Goal: Task Accomplishment & Management: Use online tool/utility

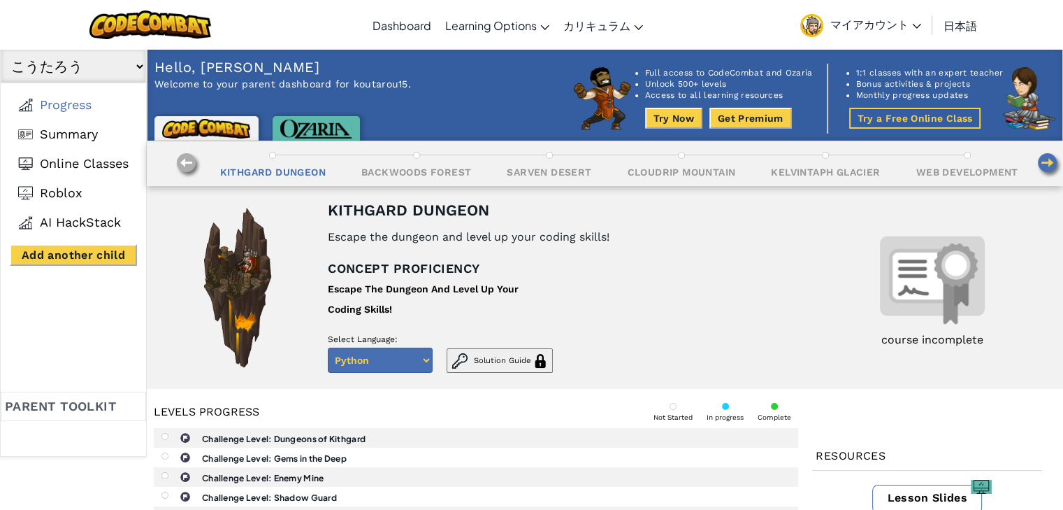
click at [426, 358] on select "Python Javascript" at bounding box center [380, 359] width 105 height 25
select select "javascript"
click at [328, 347] on select "Python Javascript" at bounding box center [380, 359] width 105 height 25
click at [151, 31] on img at bounding box center [150, 24] width 122 height 29
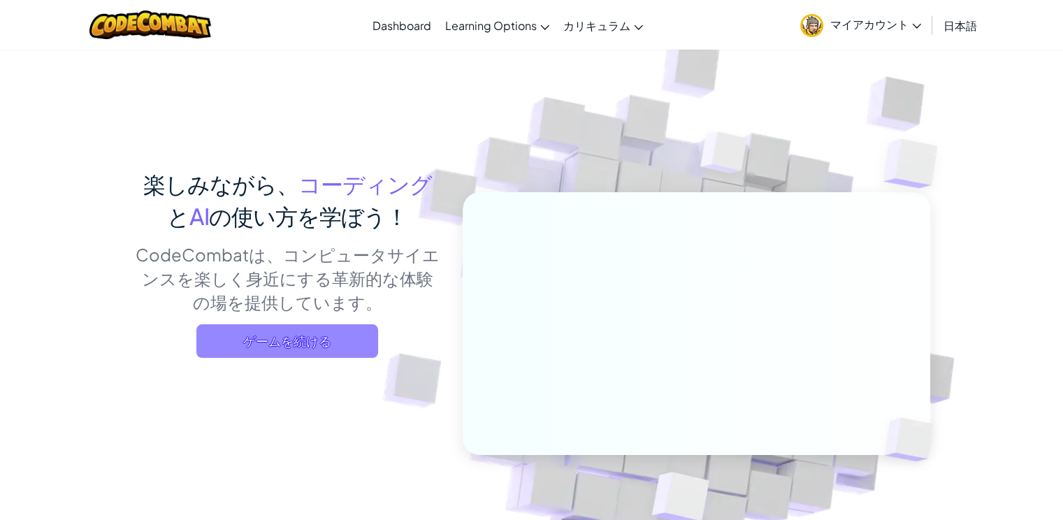
click at [285, 345] on span "ゲームを続ける" at bounding box center [287, 341] width 182 height 34
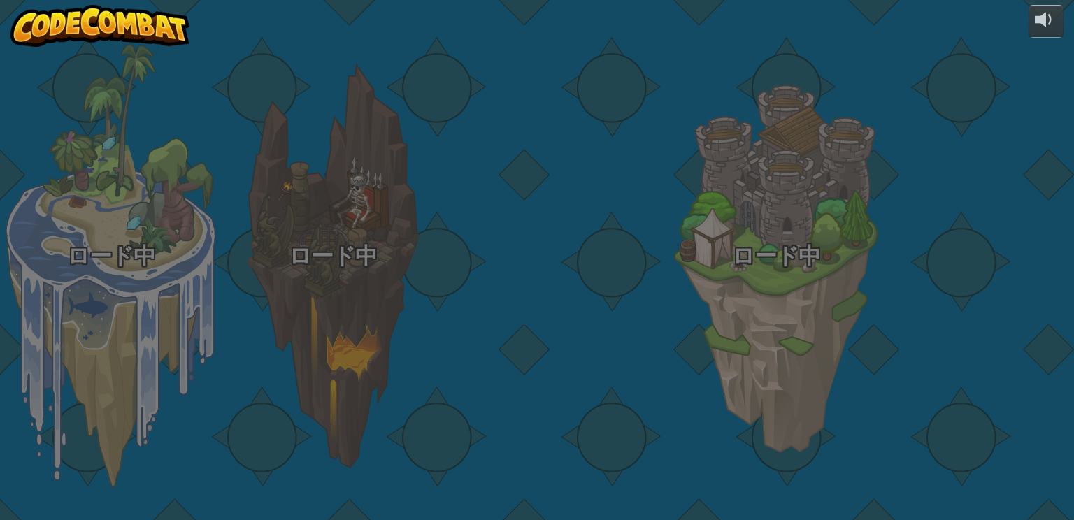
select select "ja"
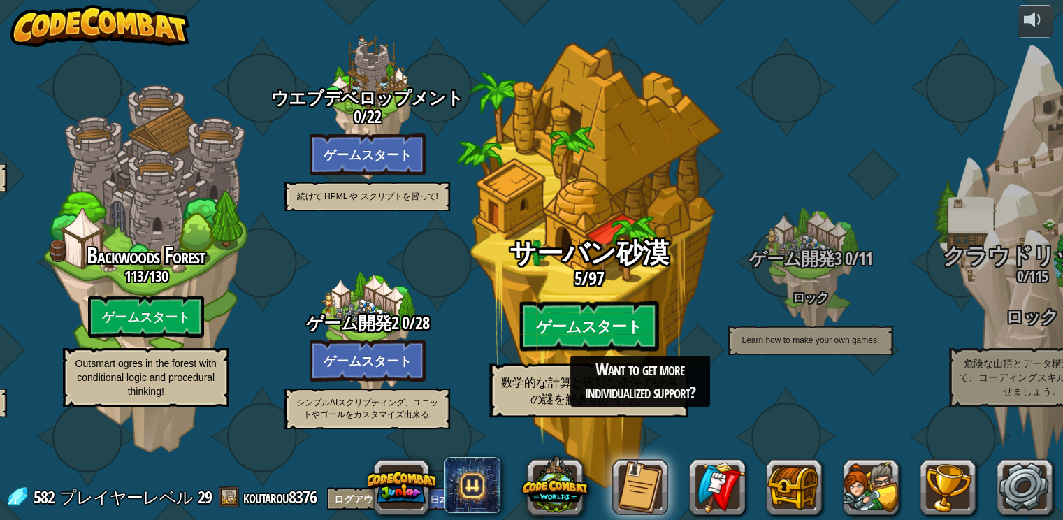
click at [575, 335] on btn "ゲームスタート" at bounding box center [588, 326] width 139 height 50
select select "ja"
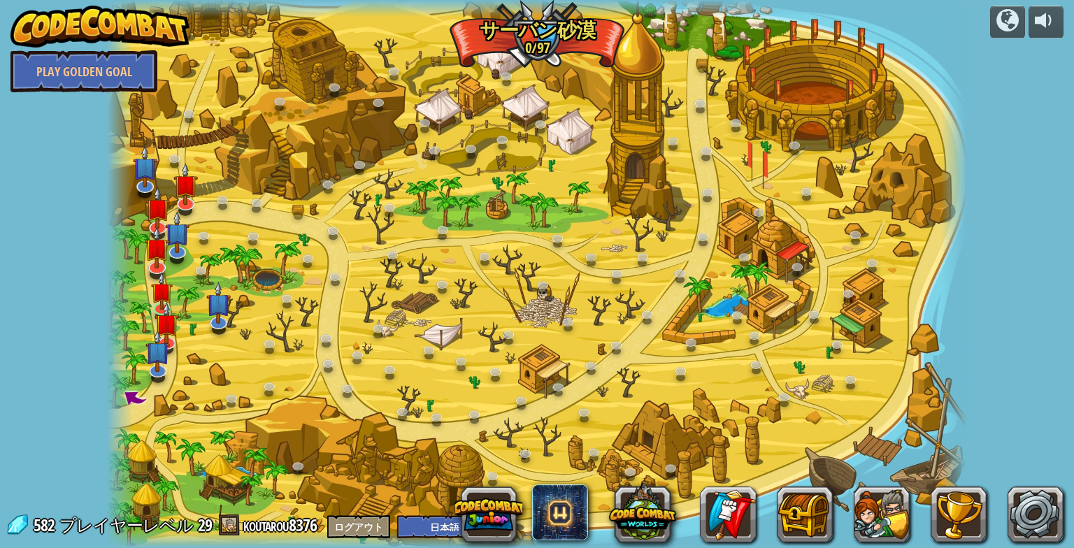
select select "ja"
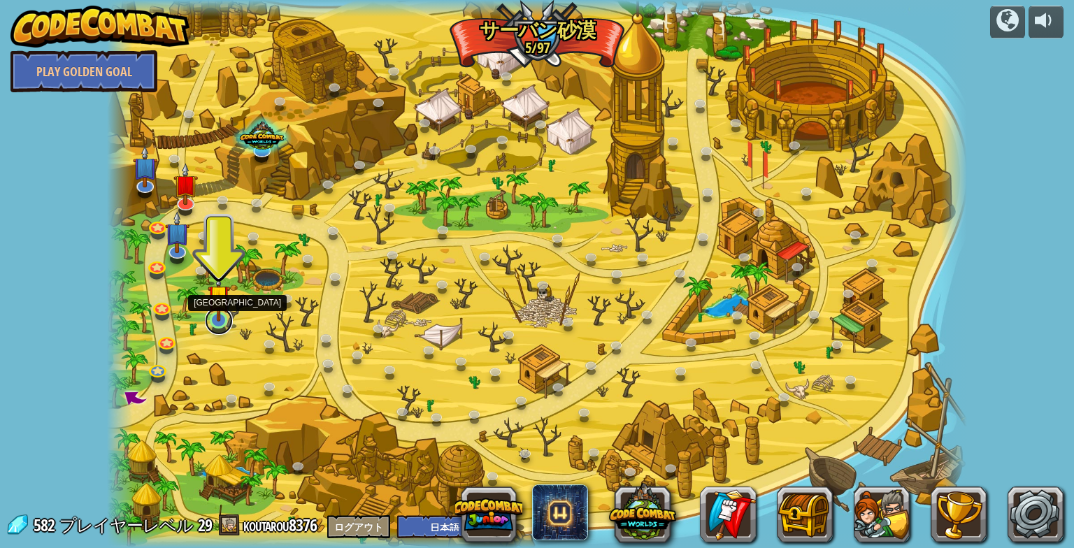
click at [222, 323] on link at bounding box center [219, 321] width 28 height 28
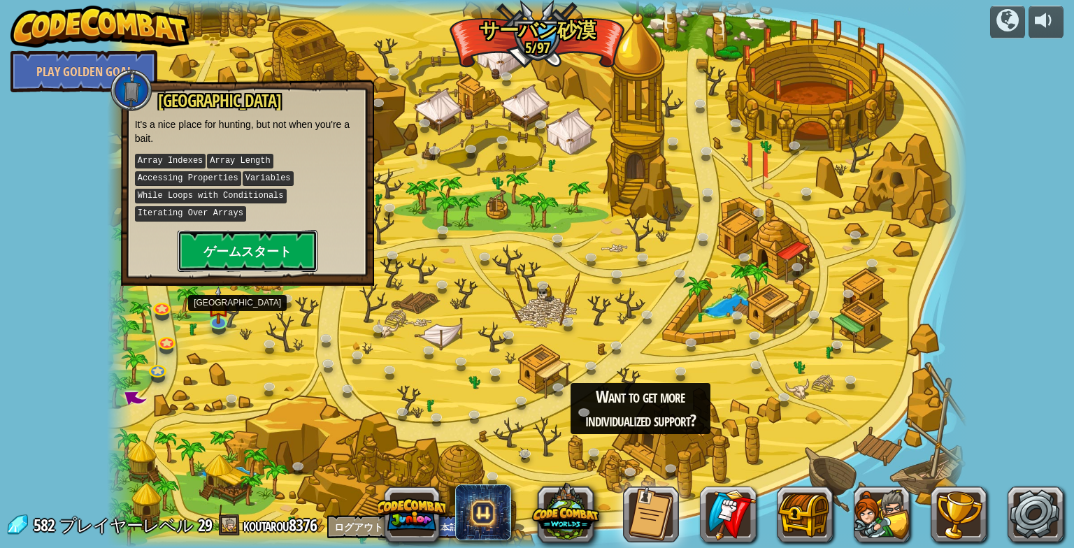
click at [285, 250] on button "ゲームスタート" at bounding box center [248, 251] width 140 height 42
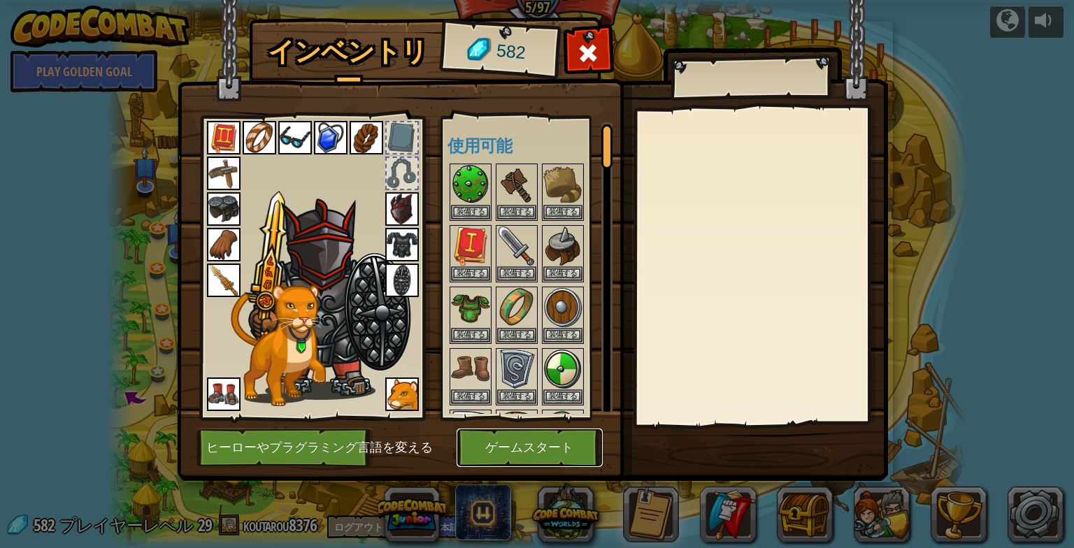
click at [556, 456] on button "ゲームスタート" at bounding box center [529, 448] width 146 height 38
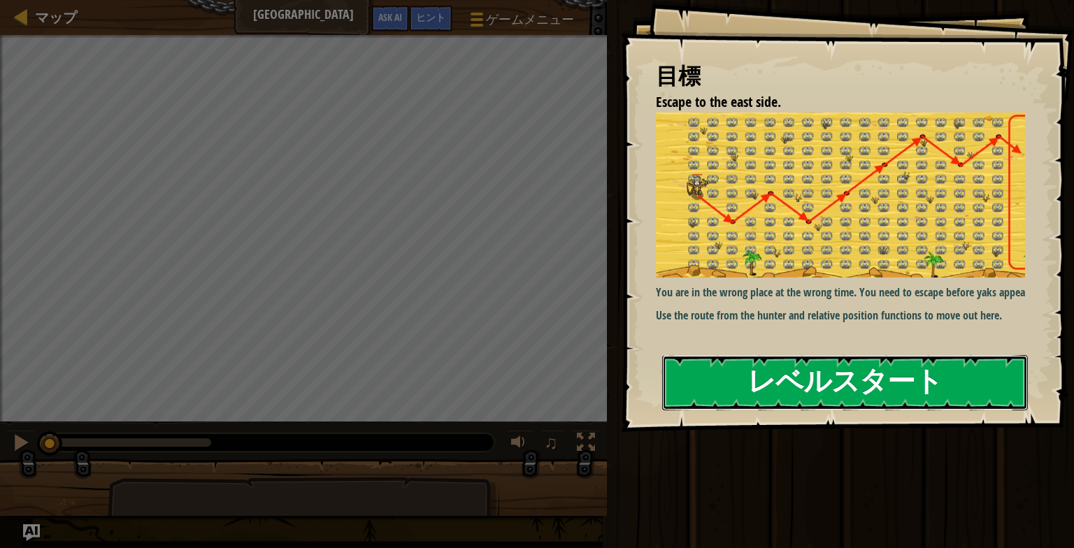
click at [863, 369] on button "レベルスタート" at bounding box center [845, 382] width 366 height 55
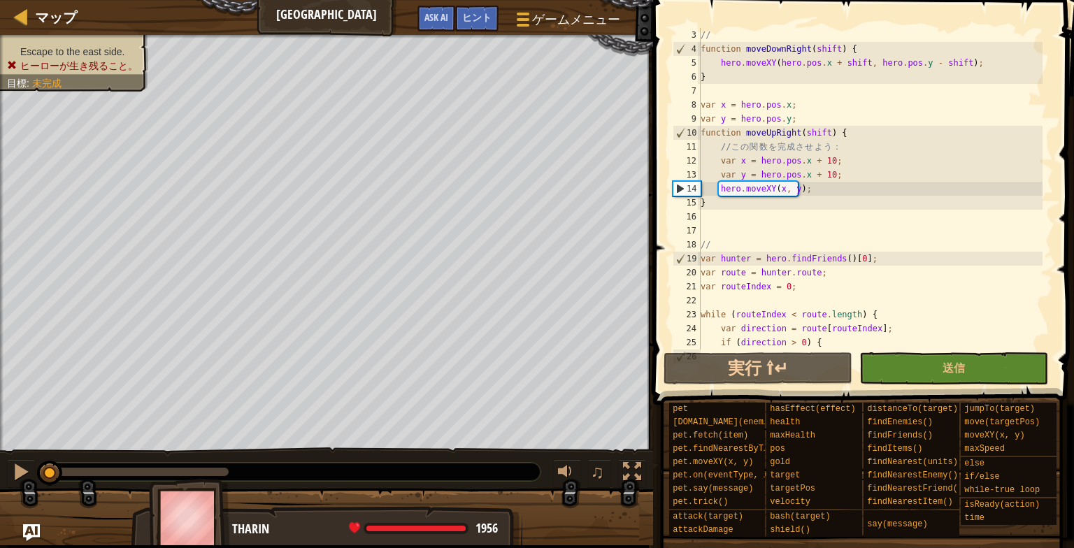
scroll to position [28, 0]
click at [556, 17] on span "ゲームメニュー" at bounding box center [577, 19] width 92 height 19
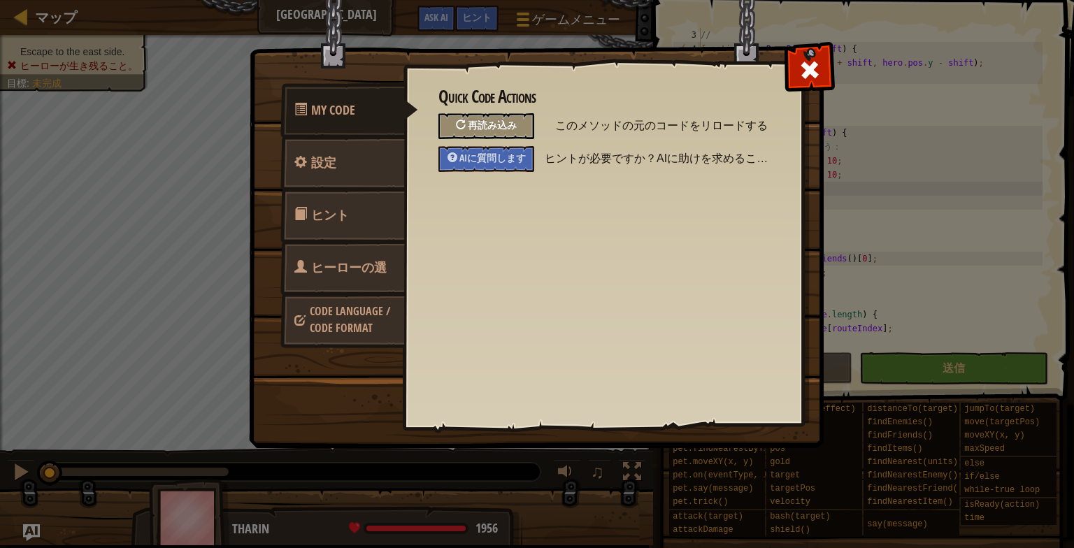
click at [512, 137] on div "再読み込み" at bounding box center [486, 126] width 96 height 26
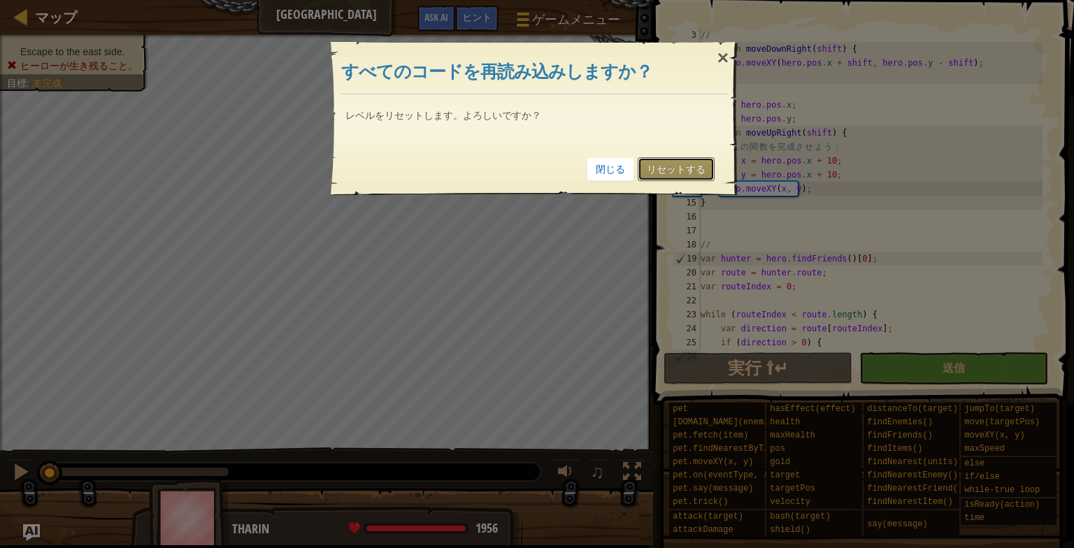
click at [654, 173] on link "リセットする" at bounding box center [676, 169] width 77 height 24
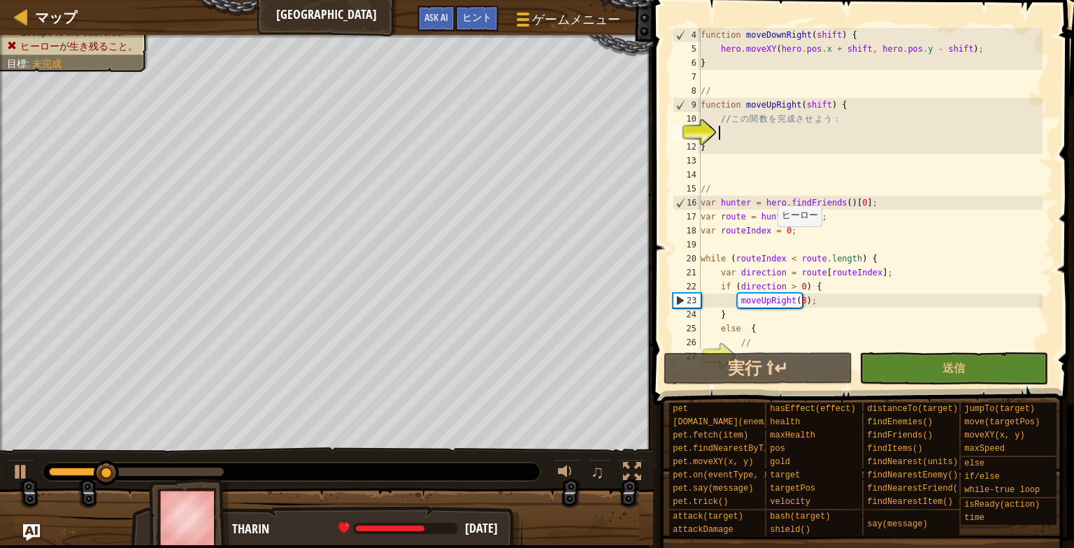
scroll to position [42, 0]
click at [14, 467] on div at bounding box center [21, 472] width 18 height 18
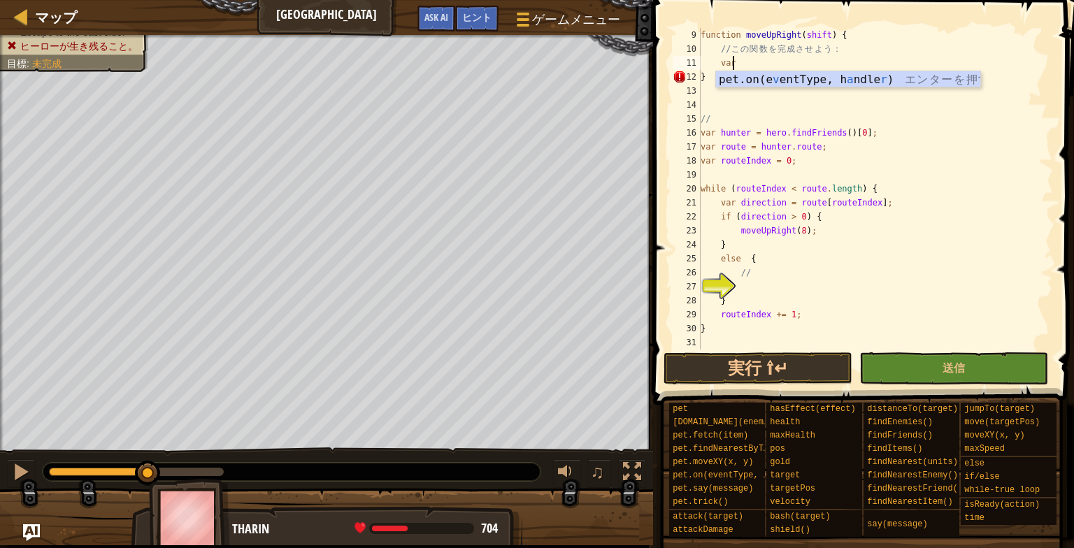
scroll to position [6, 1]
type textarea "v"
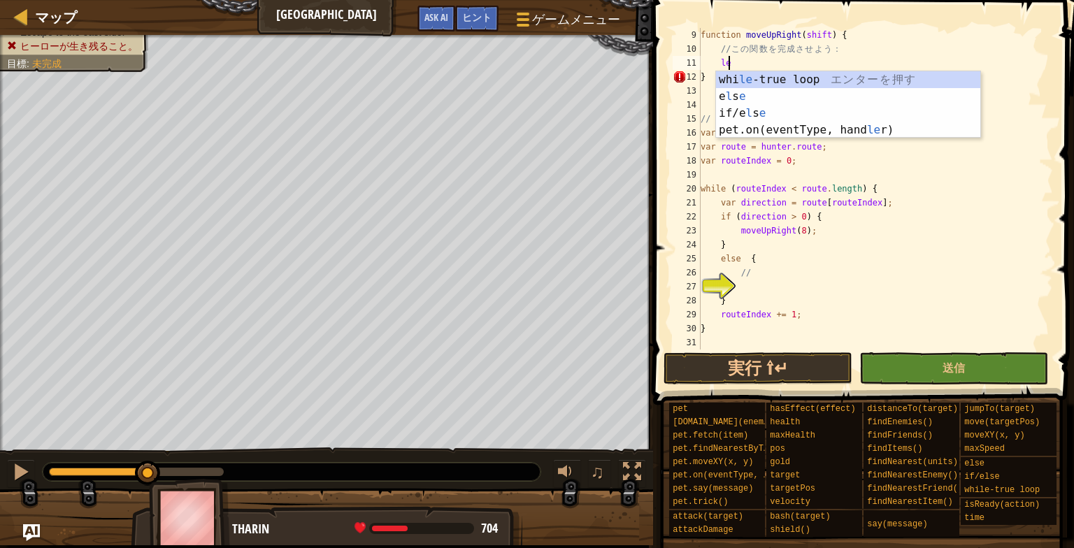
type textarea "l"
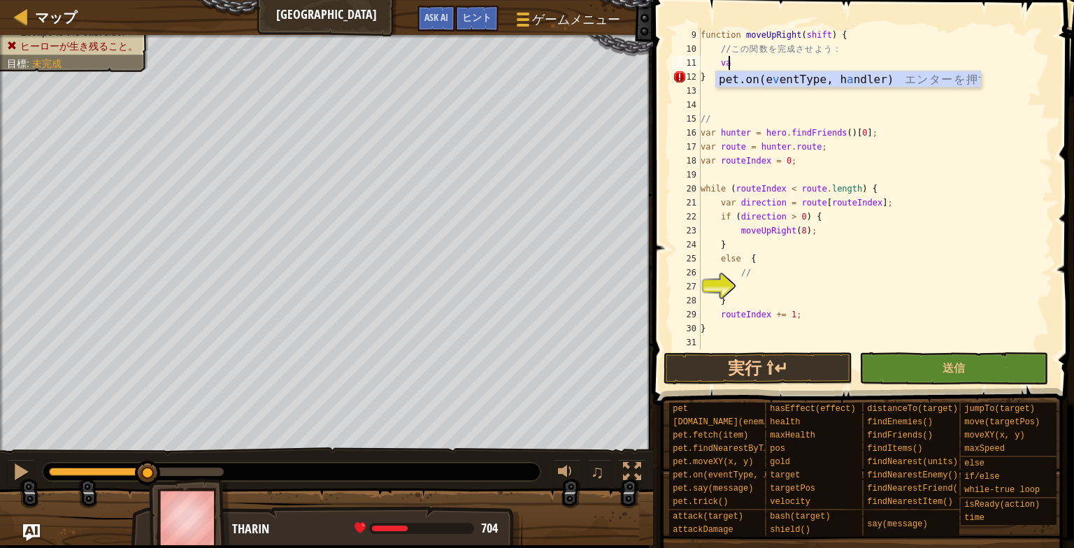
type textarea "v"
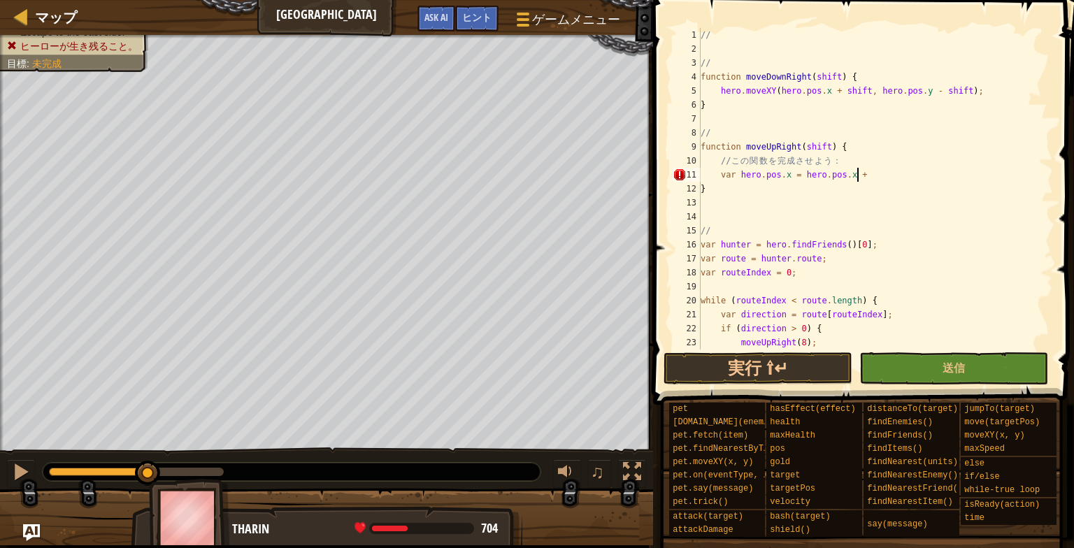
scroll to position [6, 12]
type textarea "var hero.pos.x = hero.pos.x + 5;"
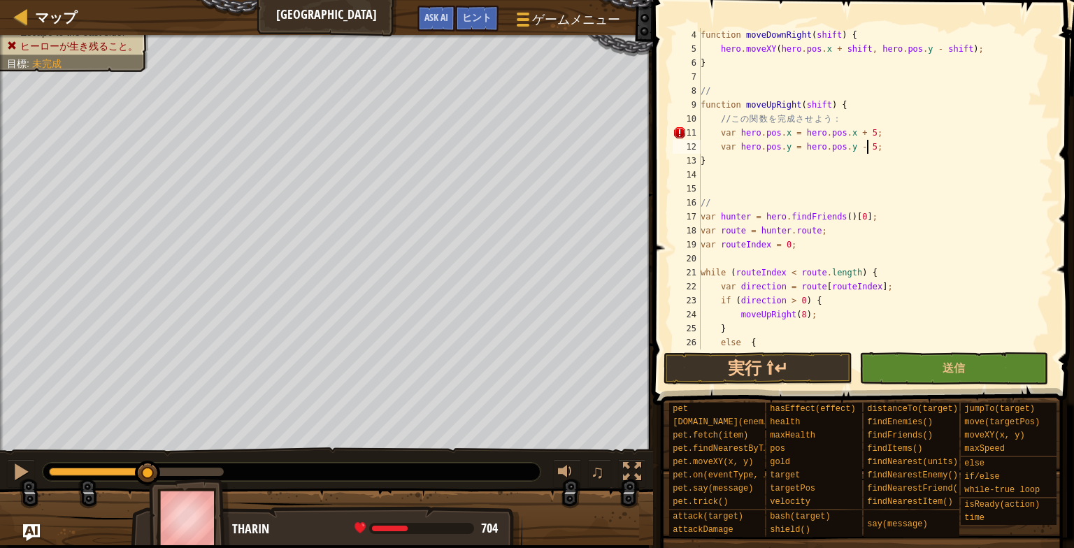
scroll to position [42, 0]
click at [776, 132] on div "function moveDownRight ( shift ) { hero . moveXY ( hero . pos . x + shift , her…" at bounding box center [870, 203] width 345 height 350
click at [777, 135] on div "function moveDownRight ( shift ) { hero . moveXY ( hero . pos . x + shift , her…" at bounding box center [870, 203] width 345 height 350
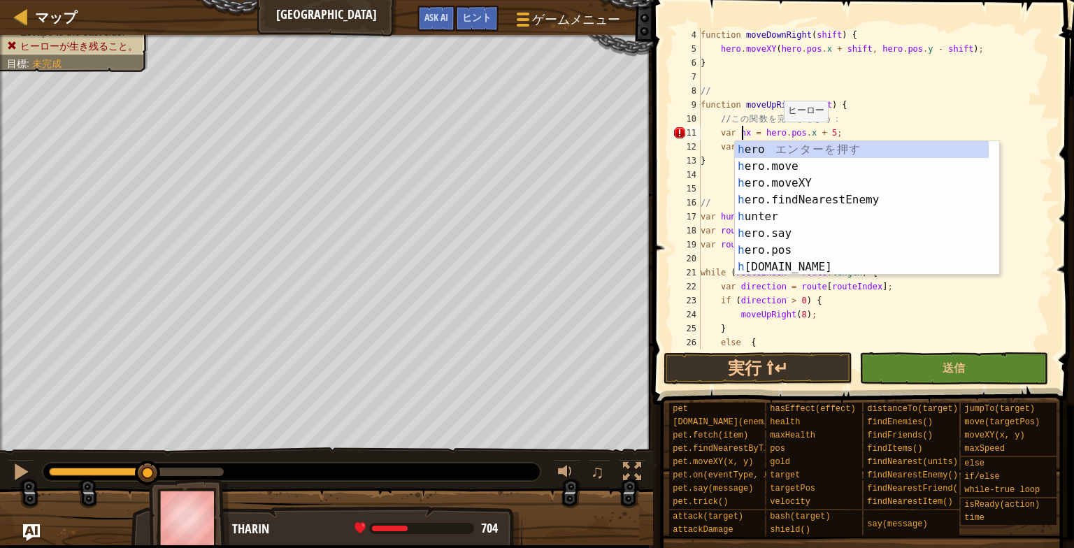
scroll to position [6, 9]
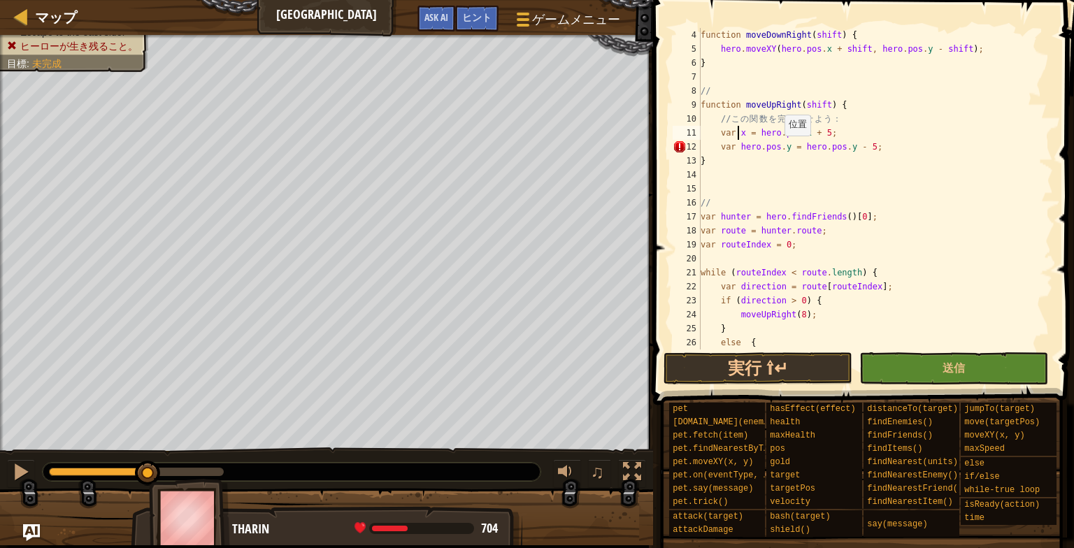
click at [777, 150] on div "function moveDownRight ( shift ) { hero . moveXY ( hero . pos . x + shift , her…" at bounding box center [870, 203] width 345 height 350
type textarea "var y = hero.pos.y - 5;"
click at [749, 367] on button "実行 ⇧↵" at bounding box center [757, 368] width 189 height 32
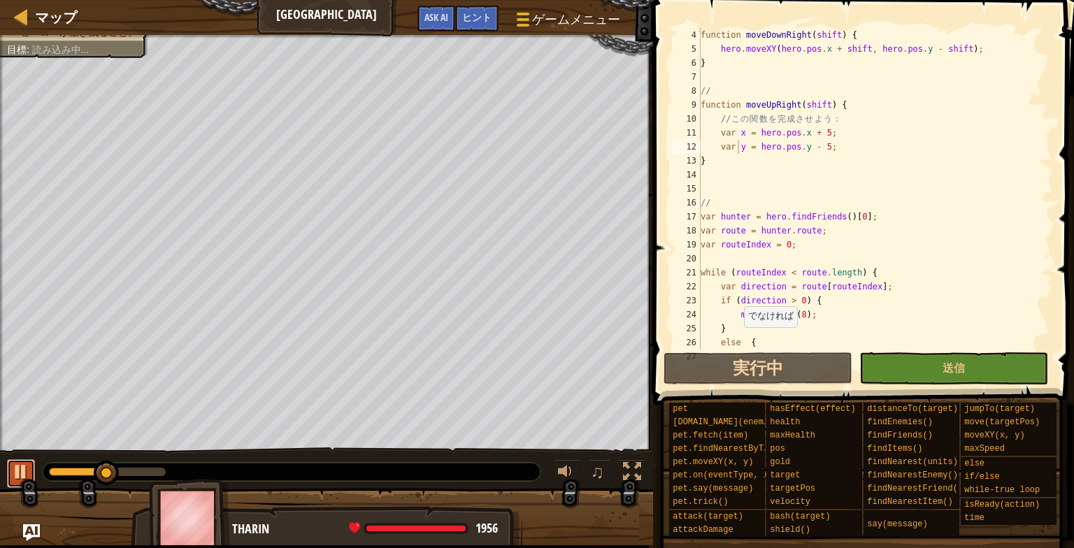
click at [17, 466] on div at bounding box center [21, 472] width 18 height 18
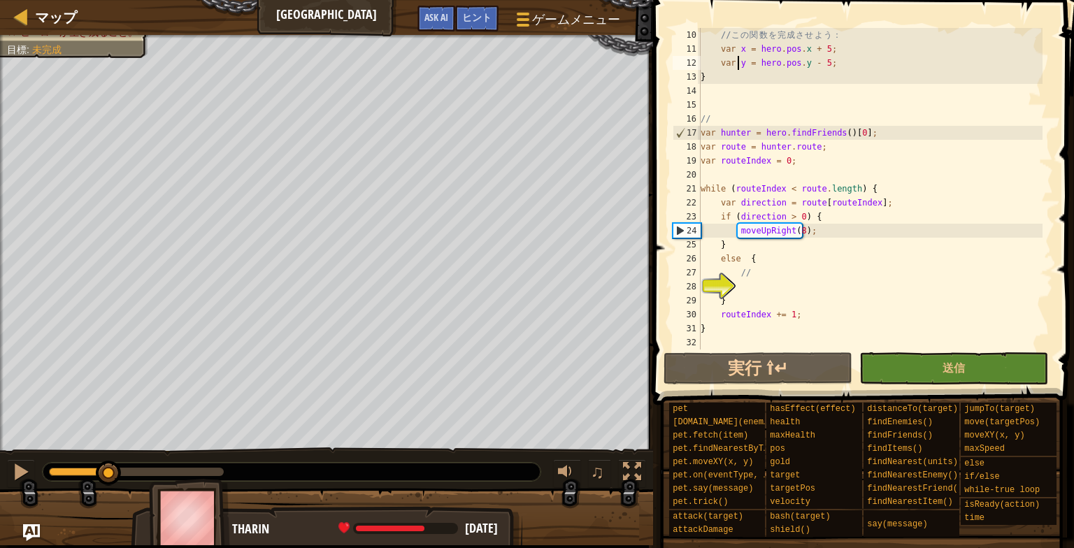
scroll to position [126, 0]
click at [740, 285] on div "// こ の 関 数 を 完 成 さ せ よ う ： var x = hero . pos . x + 5 ; var y = hero . pos . y …" at bounding box center [870, 203] width 345 height 350
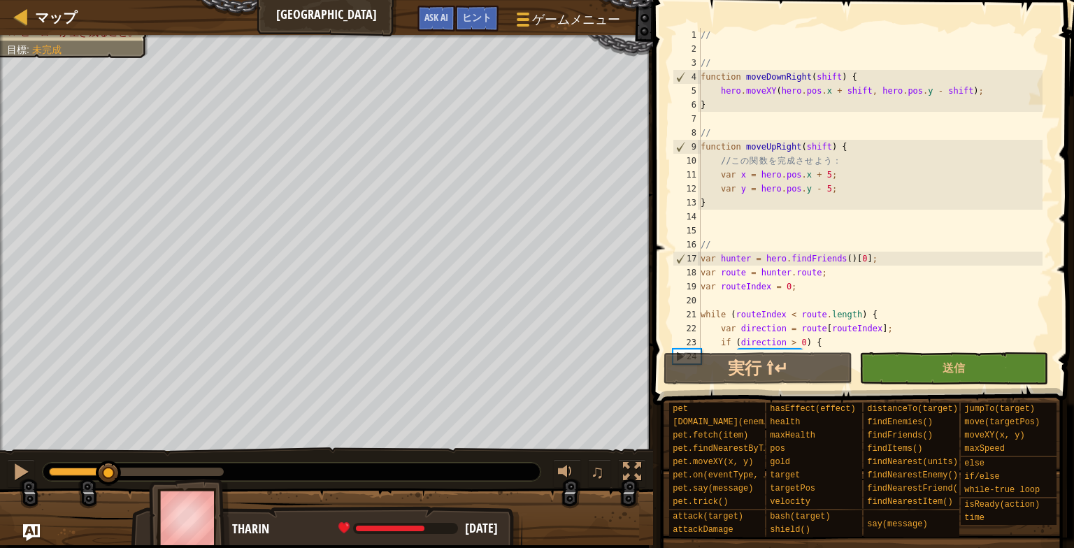
scroll to position [0, 0]
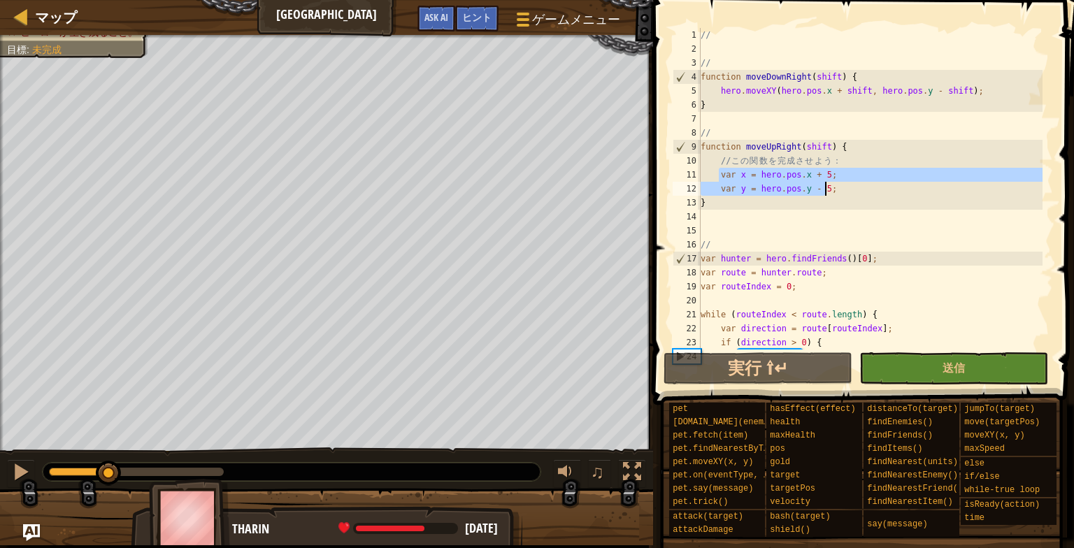
drag, startPoint x: 717, startPoint y: 179, endPoint x: 826, endPoint y: 192, distance: 109.1
click at [826, 192] on div "// // function moveDownRight ( shift ) { hero . moveXY ( hero . pos . x + shift…" at bounding box center [870, 203] width 345 height 350
type textarea "var x = hero.pos.x + 5; var y = hero.pos.y - 5;"
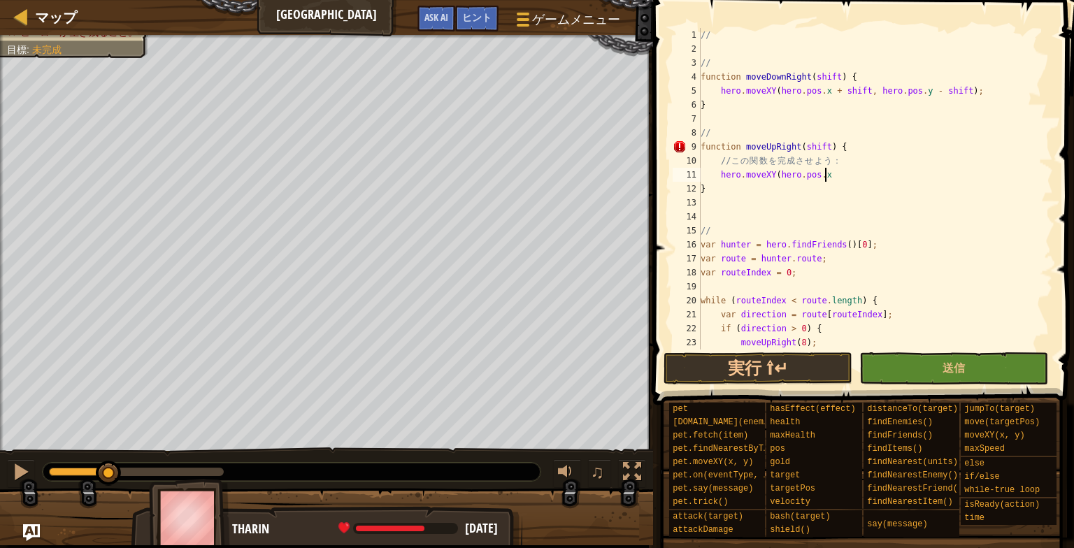
scroll to position [6, 10]
click at [835, 173] on div "// // function moveDownRight ( shift ) { hero . moveXY ( hero . pos . x + shift…" at bounding box center [870, 203] width 345 height 350
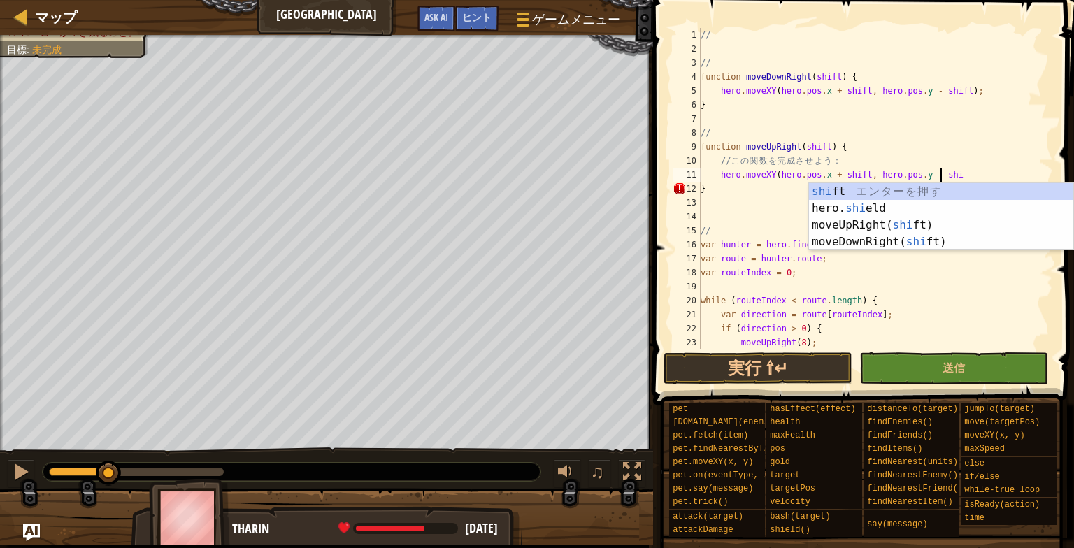
scroll to position [6, 20]
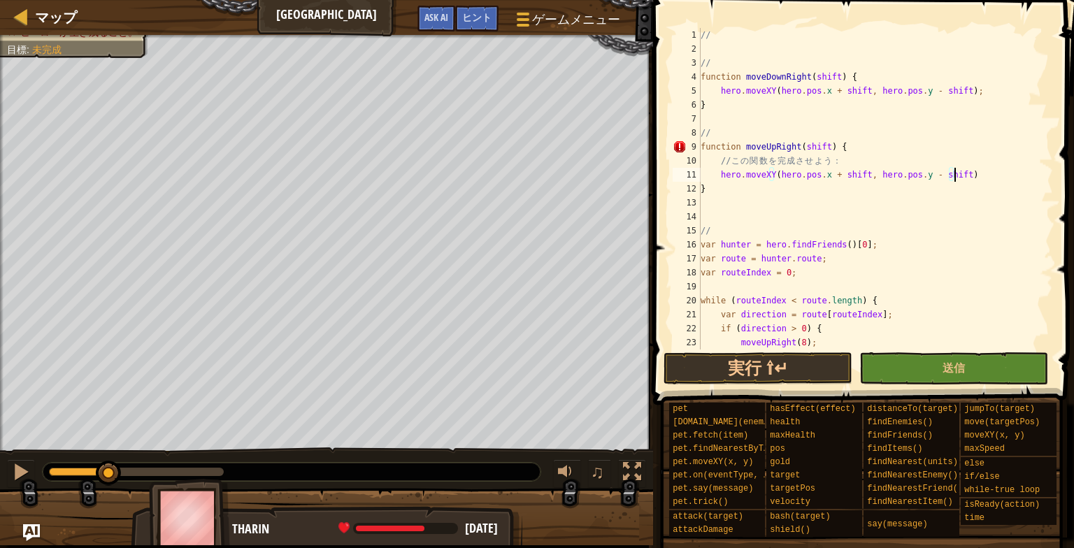
type textarea "hero.moveXY(hero.pos.x + shift, hero.pos.y - shift);"
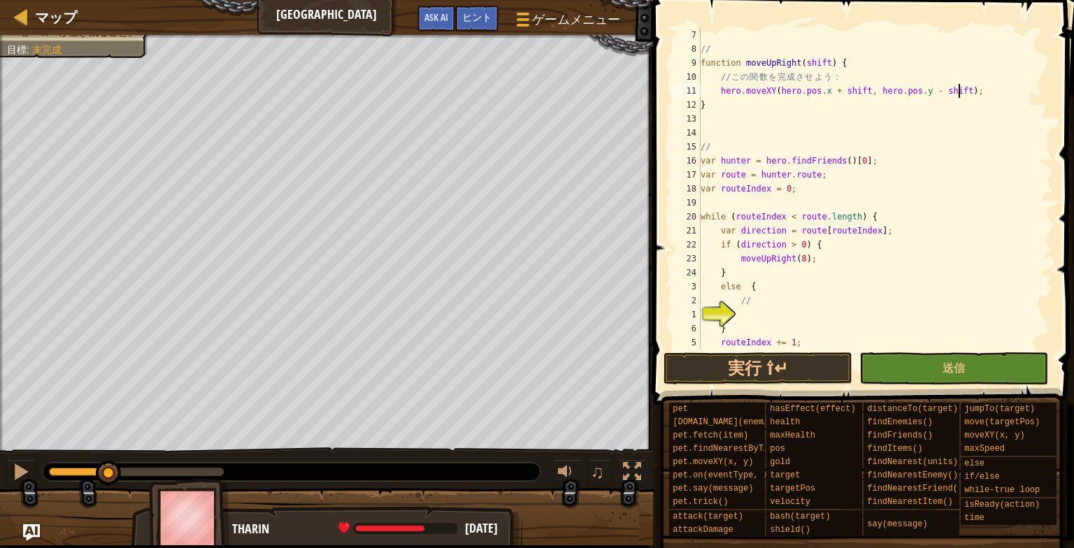
scroll to position [84, 0]
click at [745, 311] on div "// function moveUpRight ( shift ) { // こ の 関 数 を 完 成 さ せ よ う ： hero . moveXY ( …" at bounding box center [870, 203] width 345 height 350
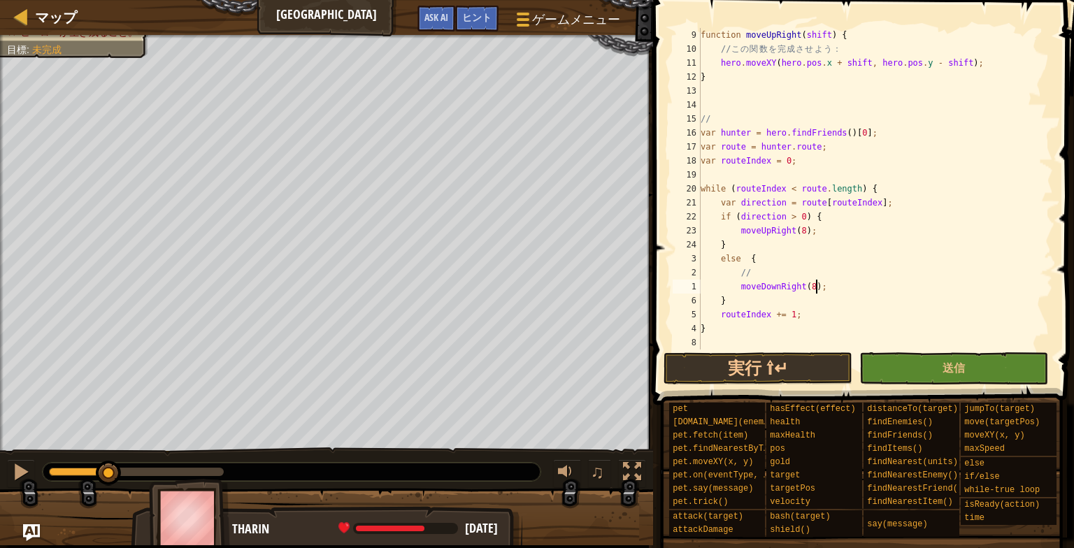
scroll to position [112, 0]
click at [805, 366] on button "実行 ⇧↵" at bounding box center [757, 368] width 189 height 32
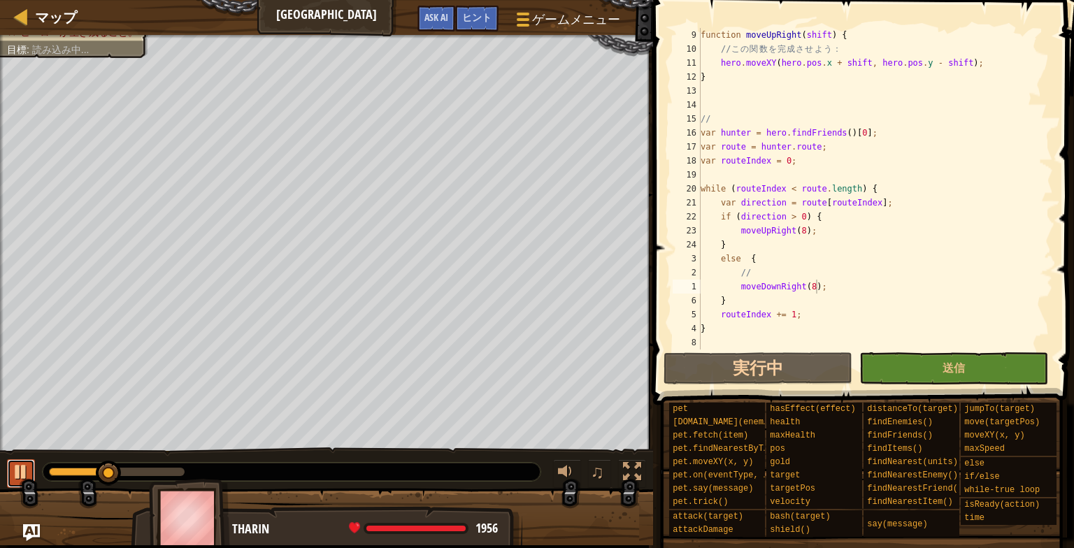
click at [22, 471] on div at bounding box center [21, 472] width 18 height 18
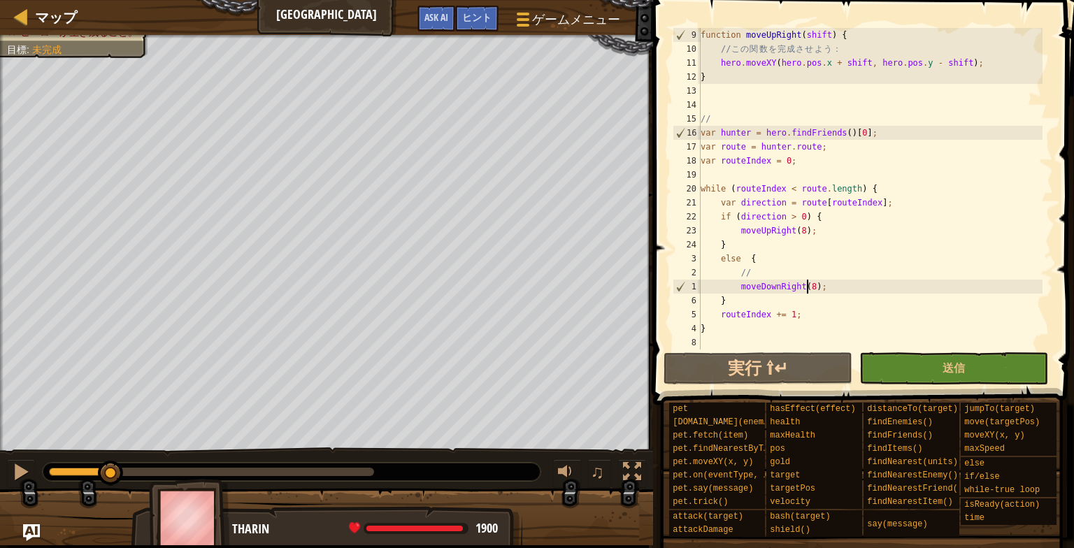
click at [807, 289] on div "function moveUpRight ( shift ) { // こ の 関 数 を 完 成 さ せ よ う ： hero . moveXY ( her…" at bounding box center [870, 203] width 345 height 350
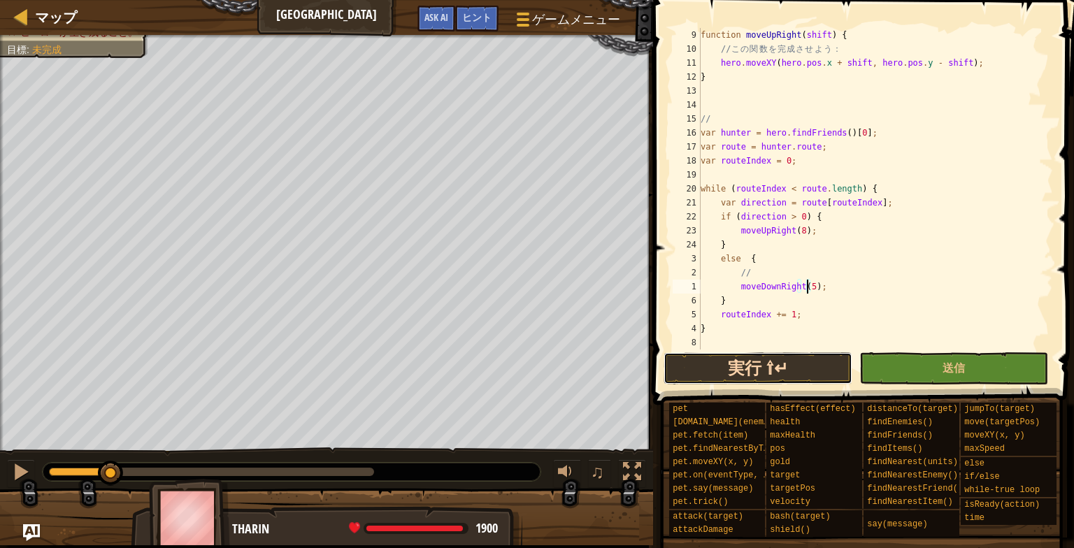
click at [787, 362] on button "実行 ⇧↵" at bounding box center [757, 368] width 189 height 32
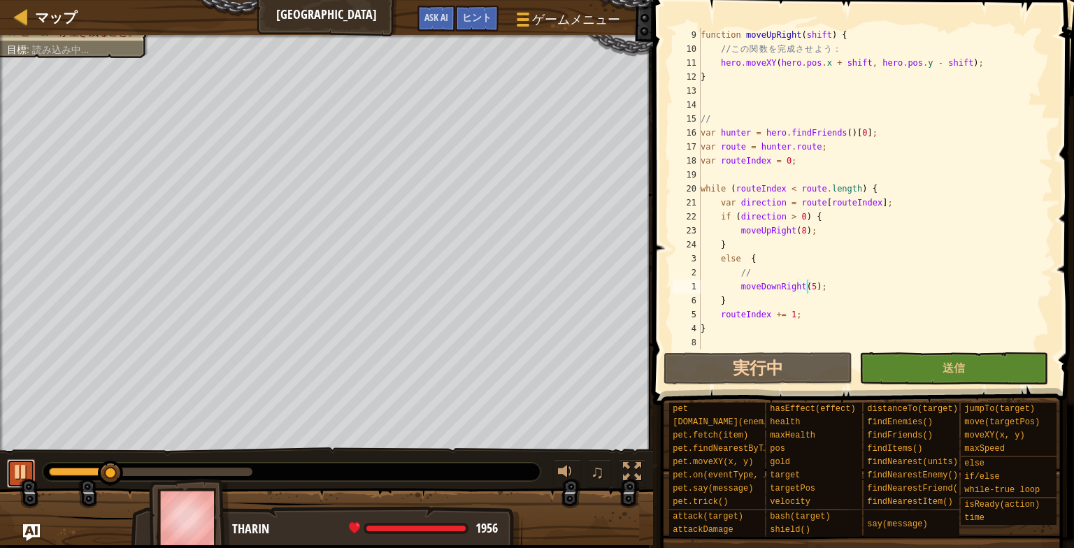
click at [12, 472] on div at bounding box center [21, 472] width 18 height 18
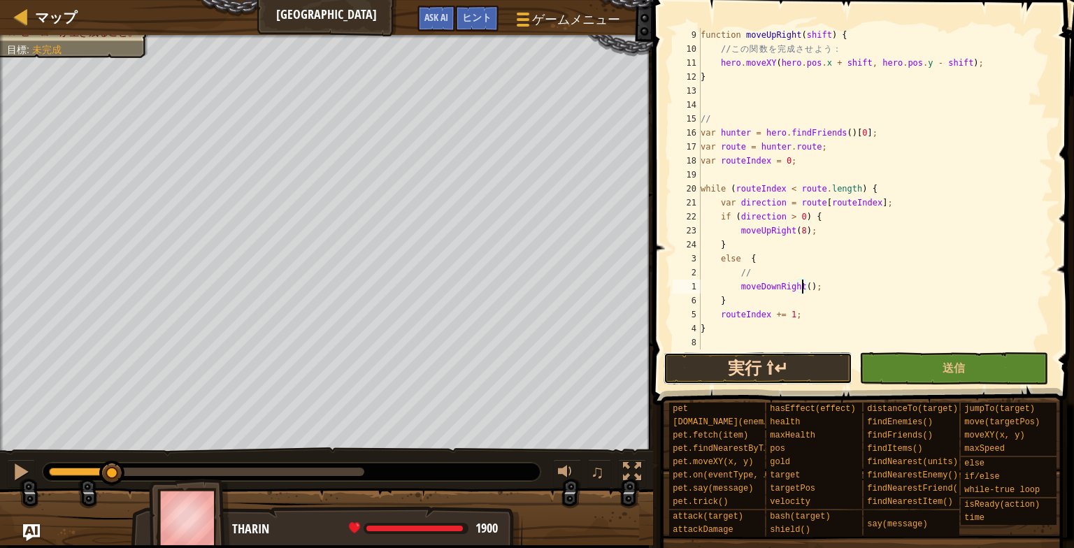
click at [784, 366] on button "実行 ⇧↵" at bounding box center [757, 368] width 189 height 32
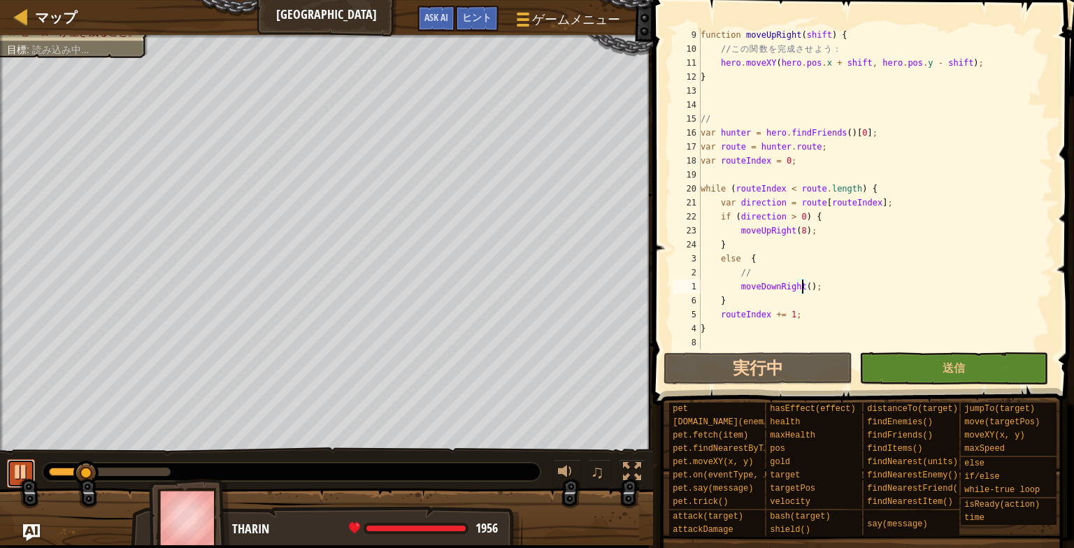
click at [27, 470] on div at bounding box center [21, 472] width 18 height 18
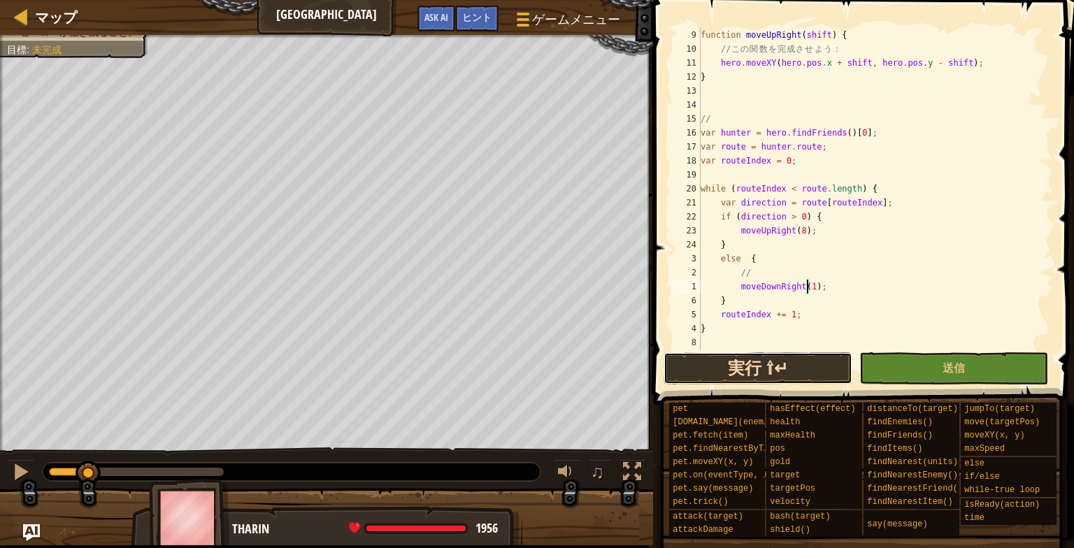
click at [742, 372] on button "実行 ⇧↵" at bounding box center [757, 368] width 189 height 32
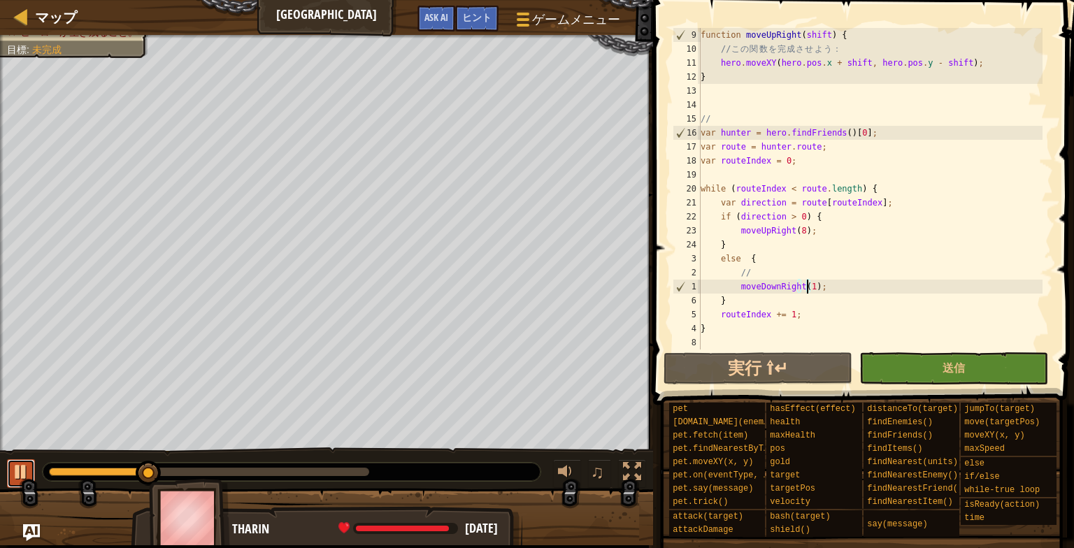
click at [16, 470] on div at bounding box center [21, 472] width 18 height 18
type textarea "moveDownRight();"
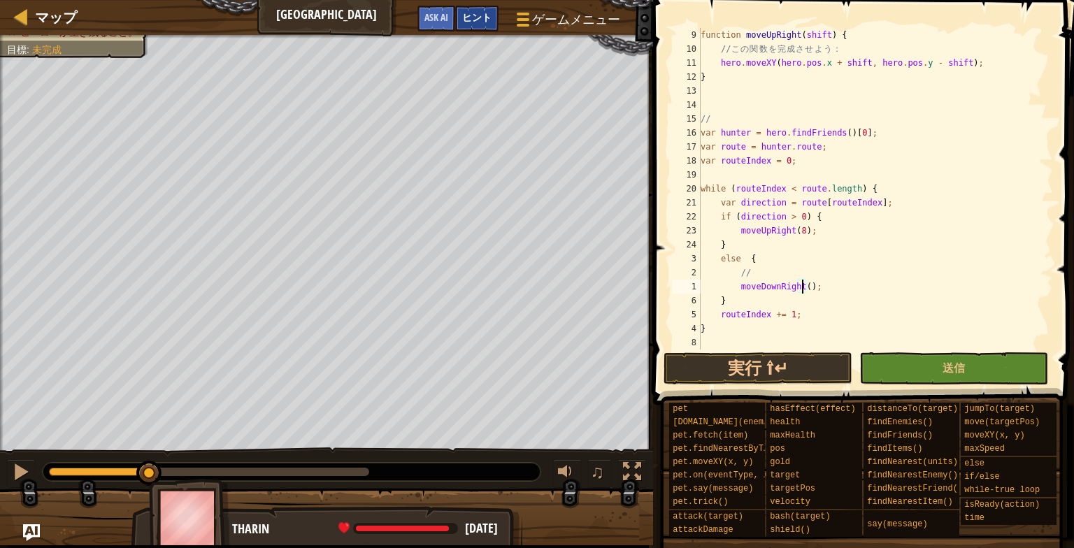
click at [489, 20] on span "ヒント" at bounding box center [476, 16] width 29 height 13
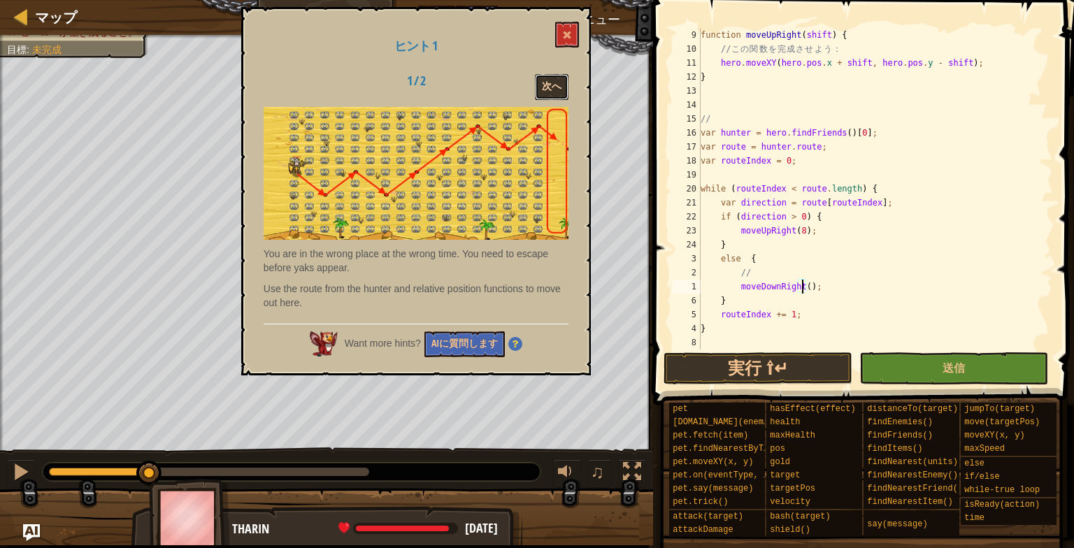
click at [548, 95] on button "次へ" at bounding box center [552, 87] width 34 height 26
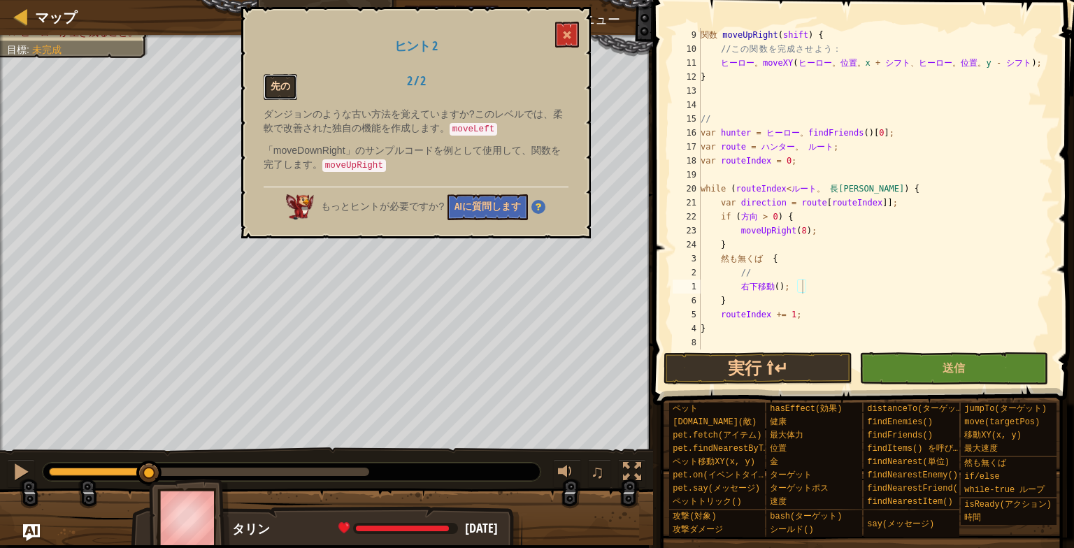
click at [294, 82] on button "先の" at bounding box center [281, 87] width 34 height 26
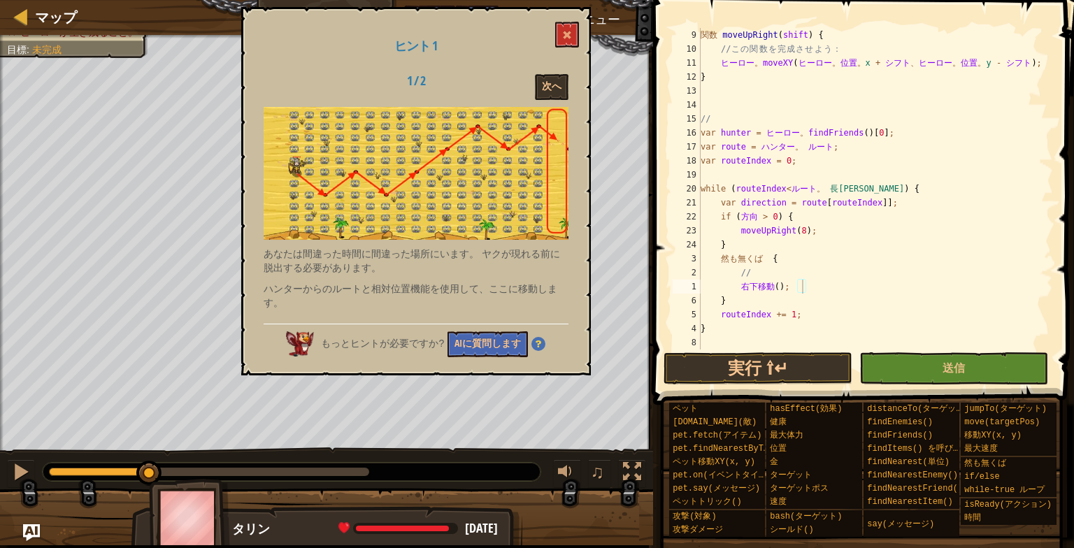
click at [915, 11] on span at bounding box center [865, 182] width 432 height 446
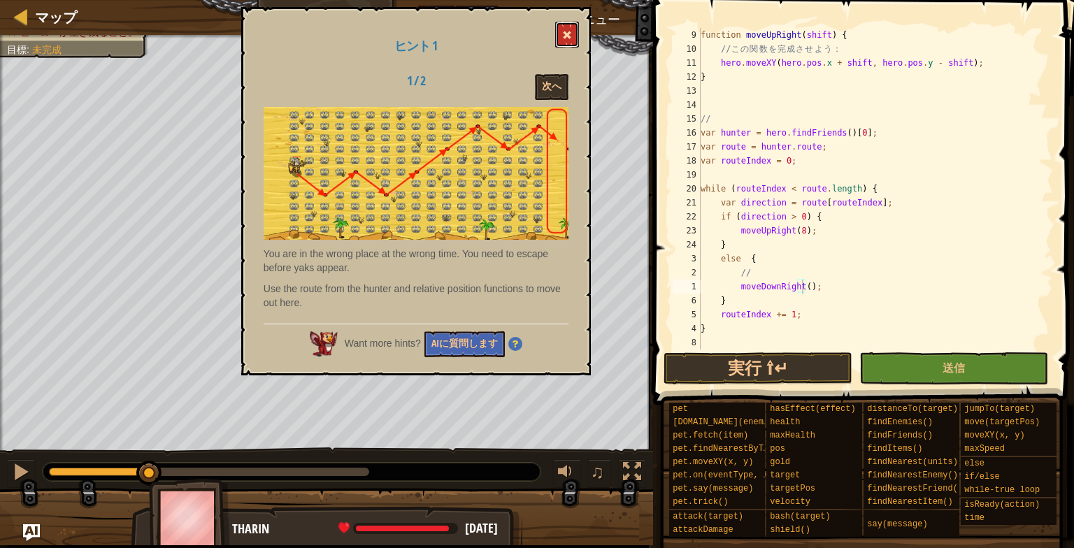
click at [565, 31] on span at bounding box center [567, 35] width 10 height 10
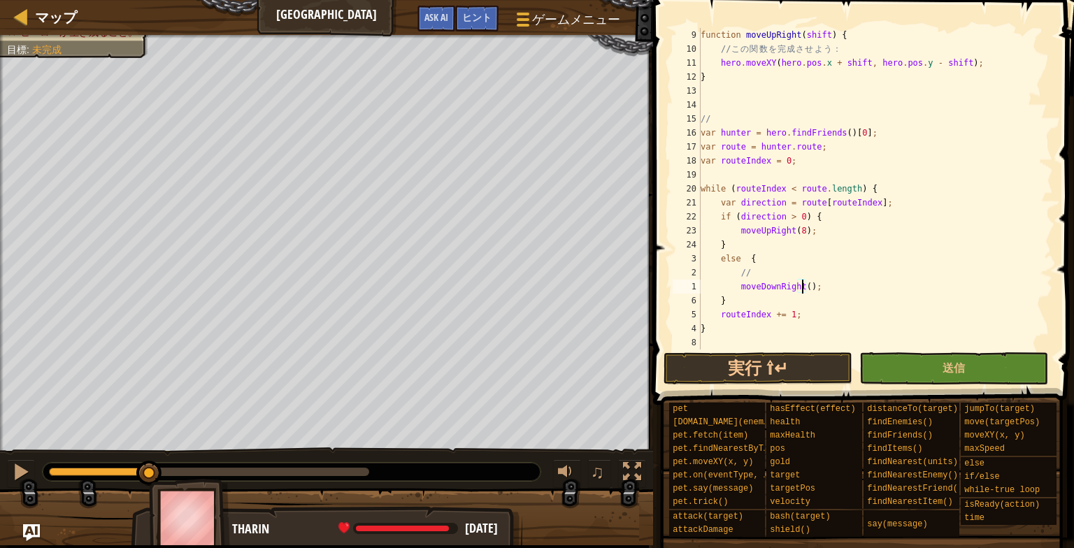
click at [804, 289] on div "function moveUpRight ( shift ) { // こ の 関 数 を 完 成 さ せ よ う ： hero . moveXY ( her…" at bounding box center [870, 203] width 345 height 350
drag, startPoint x: 814, startPoint y: 288, endPoint x: 735, endPoint y: 288, distance: 78.3
click at [735, 288] on div "function moveUpRight ( shift ) { // こ の 関 数 を 完 成 さ せ よ う ： hero . moveXY ( her…" at bounding box center [870, 203] width 345 height 350
click at [784, 368] on button "実行 ⇧↵" at bounding box center [757, 368] width 189 height 32
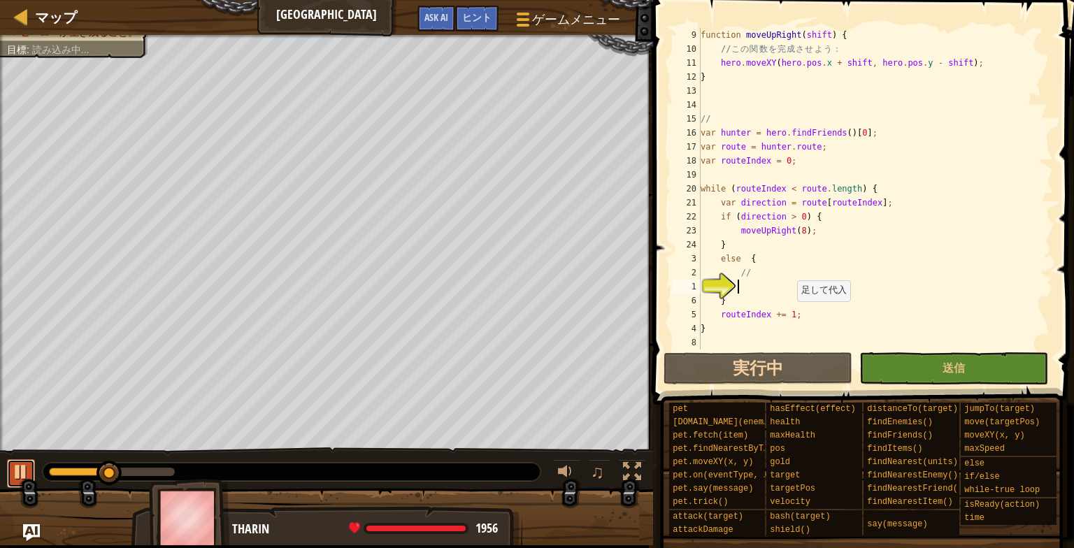
click at [15, 473] on div at bounding box center [21, 472] width 18 height 18
paste textarea "moveDownRight();"
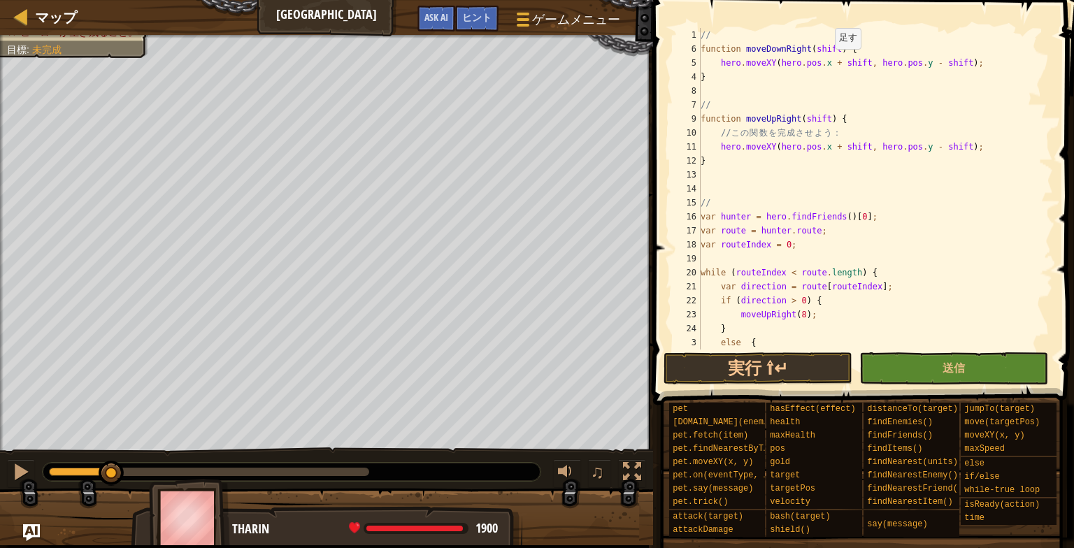
scroll to position [28, 0]
click at [830, 148] on div "// function moveDownRight ( shift ) { hero . moveXY ( hero . pos . x + shift , …" at bounding box center [870, 203] width 345 height 350
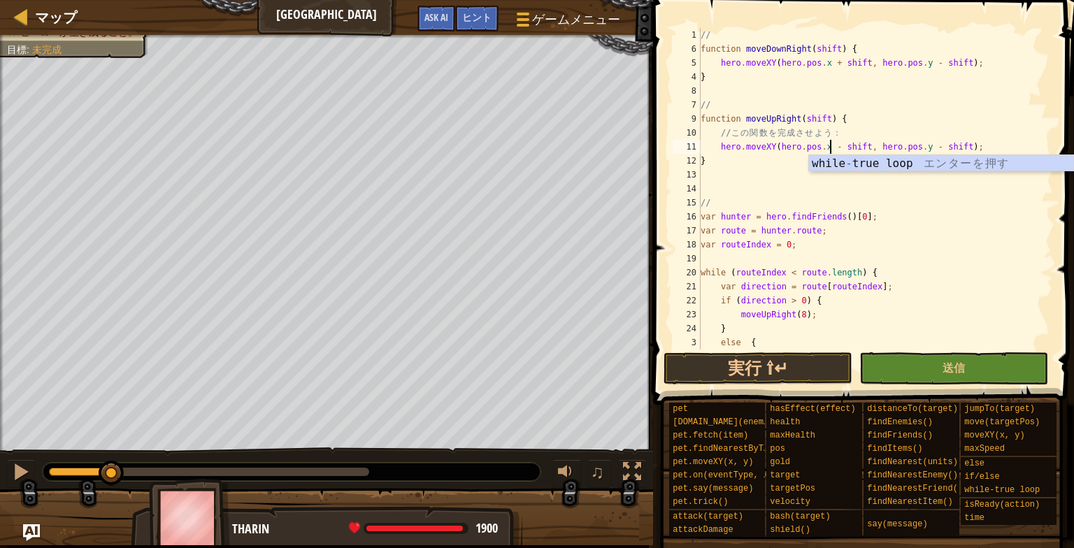
scroll to position [6, 11]
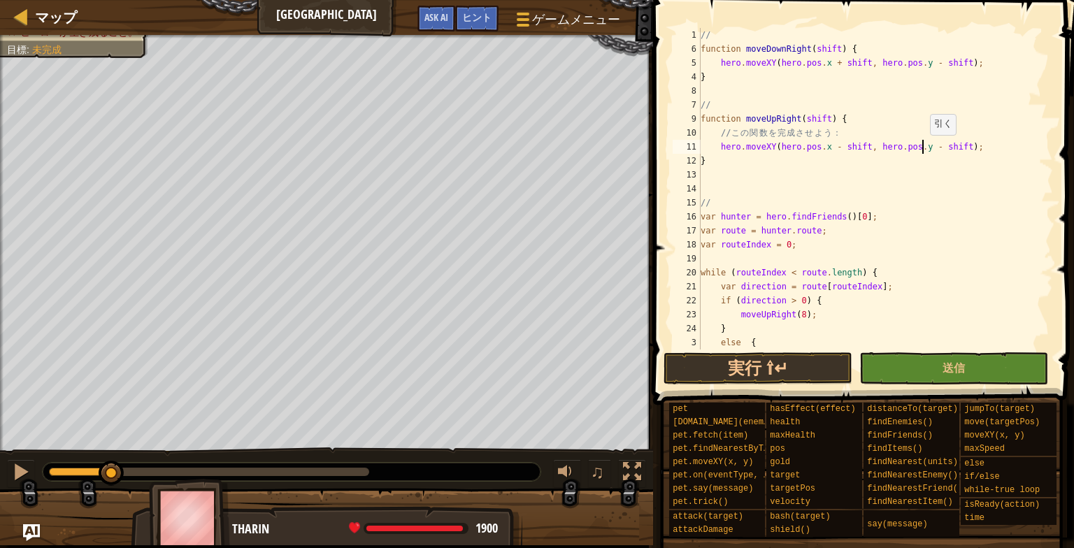
click at [923, 148] on div "// function moveDownRight ( shift ) { hero . moveXY ( hero . pos . x + shift , …" at bounding box center [870, 203] width 345 height 350
click at [812, 368] on button "実行 ⇧↵" at bounding box center [757, 368] width 189 height 32
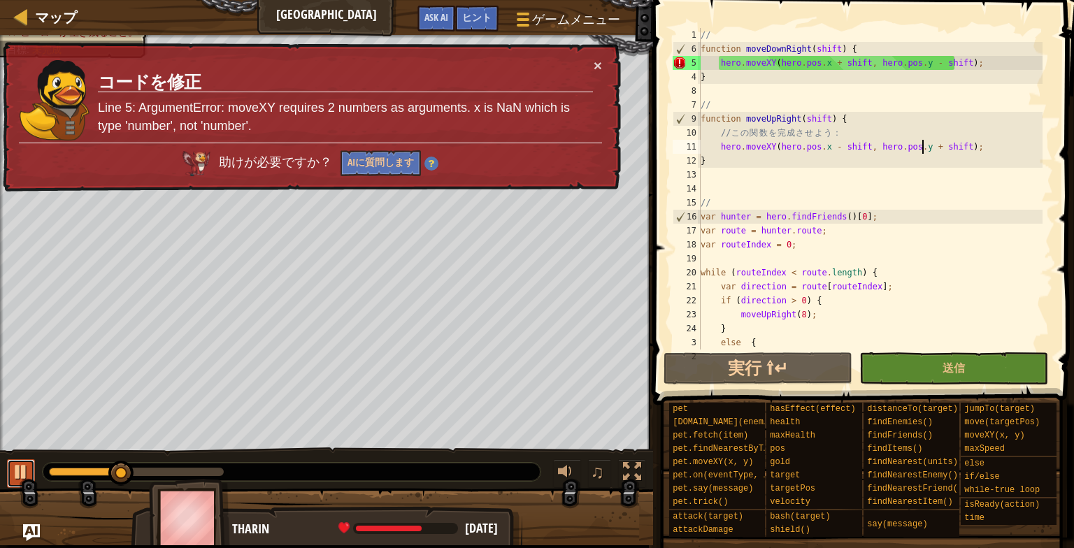
click at [15, 475] on div at bounding box center [21, 472] width 18 height 18
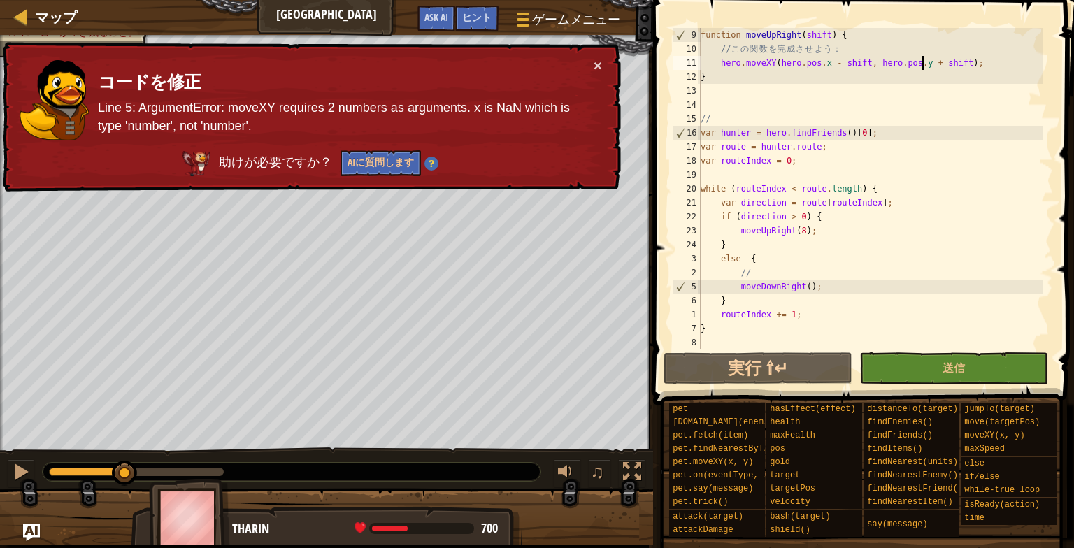
scroll to position [28, 0]
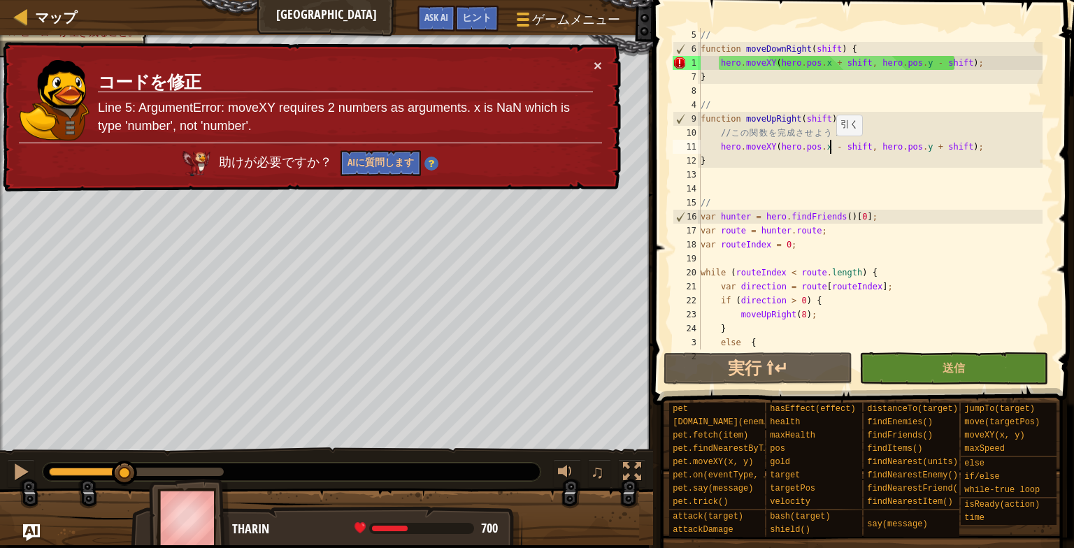
click at [828, 150] on div "// function moveDownRight ( shift ) { hero . moveXY ( hero . pos . x + shift , …" at bounding box center [870, 203] width 345 height 350
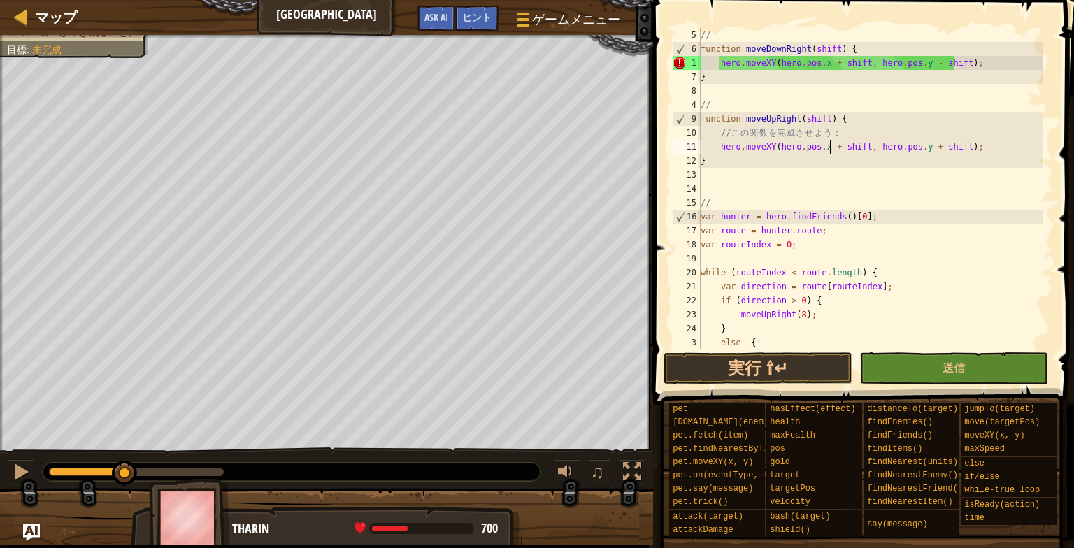
scroll to position [6, 11]
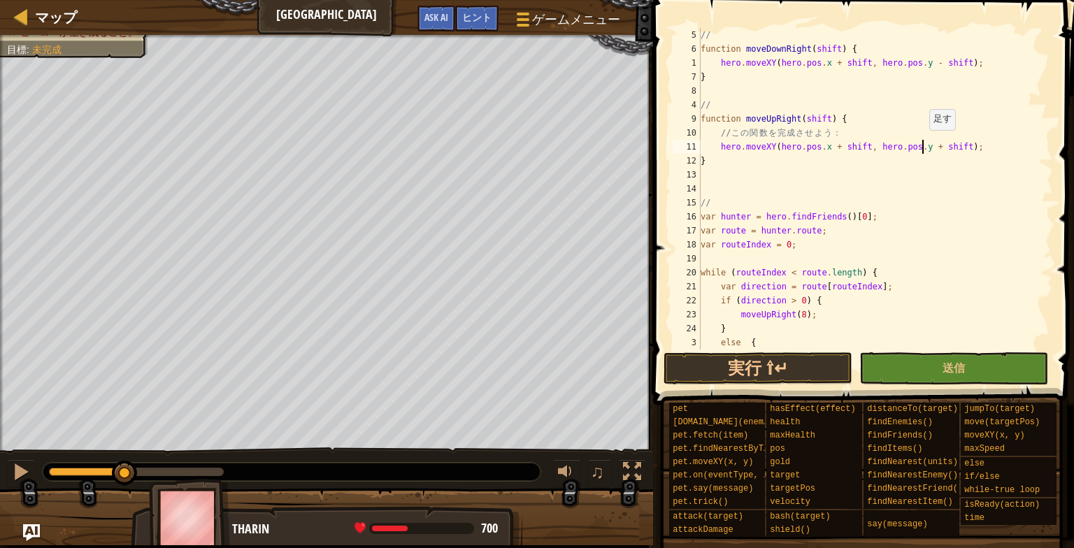
click at [922, 143] on div "// function moveDownRight ( shift ) { hero . moveXY ( hero . pos . x + shift , …" at bounding box center [870, 203] width 345 height 350
click at [779, 373] on button "実行 ⇧↵" at bounding box center [757, 368] width 189 height 32
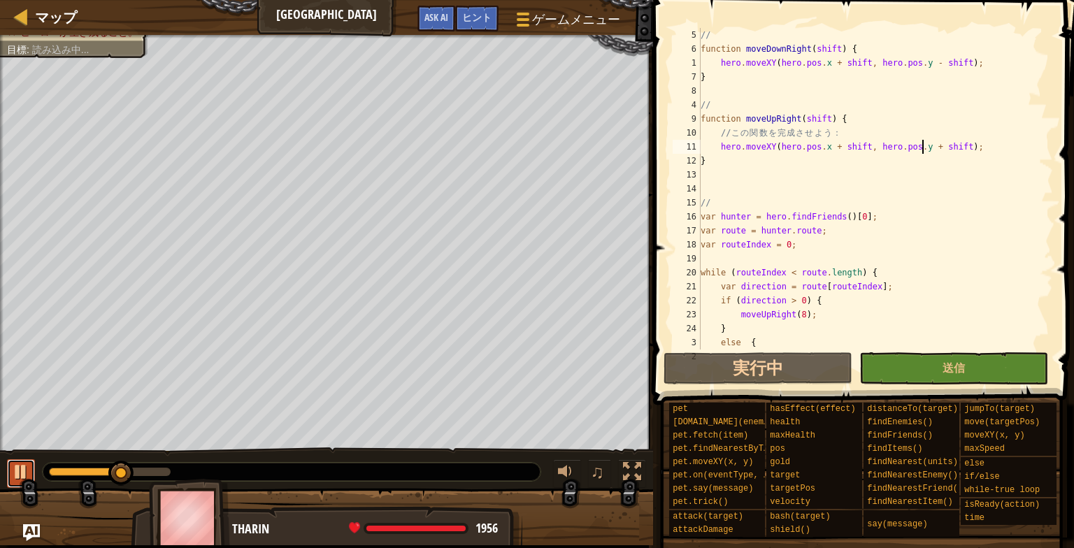
click at [20, 465] on div at bounding box center [21, 472] width 18 height 18
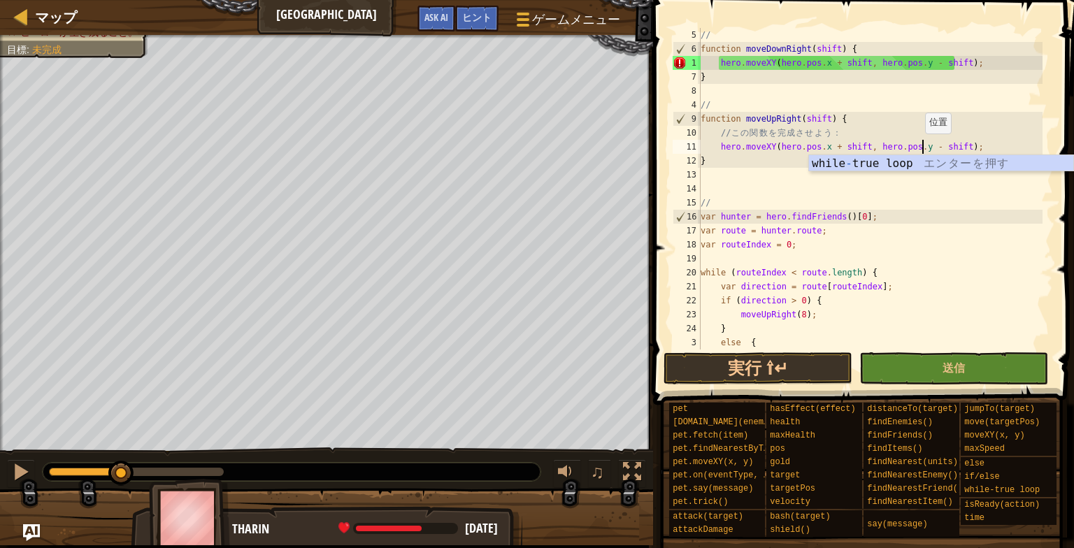
scroll to position [0, 0]
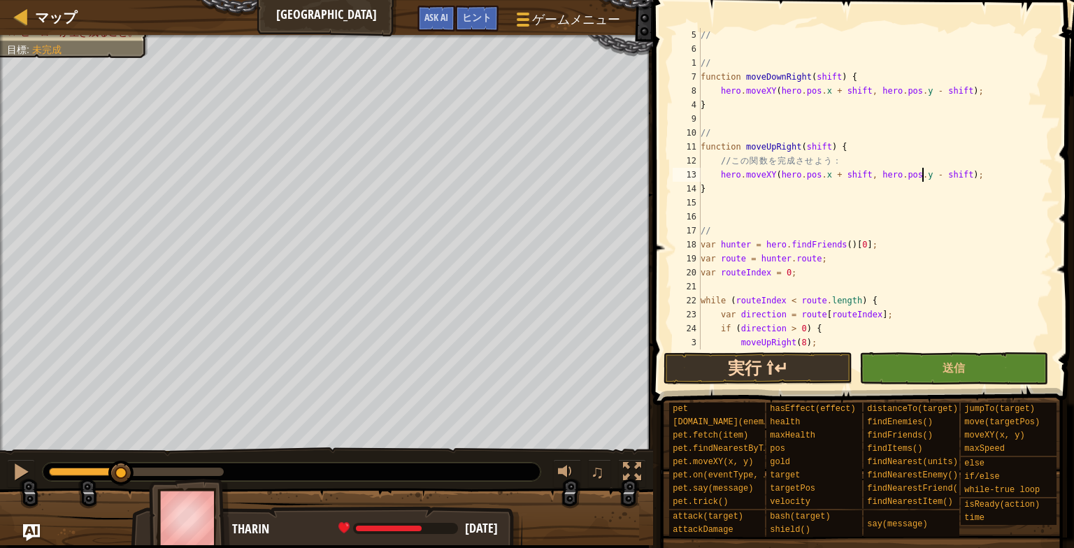
type textarea "hero.moveXY(hero.pos.x + shift, hero.pos.y - shift);"
click at [789, 369] on button "実行 ⇧↵" at bounding box center [757, 368] width 189 height 32
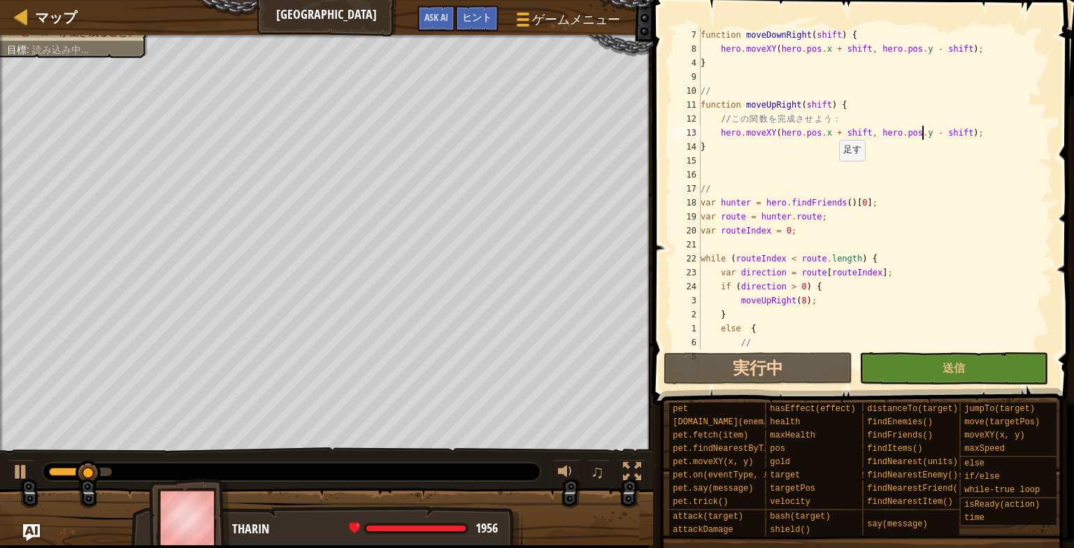
scroll to position [42, 0]
click at [16, 466] on div at bounding box center [21, 472] width 18 height 18
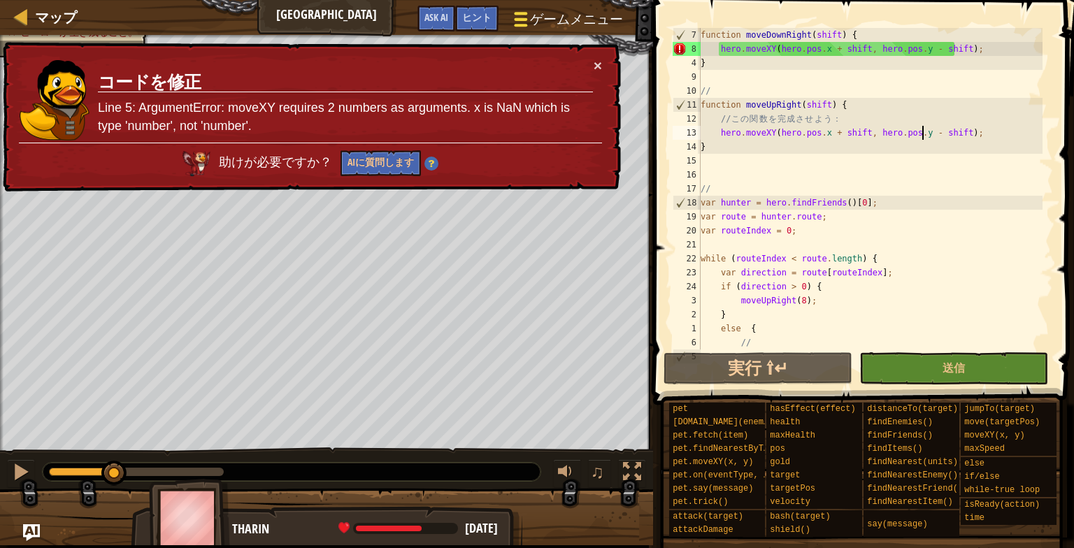
click at [548, 24] on span "ゲームメニュー" at bounding box center [577, 19] width 92 height 19
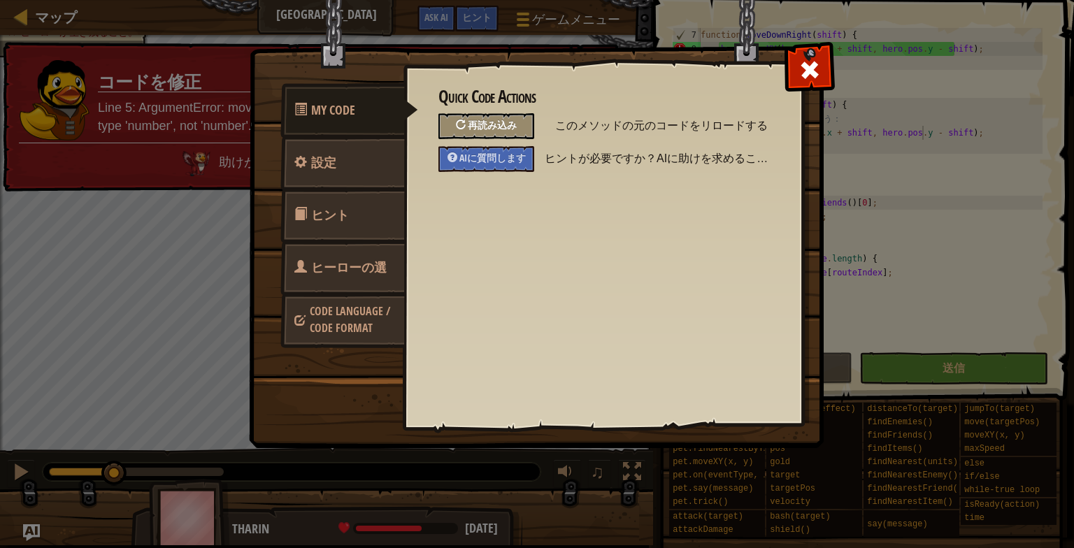
click at [509, 124] on span "再読み込み" at bounding box center [492, 124] width 49 height 13
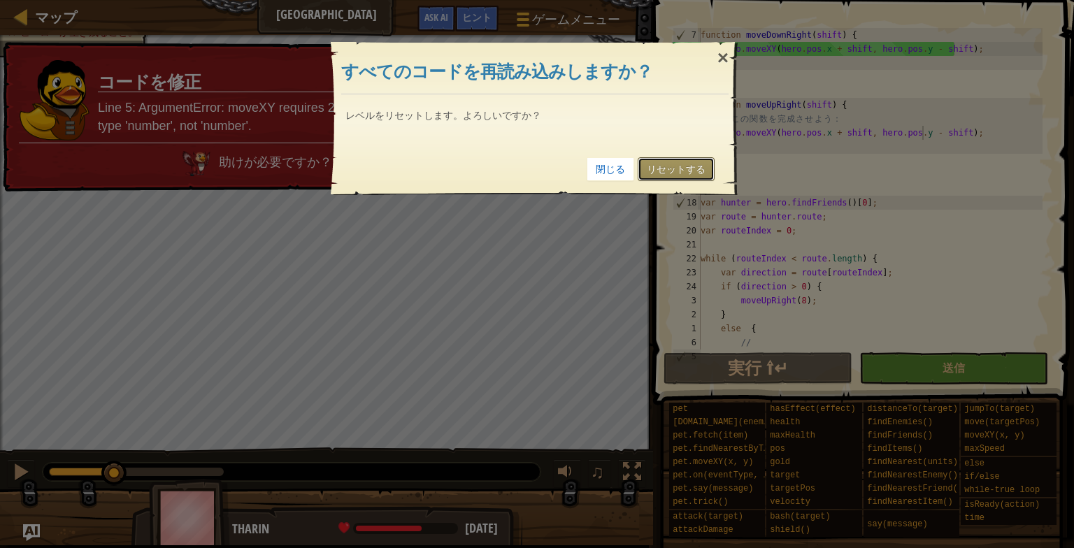
click at [654, 173] on link "リセットする" at bounding box center [676, 169] width 77 height 24
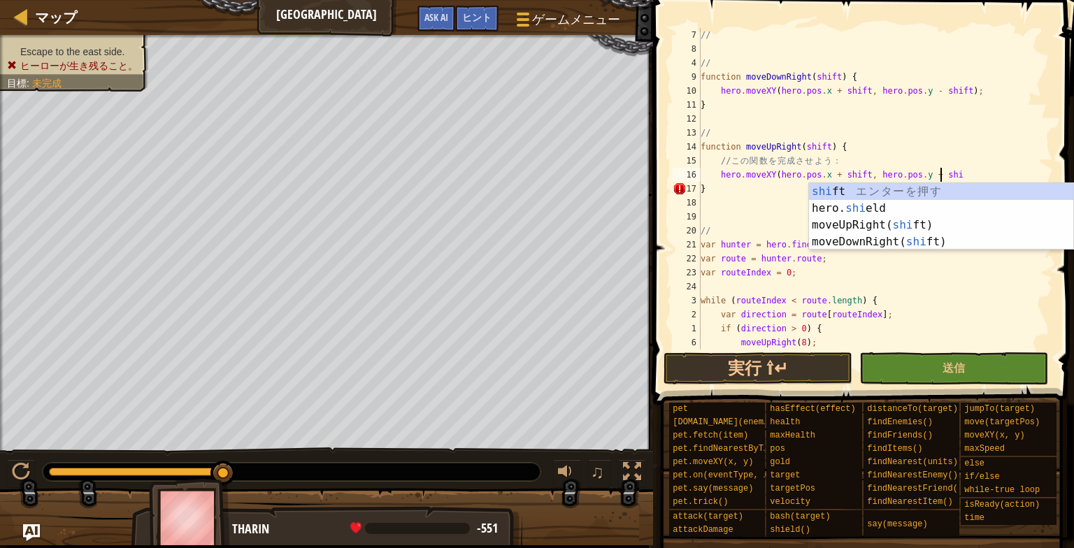
scroll to position [6, 20]
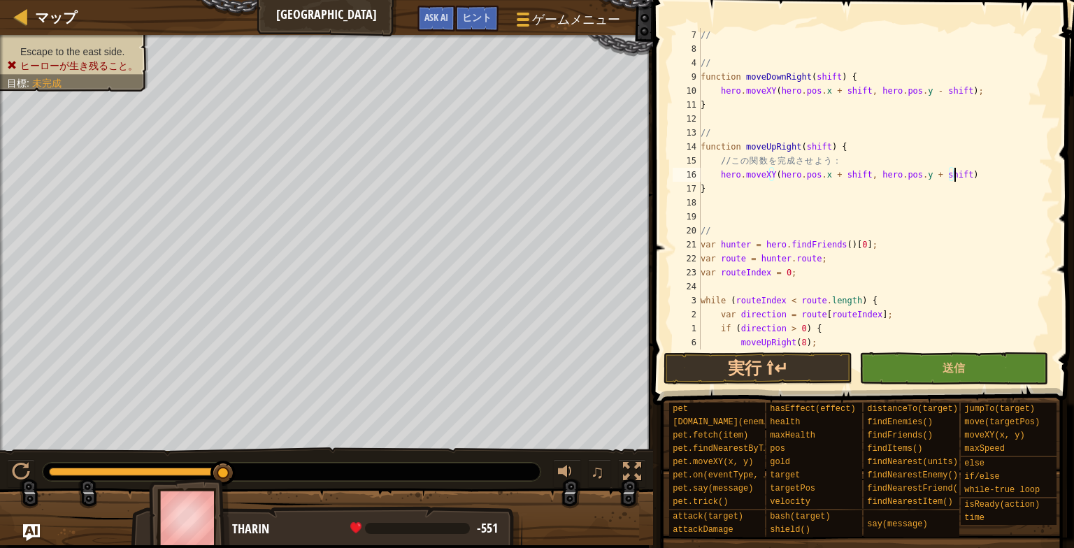
type textarea "hero.moveXY(hero.pos.x + shift, hero.pos.y + shift);"
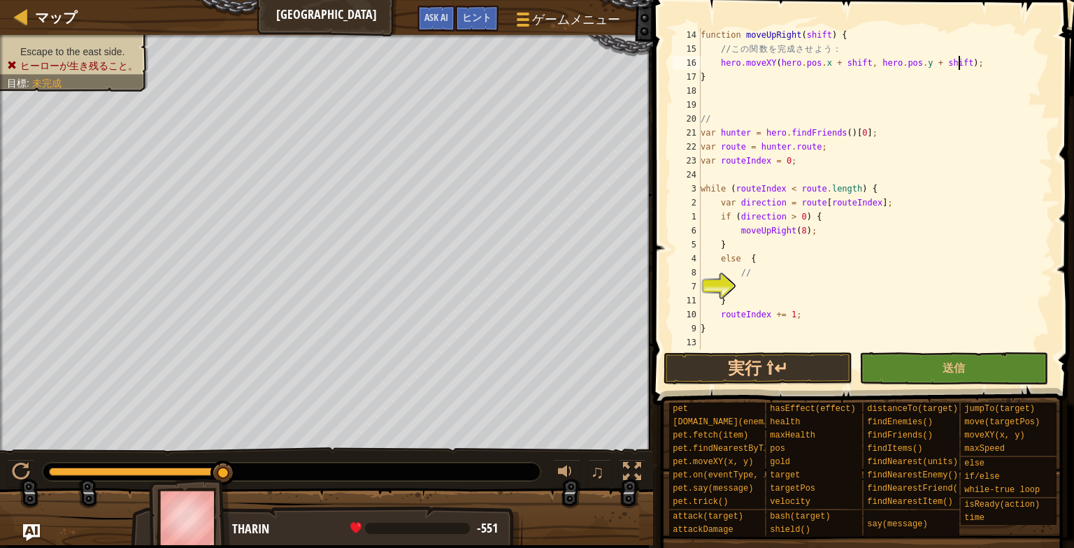
scroll to position [112, 0]
click at [755, 285] on div "function moveUpRight ( shift ) { // こ の 関 数 を 完 成 さ せ よ う ： hero . moveXY ( her…" at bounding box center [870, 203] width 345 height 350
click at [802, 375] on button "実行 ⇧↵" at bounding box center [757, 368] width 189 height 32
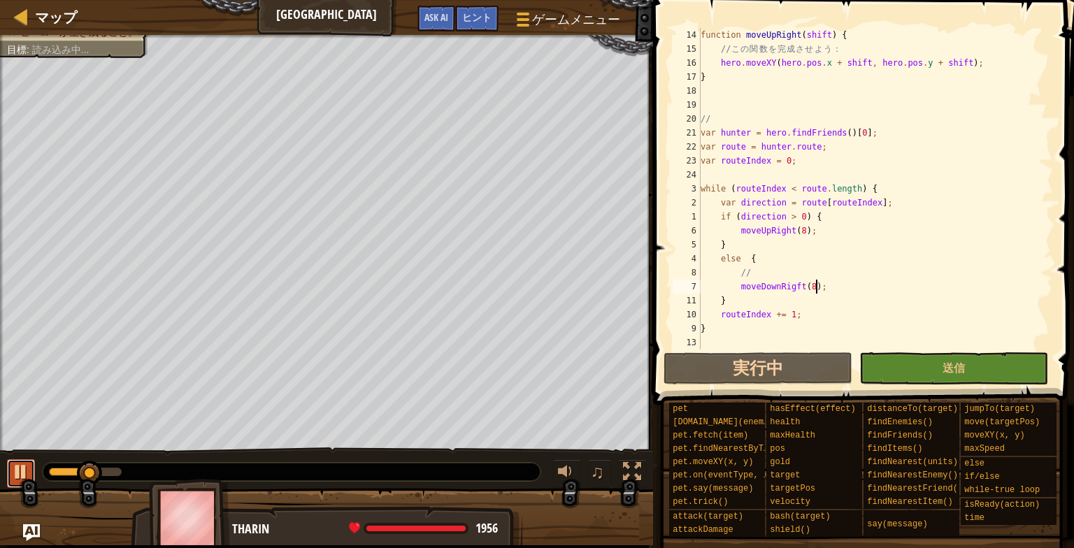
click at [17, 472] on div at bounding box center [21, 472] width 18 height 18
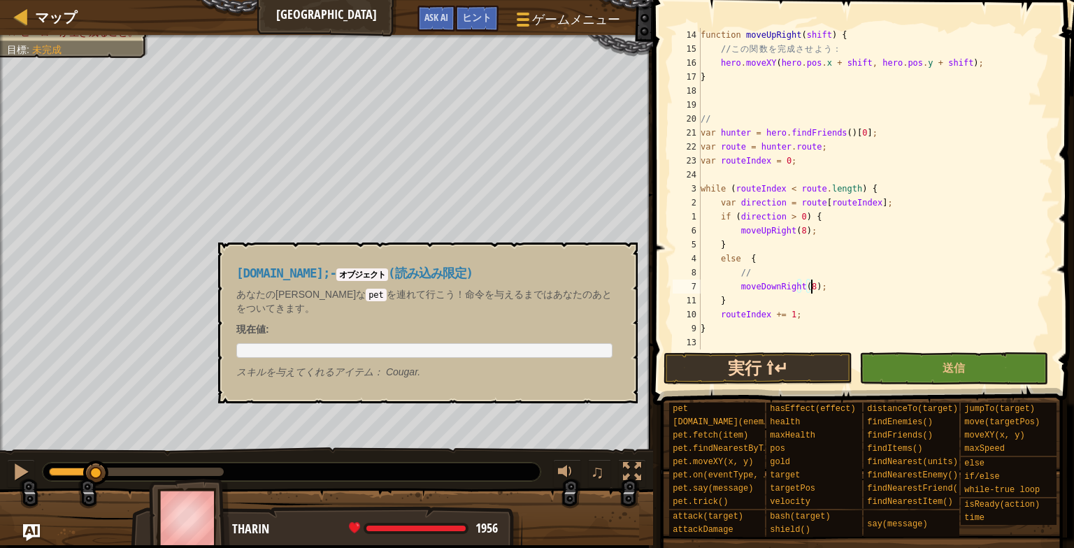
type textarea "moveDownRight(8);"
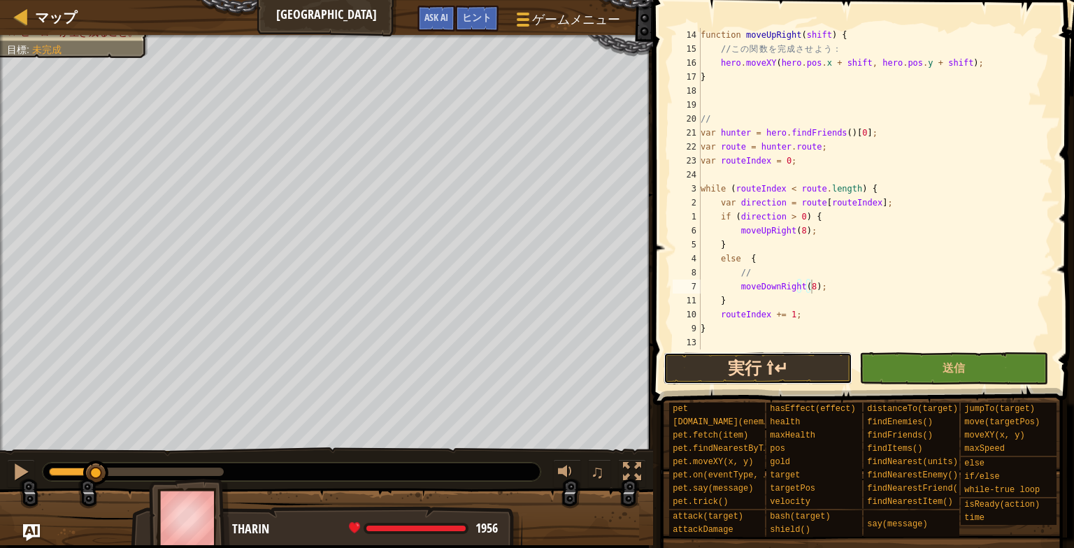
click at [730, 377] on button "実行 ⇧↵" at bounding box center [757, 368] width 189 height 32
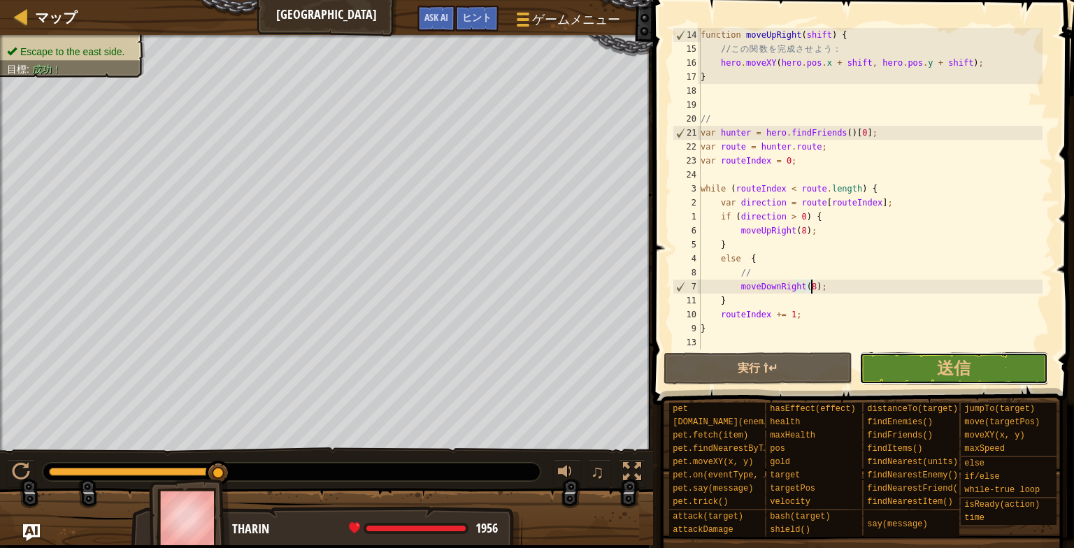
click at [935, 362] on button "送信" at bounding box center [953, 368] width 189 height 32
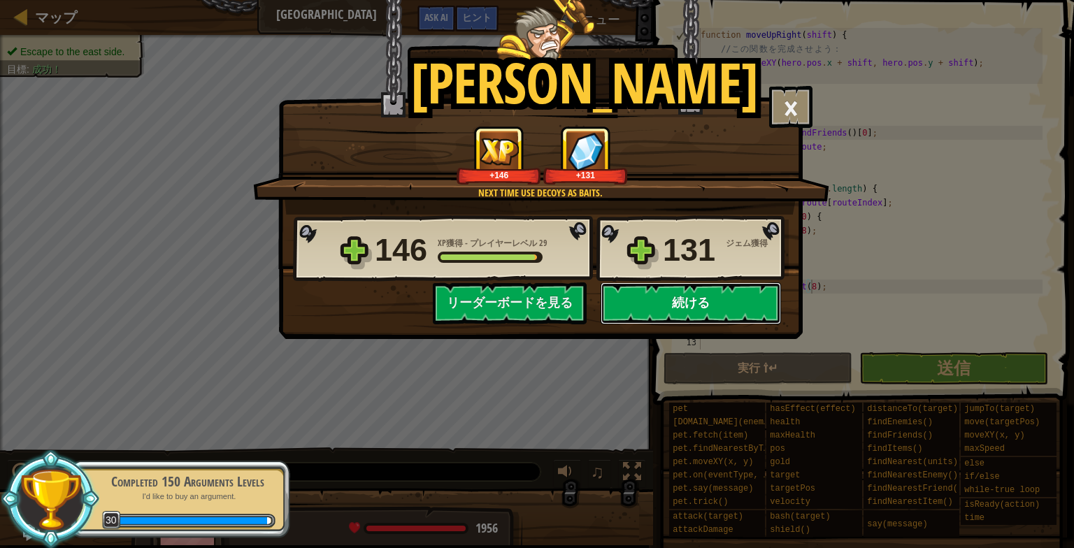
click at [688, 302] on button "続ける" at bounding box center [690, 303] width 180 height 42
select select "ja"
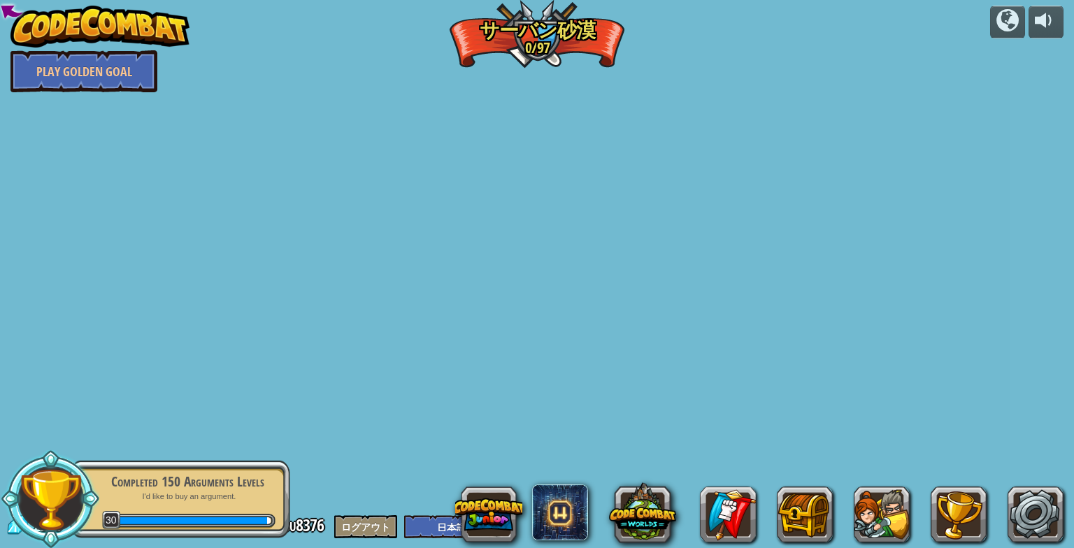
select select "ja"
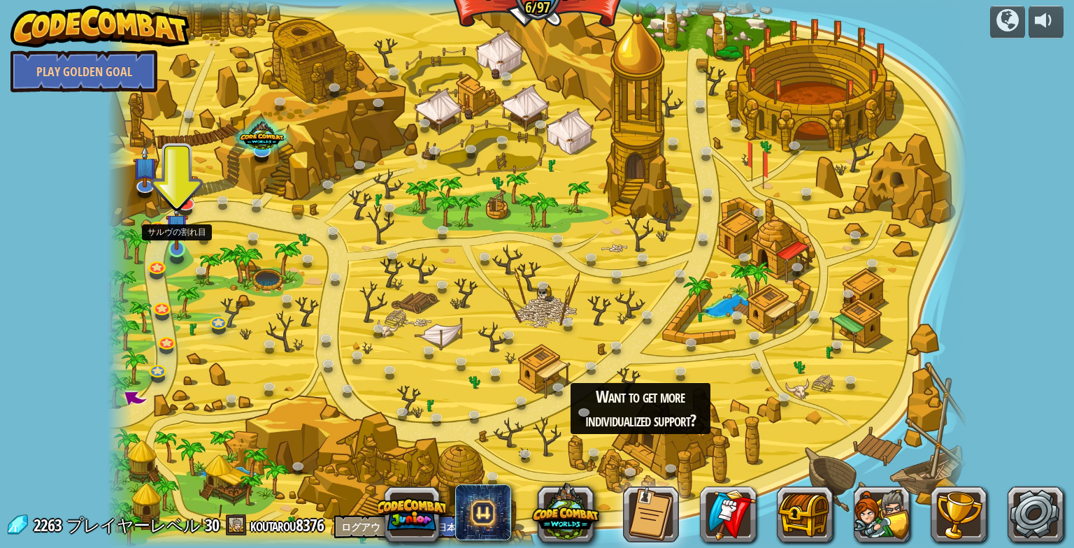
click at [166, 240] on img at bounding box center [177, 225] width 22 height 51
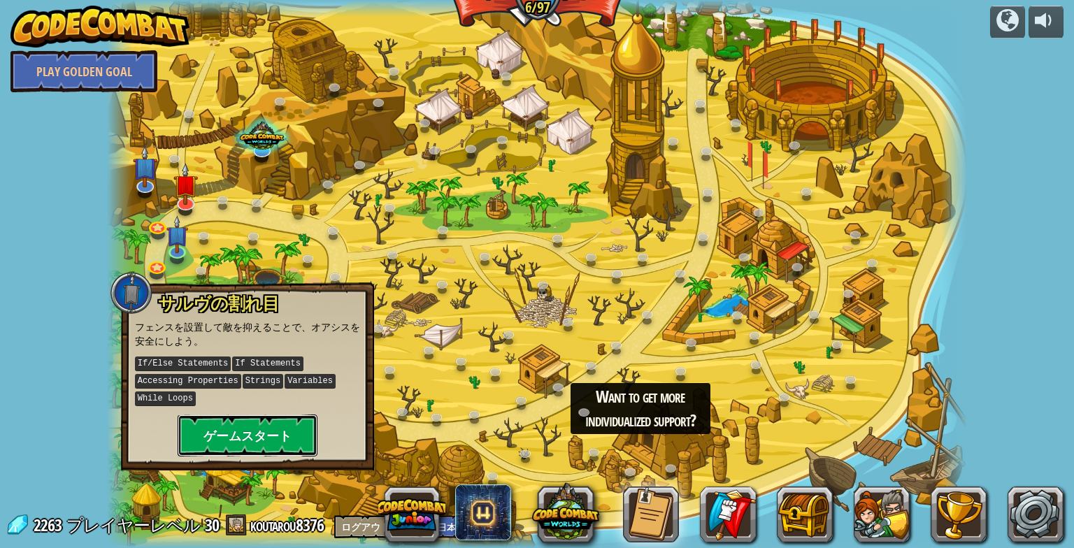
click at [236, 430] on button "ゲームスタート" at bounding box center [248, 436] width 140 height 42
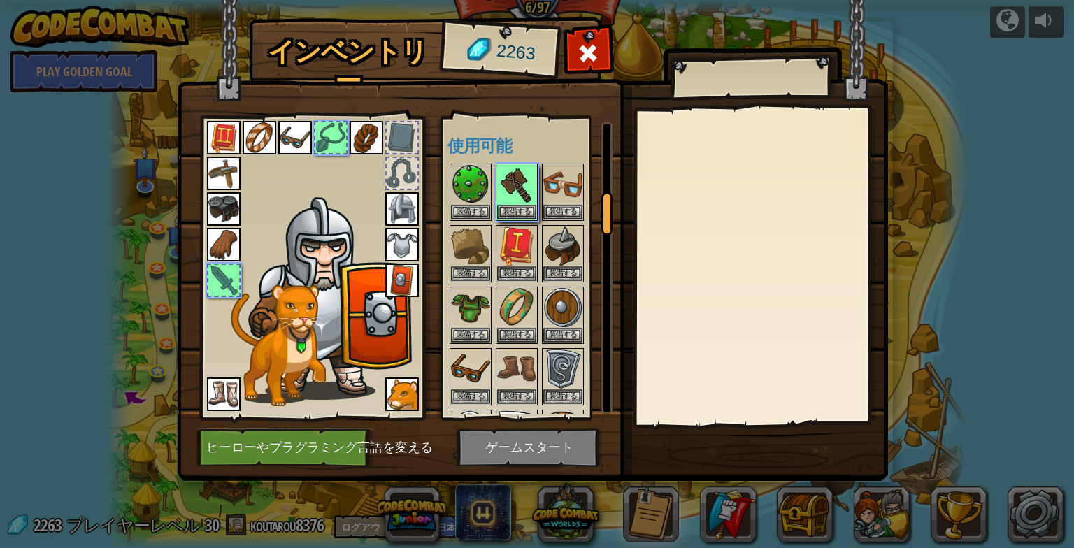
scroll to position [478, 0]
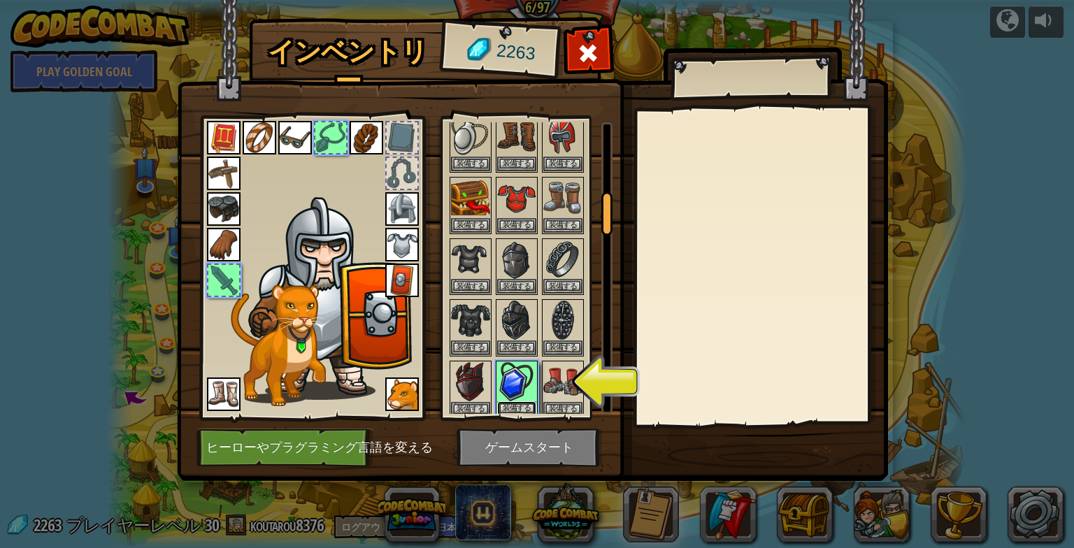
click at [512, 402] on button "装備する" at bounding box center [516, 408] width 39 height 15
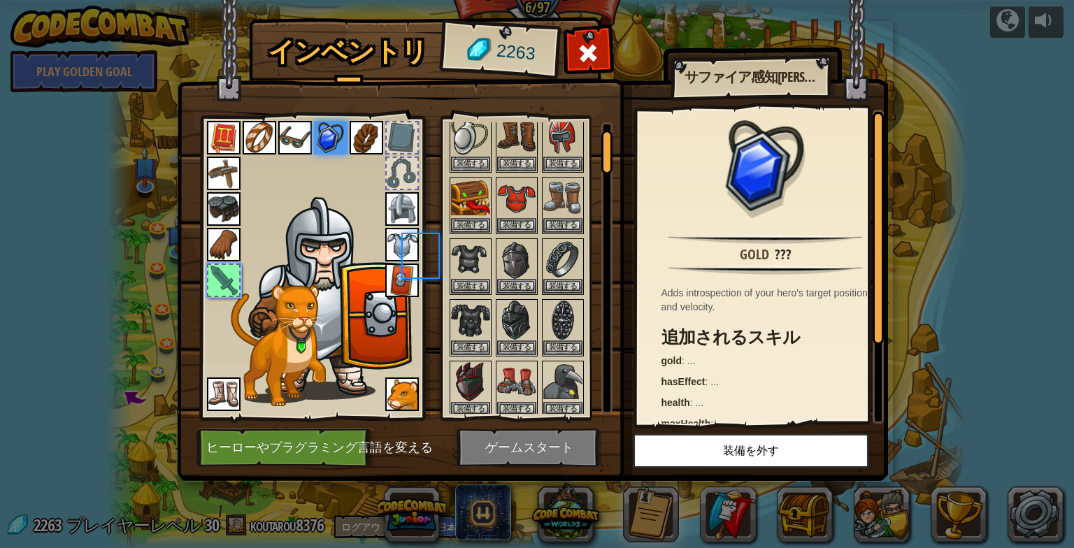
scroll to position [41, 0]
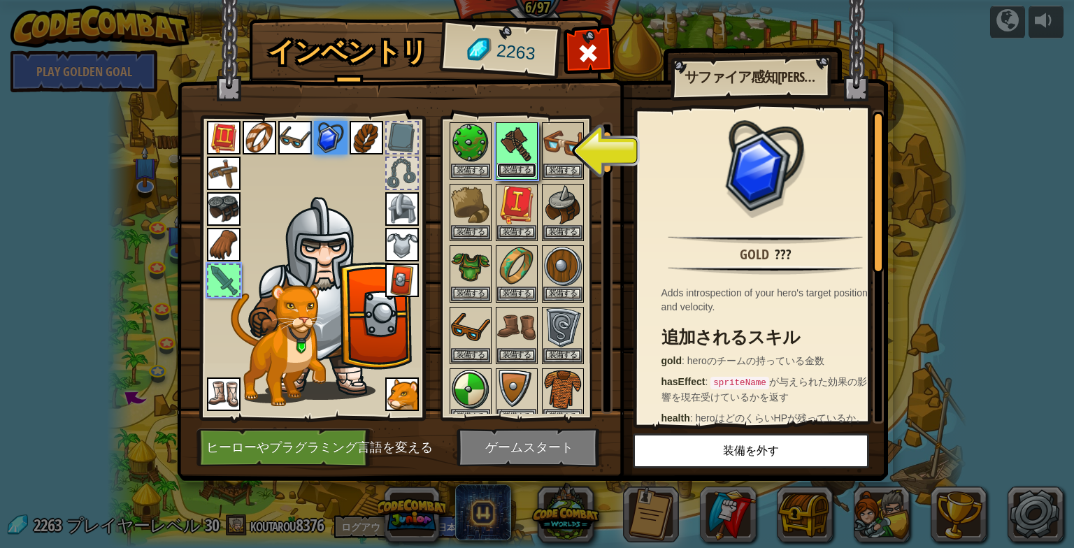
click at [534, 167] on button "装備する" at bounding box center [516, 170] width 39 height 15
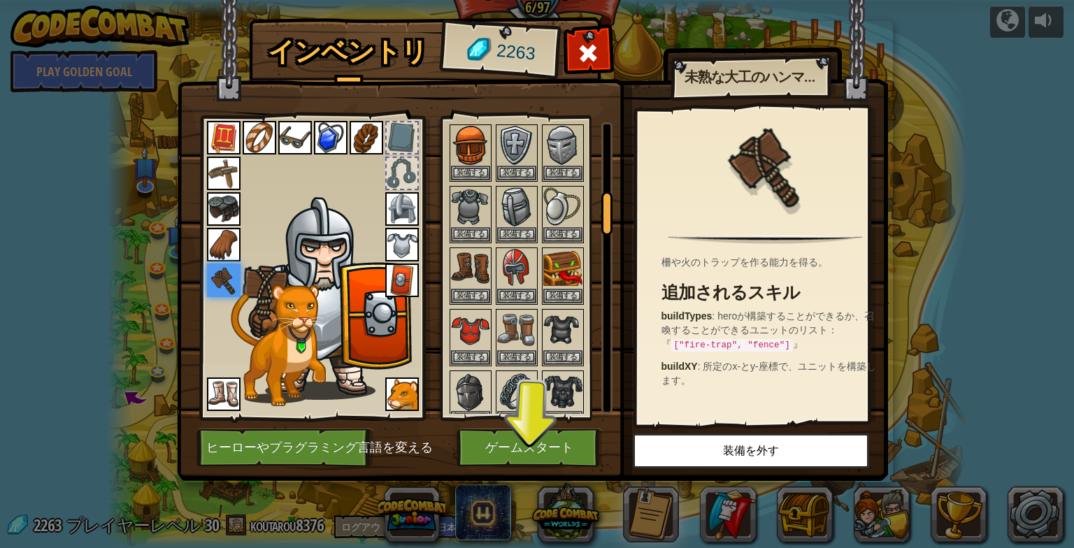
scroll to position [461, 0]
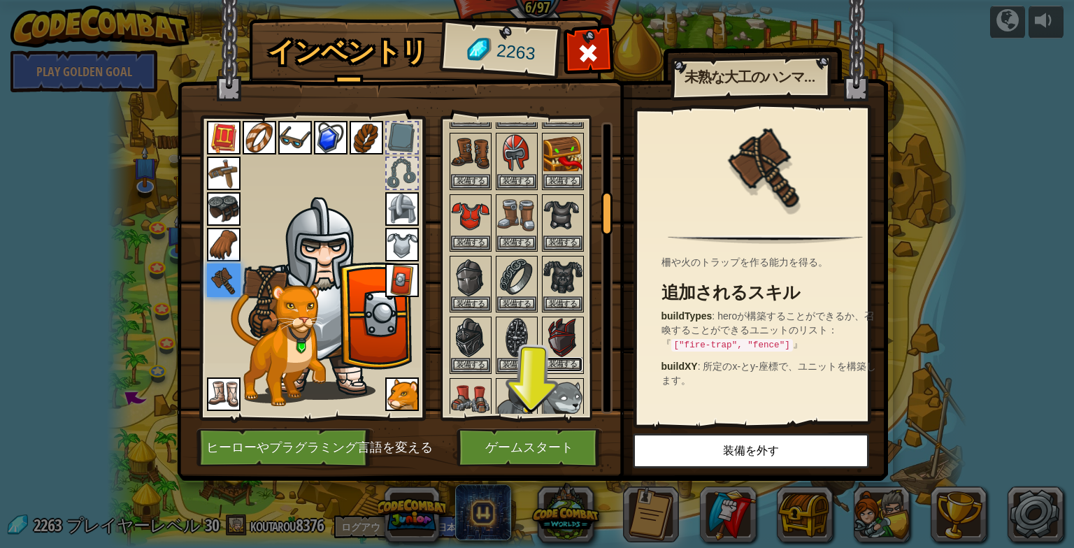
click at [555, 357] on button "装備する" at bounding box center [562, 364] width 39 height 15
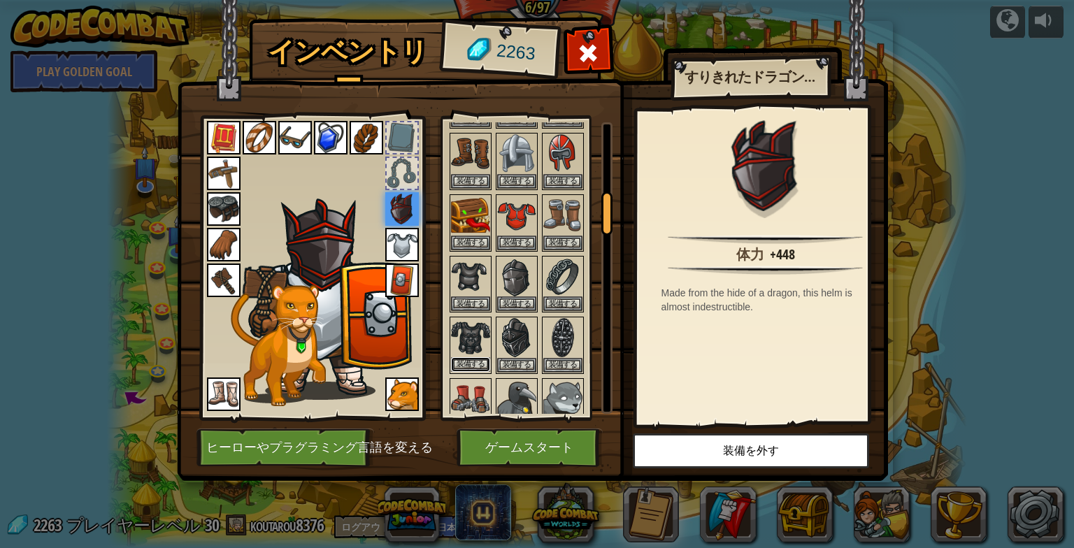
click at [470, 357] on button "装備する" at bounding box center [470, 364] width 39 height 15
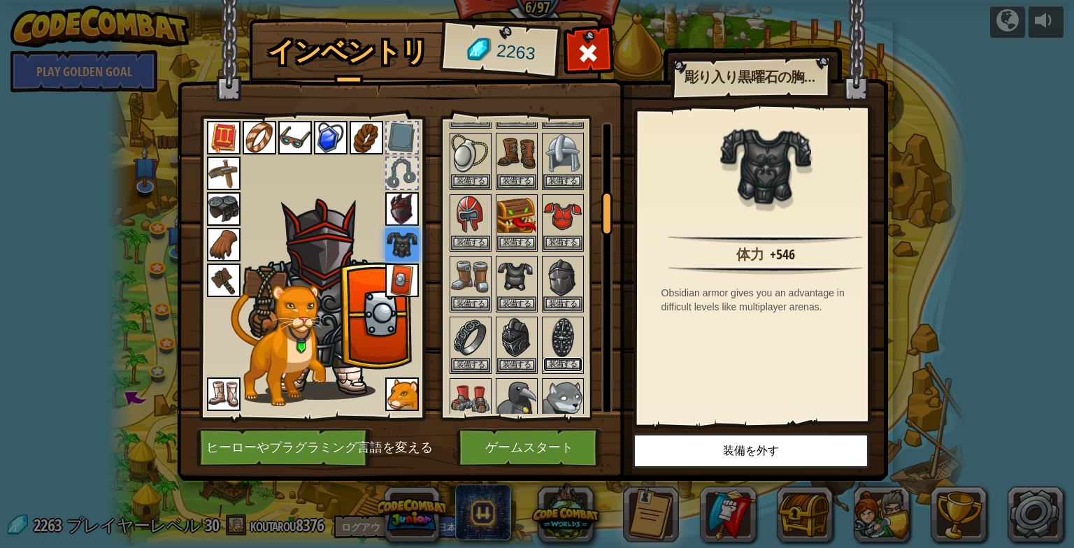
click at [562, 357] on button "装備する" at bounding box center [562, 364] width 39 height 15
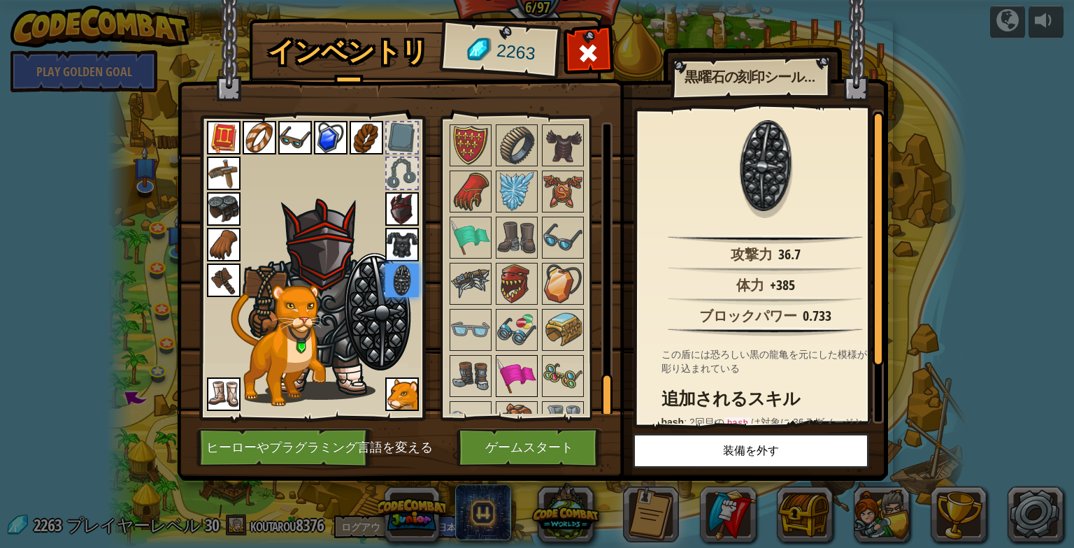
scroll to position [1443, 0]
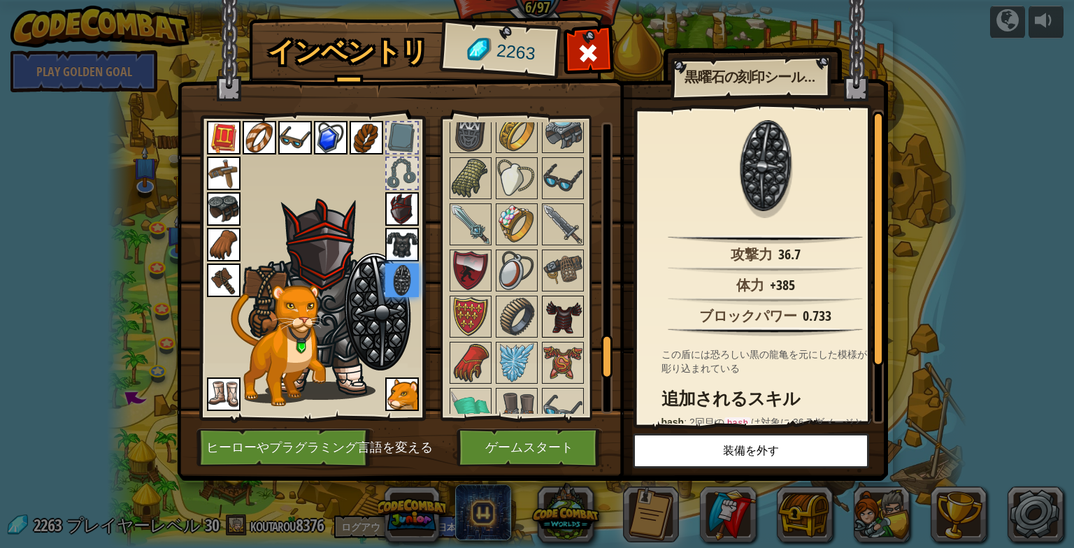
click at [555, 297] on img at bounding box center [562, 316] width 39 height 39
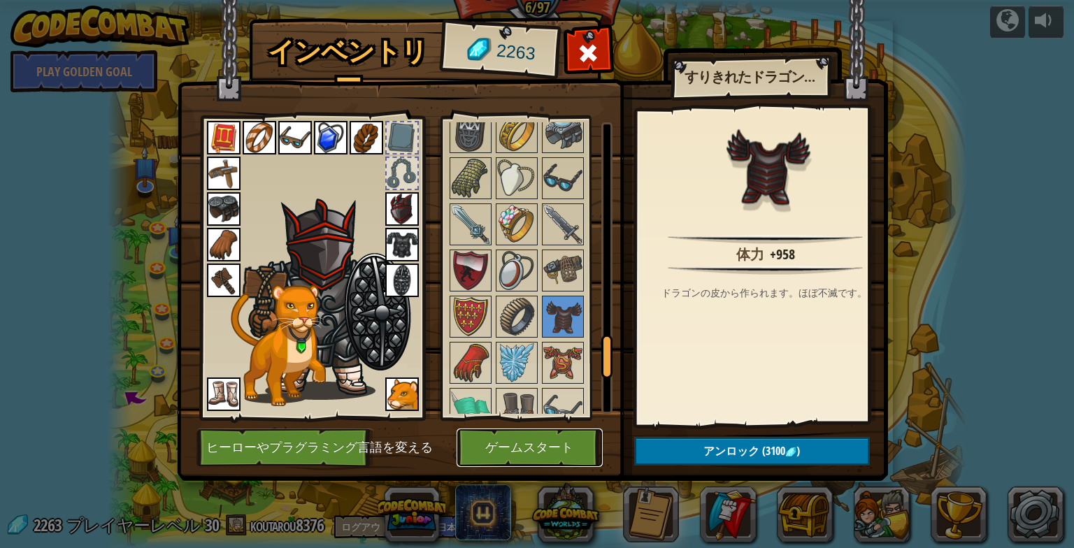
click at [508, 447] on button "ゲームスタート" at bounding box center [529, 448] width 146 height 38
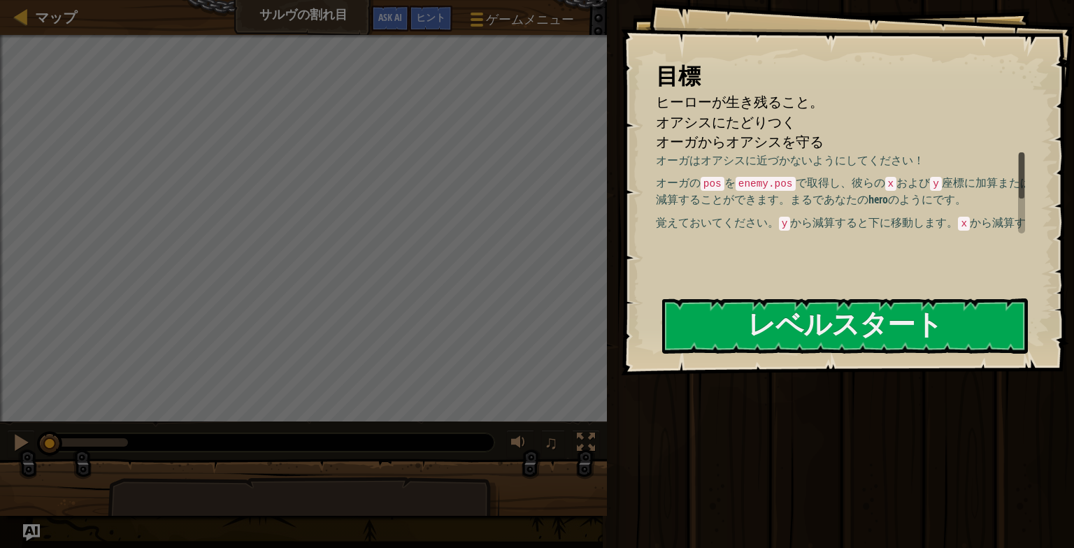
drag, startPoint x: 986, startPoint y: 201, endPoint x: 842, endPoint y: 203, distance: 144.7
click at [842, 201] on p "オーガの pos を enemy.pos で取得し、彼らの x および y 座標に加算または減算することができます。まるであなたのheroのようにです。" at bounding box center [846, 191] width 380 height 32
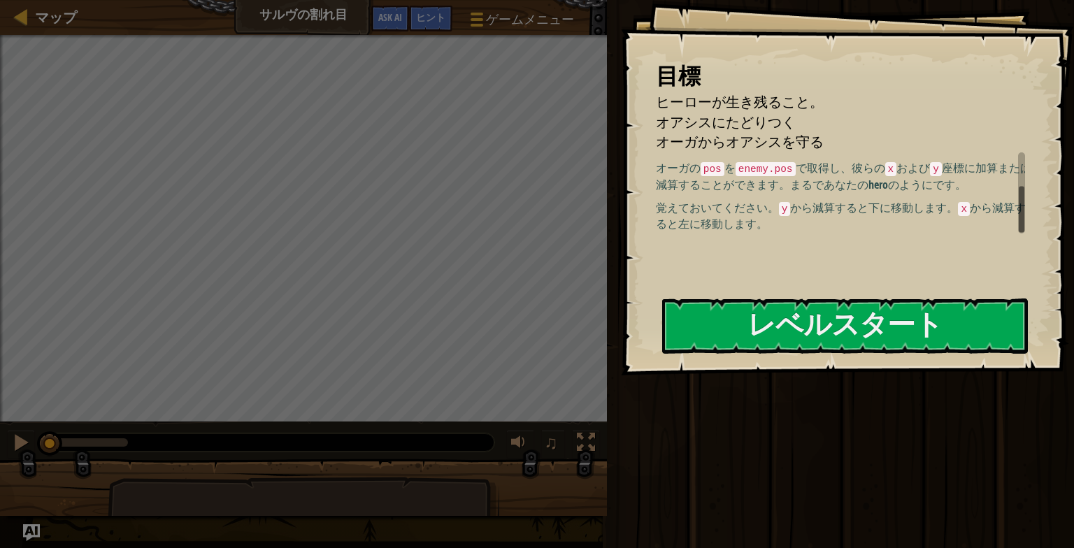
scroll to position [20, 0]
drag, startPoint x: 1019, startPoint y: 176, endPoint x: 1019, endPoint y: 236, distance: 59.4
click at [1019, 236] on div "目標 ヒーローが生き残ること。 オアシスにたどりつく オーガからオアシスを守る オーガはオアシスに近づかないようにしてください！ オーガの pos を ene…" at bounding box center [847, 187] width 453 height 375
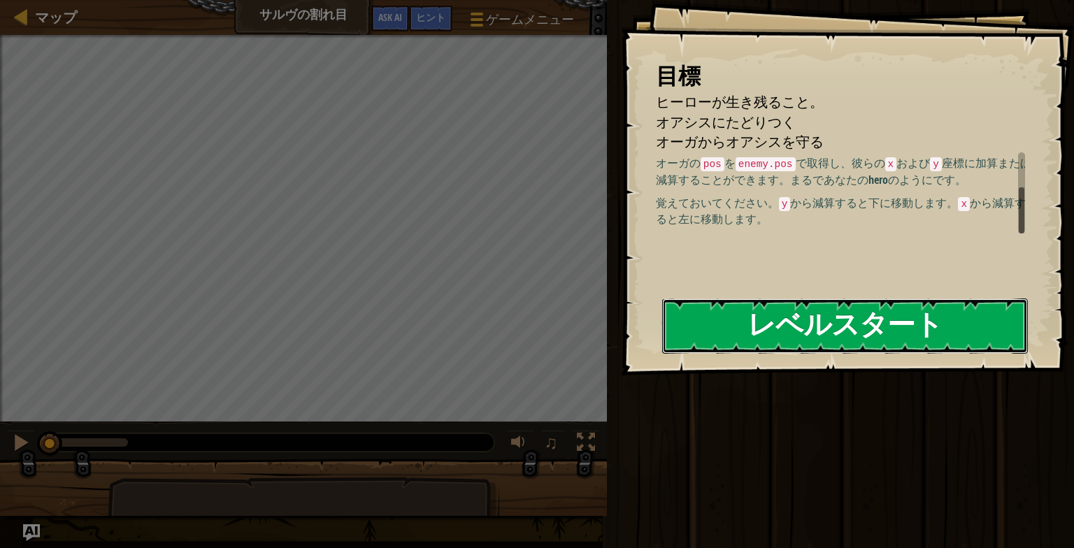
click at [981, 333] on button "レベルスタート" at bounding box center [845, 325] width 366 height 55
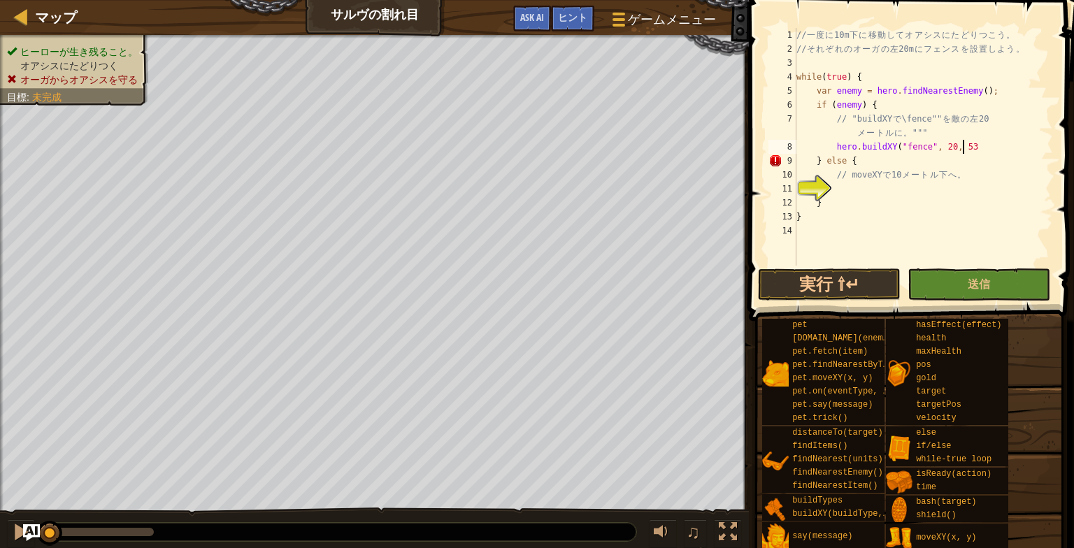
scroll to position [6, 13]
type textarea "hero.buildXY("fence", 20, 53);"
click at [845, 185] on div "// 一 度 に 10m 下 に 移 動 し て オ ア シ ス に た ど り つ こ う 。 // そ れ ぞ れ の オ ー ガ の 左 20m に フ…" at bounding box center [922, 161] width 259 height 266
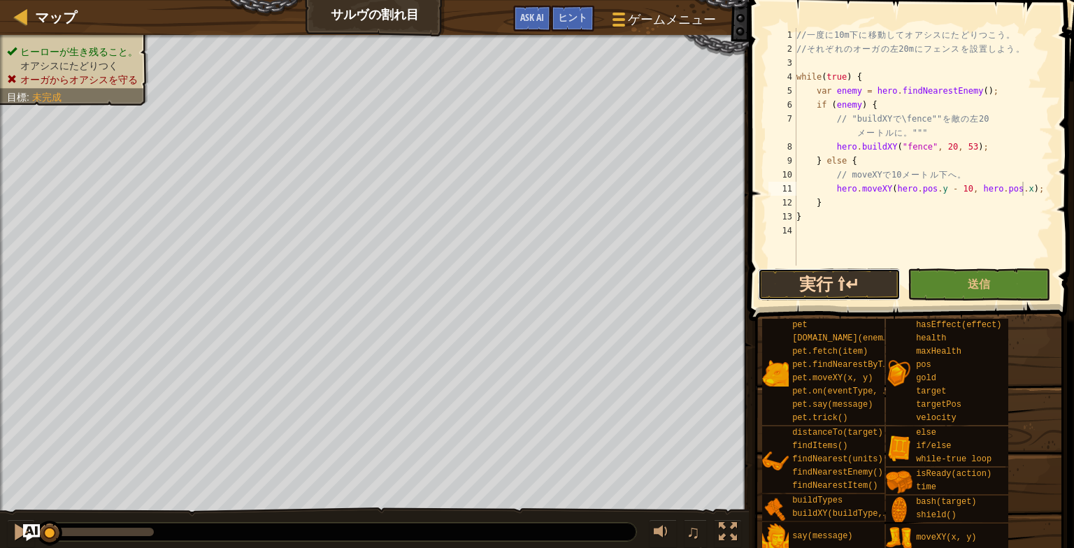
click at [861, 277] on button "実行 ⇧↵" at bounding box center [829, 284] width 143 height 32
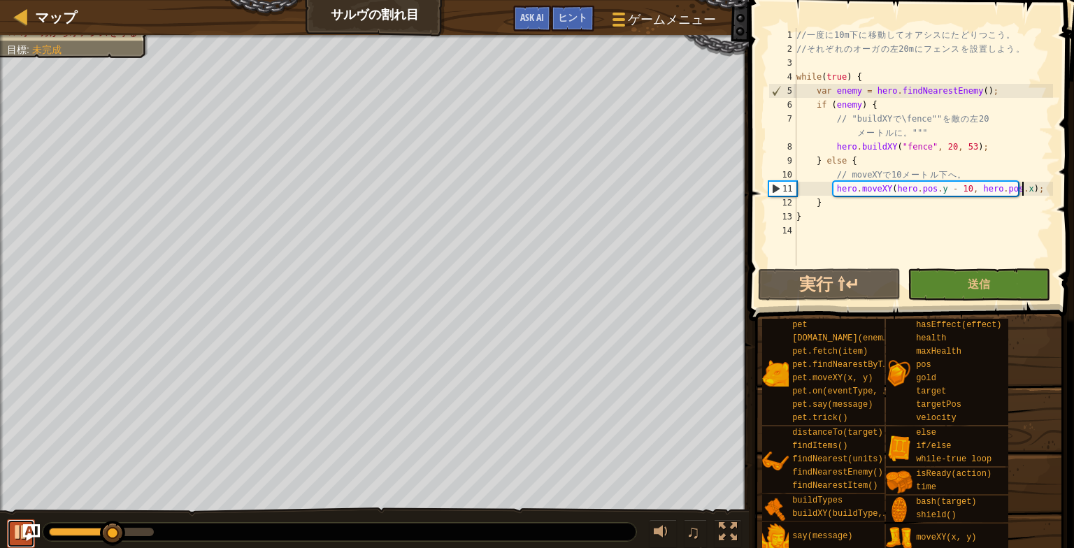
click at [10, 509] on button at bounding box center [21, 533] width 28 height 29
click at [563, 13] on span "ヒント" at bounding box center [572, 16] width 29 height 13
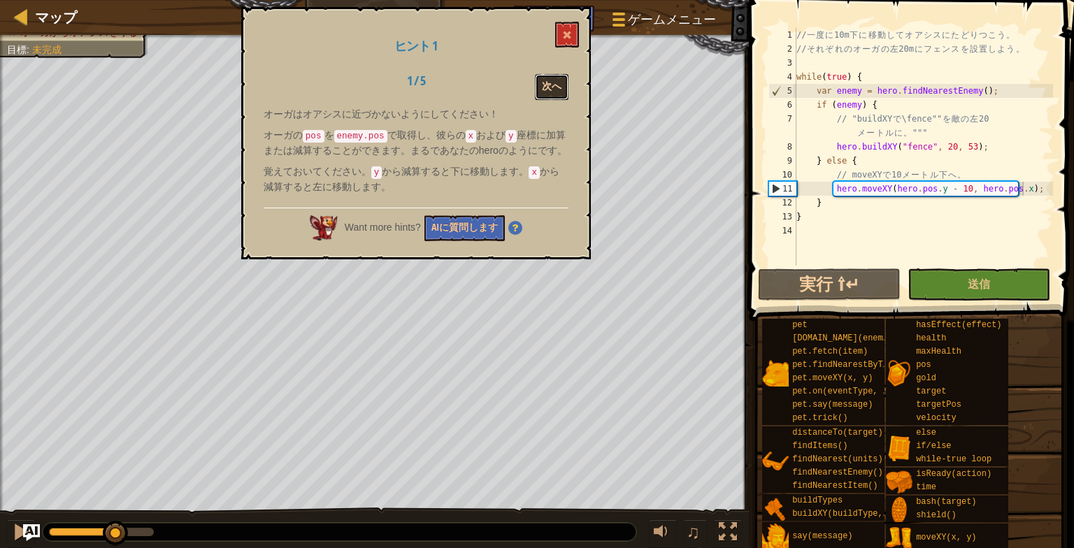
click at [548, 81] on button "次へ" at bounding box center [552, 87] width 34 height 26
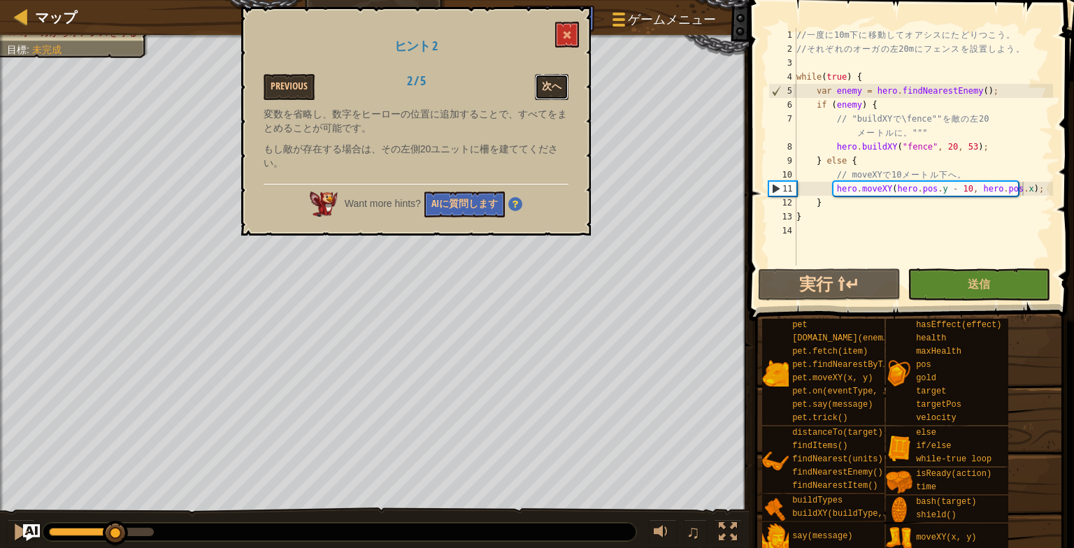
click at [548, 82] on button "次へ" at bounding box center [552, 87] width 34 height 26
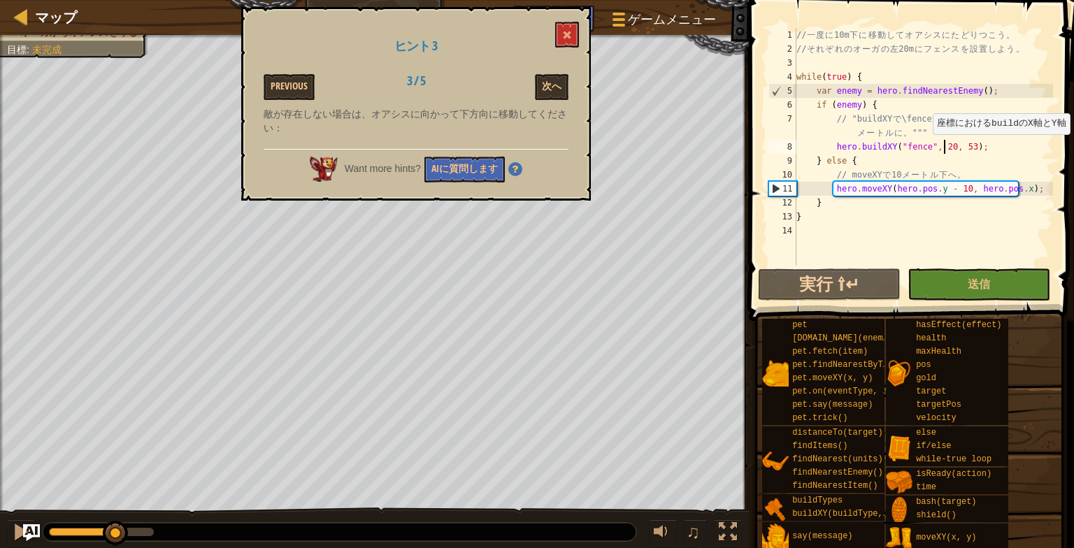
click at [944, 148] on div "// 一 度 に 10m 下 に 移 動 し て オ ア シ ス に た ど り つ こ う 。 // そ れ ぞ れ の オ ー ガ の 左 20m に フ…" at bounding box center [922, 161] width 259 height 266
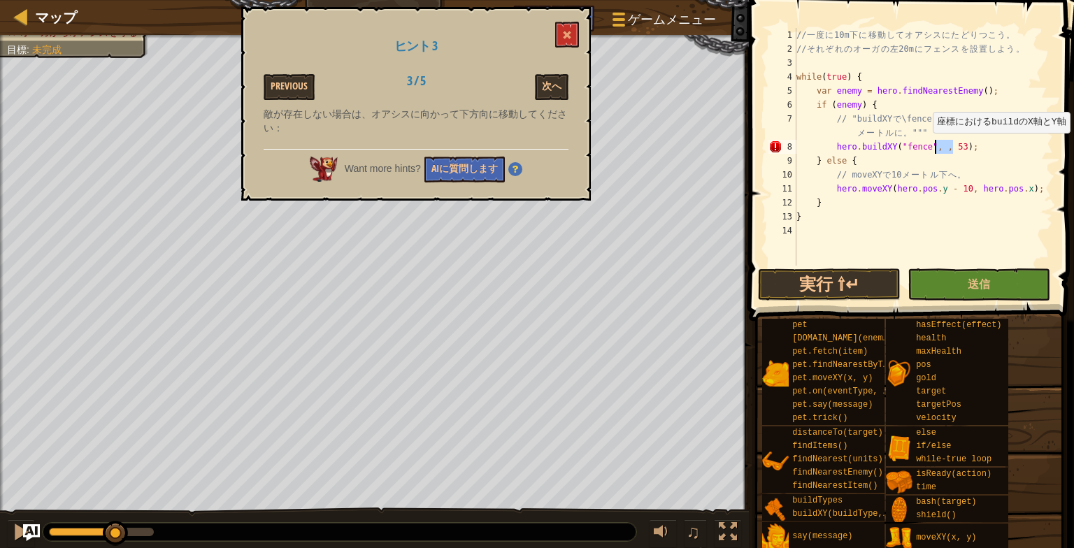
drag, startPoint x: 951, startPoint y: 145, endPoint x: 934, endPoint y: 147, distance: 17.5
click at [934, 147] on div "// 一 度 に 10m 下 に 移 動 し て オ ア シ ス に た ど り つ こ う 。 // そ れ ぞ れ の オ ー ガ の 左 20m に フ…" at bounding box center [922, 161] width 259 height 266
click at [559, 84] on button "次へ" at bounding box center [552, 87] width 34 height 26
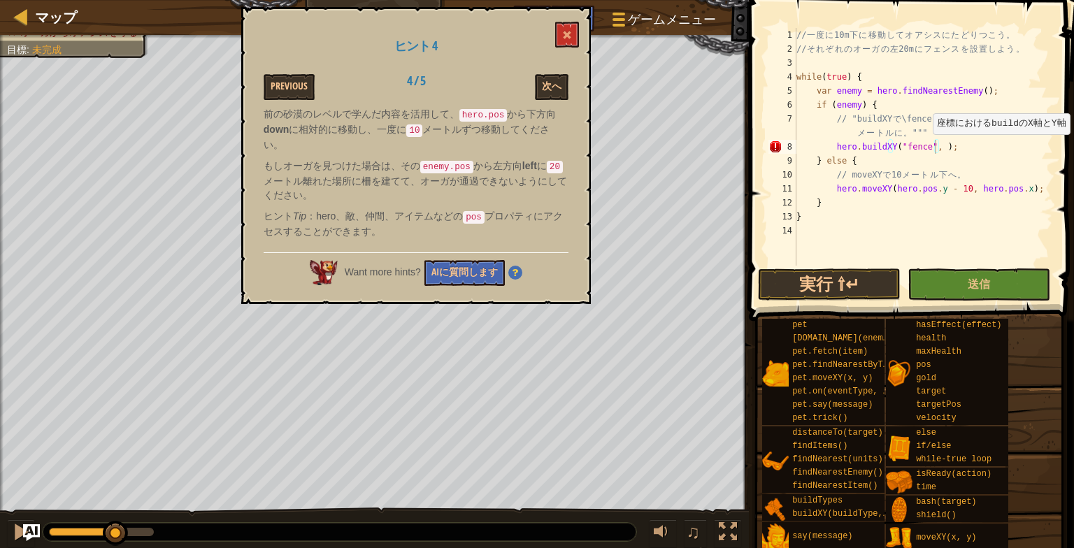
click at [931, 148] on div "// 一 度 に 10m 下 に 移 動 し て オ ア シ ス に た ど り つ こ う 。 // そ れ ぞ れ の オ ー ガ の 左 20m に フ…" at bounding box center [922, 161] width 259 height 266
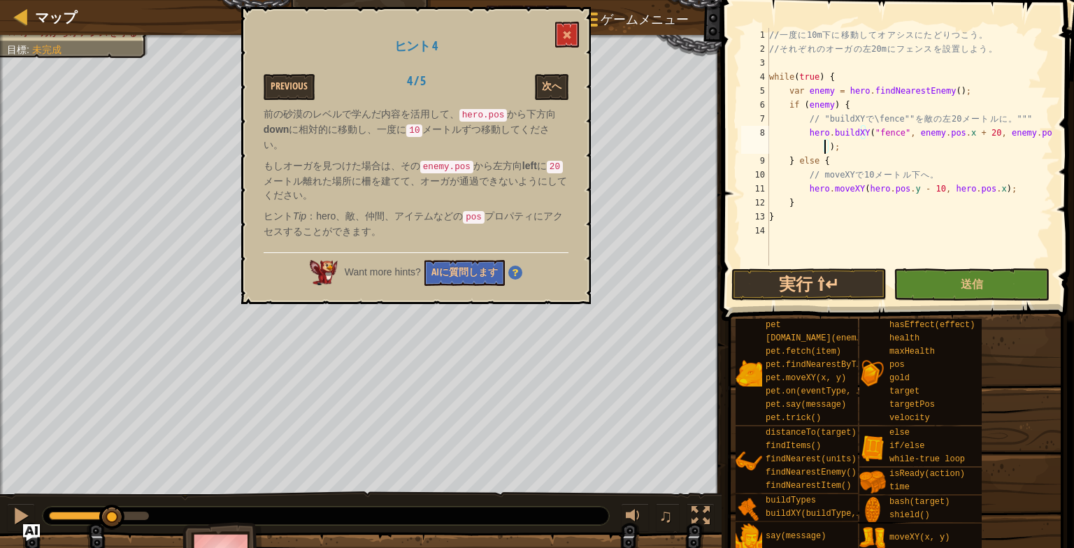
scroll to position [6, 22]
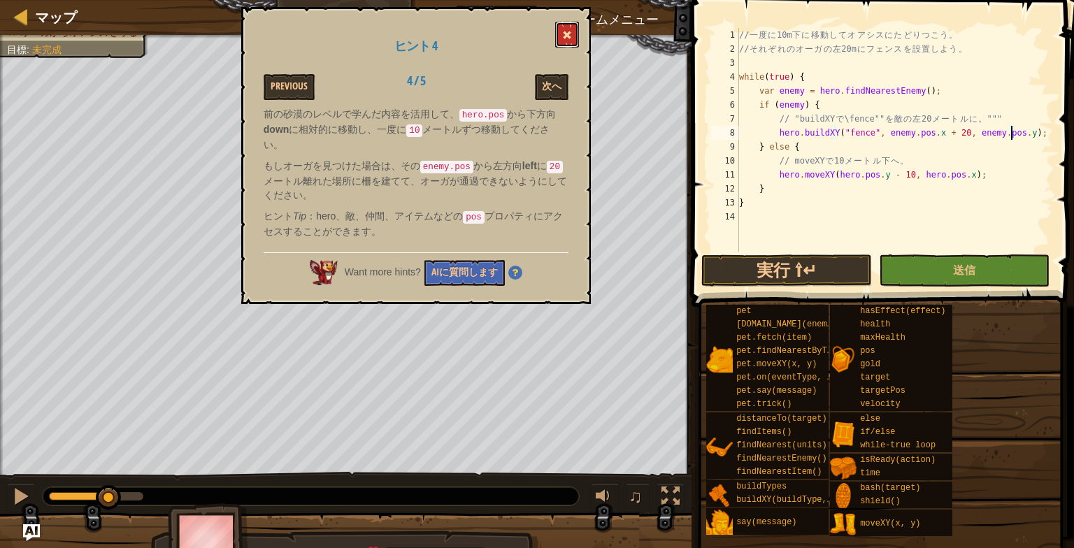
click at [563, 31] on span at bounding box center [567, 35] width 10 height 10
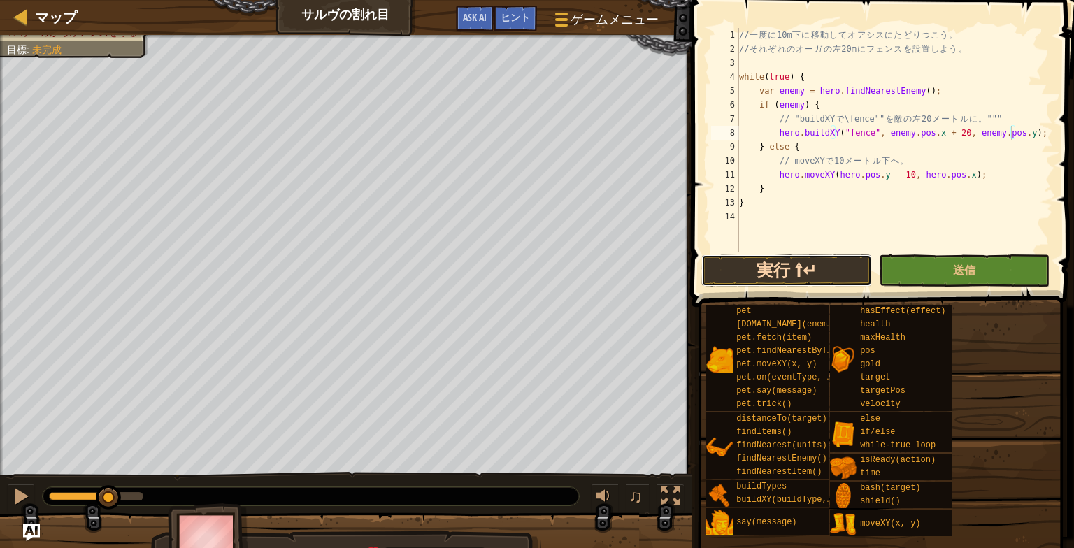
click at [809, 268] on button "実行 ⇧↵" at bounding box center [786, 270] width 171 height 32
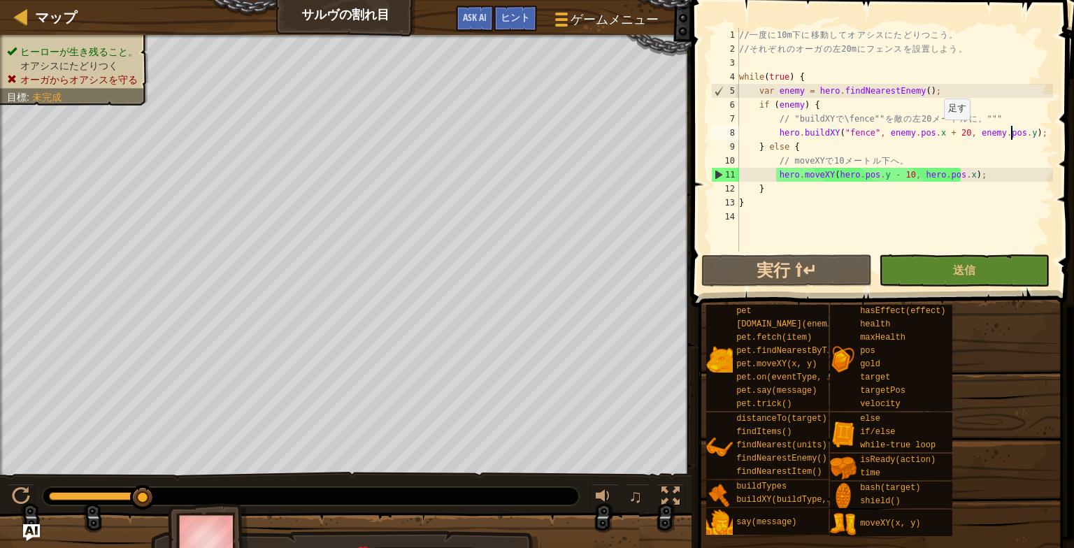
click at [937, 134] on div "// 一 度 に 10m 下 に 移 動 し て オ ア シ ス に た ど り つ こ う 。 // そ れ ぞ れ の オ ー ガ の 左 20m に フ…" at bounding box center [894, 154] width 317 height 252
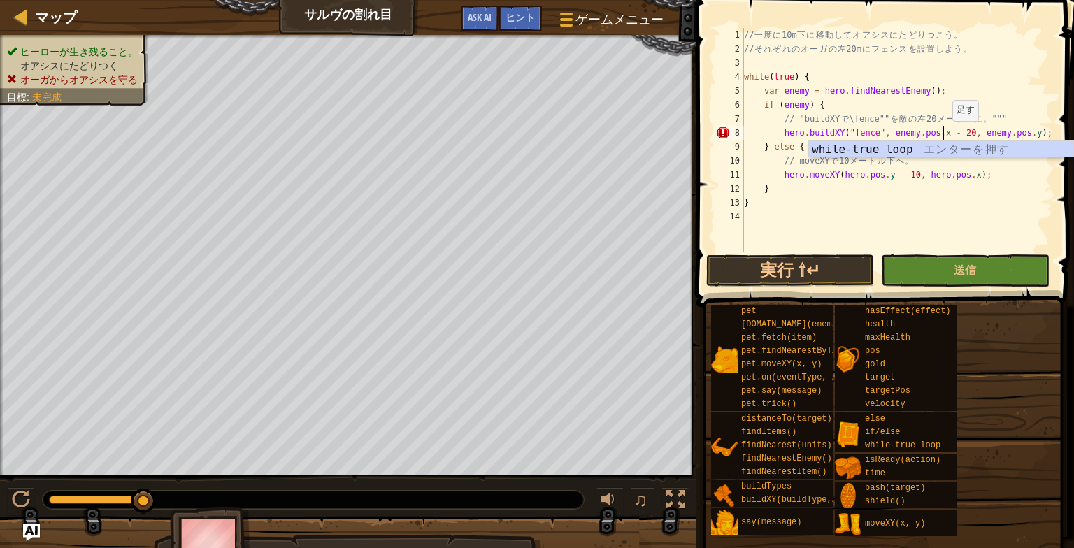
scroll to position [6, 17]
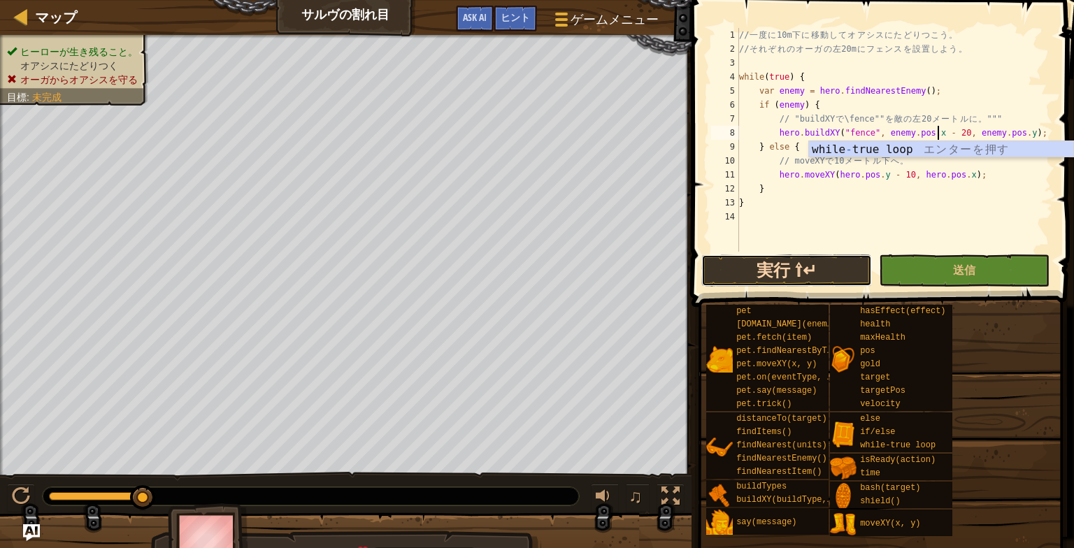
click at [833, 274] on button "実行 ⇧↵" at bounding box center [786, 270] width 171 height 32
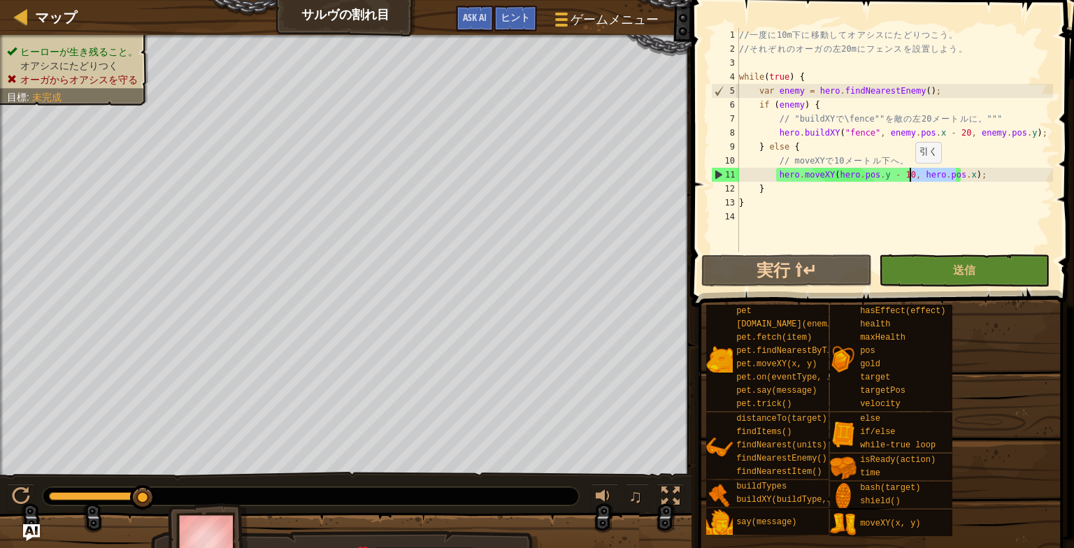
drag, startPoint x: 956, startPoint y: 179, endPoint x: 907, endPoint y: 176, distance: 49.0
click at [907, 176] on div "// 一 度 に 10m 下 に 移 動 し て オ ア シ ス に た ど り つ こ う 。 // そ れ ぞ れ の オ ー ガ の 左 20m に フ…" at bounding box center [894, 154] width 317 height 252
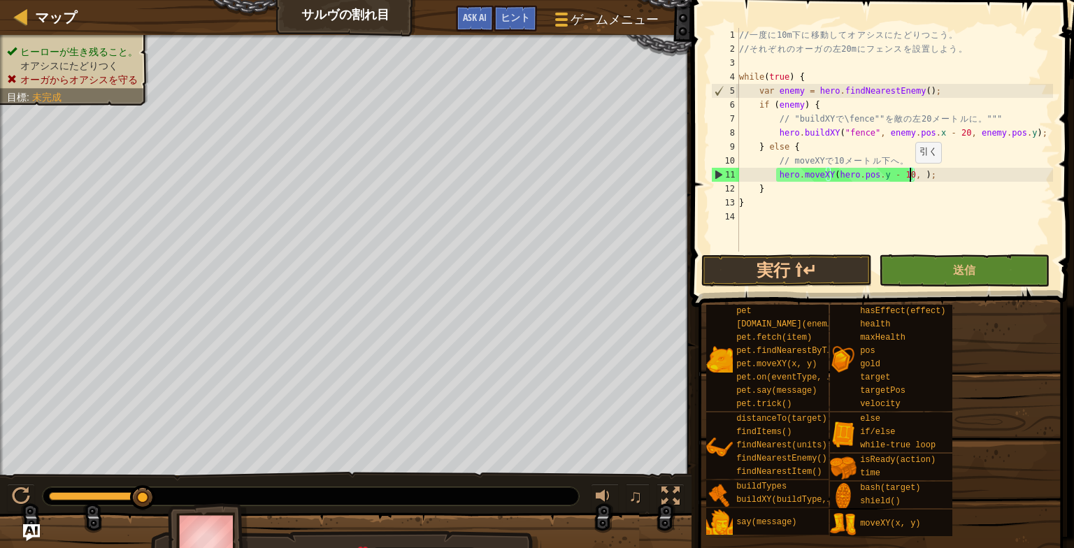
scroll to position [6, 13]
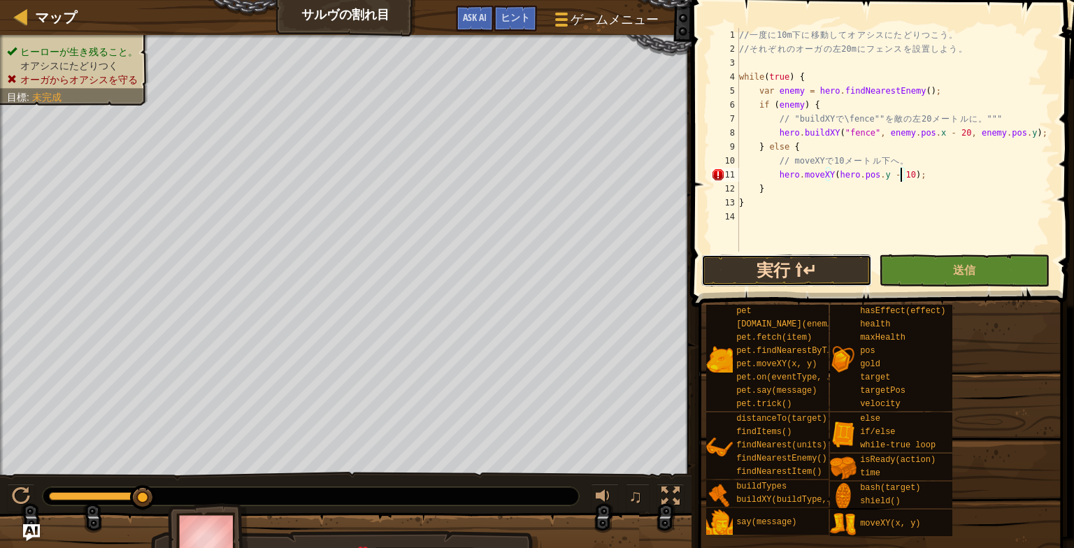
click at [825, 262] on button "実行 ⇧↵" at bounding box center [786, 270] width 171 height 32
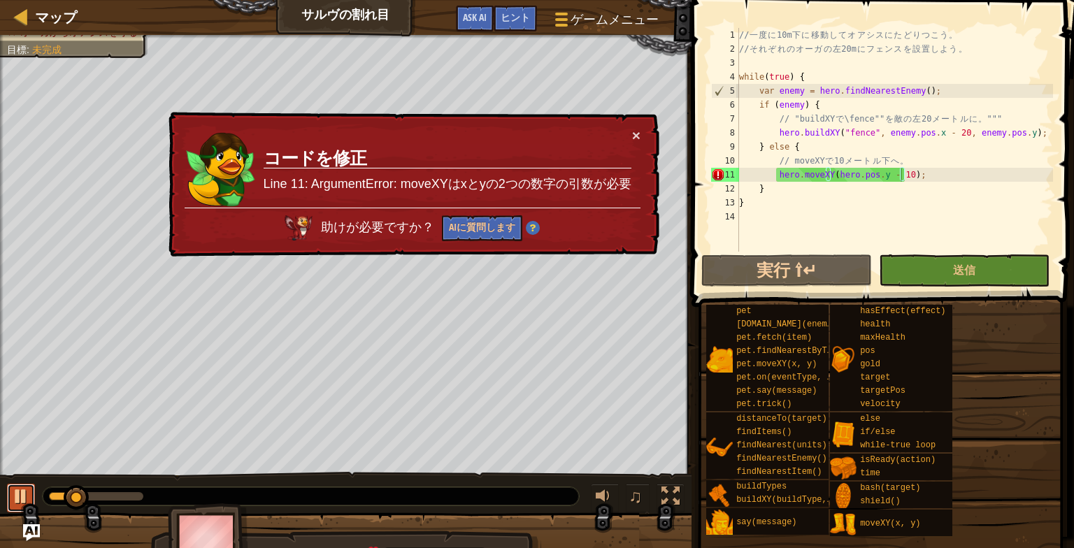
click at [13, 491] on div at bounding box center [21, 496] width 18 height 18
click at [519, 12] on span "ヒント" at bounding box center [515, 16] width 29 height 13
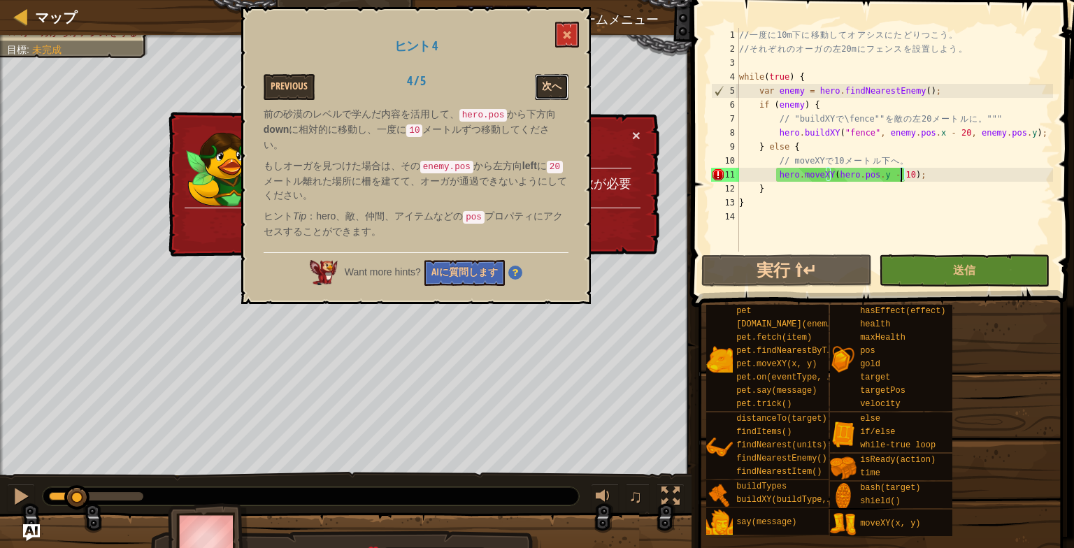
click at [556, 75] on button "次へ" at bounding box center [552, 87] width 34 height 26
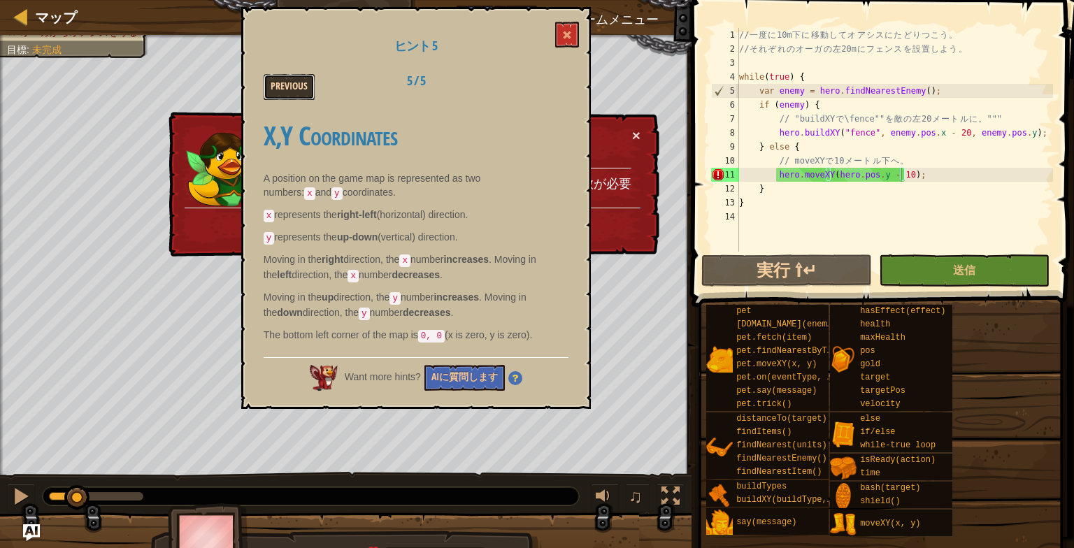
click at [277, 74] on button "Previous" at bounding box center [289, 87] width 51 height 26
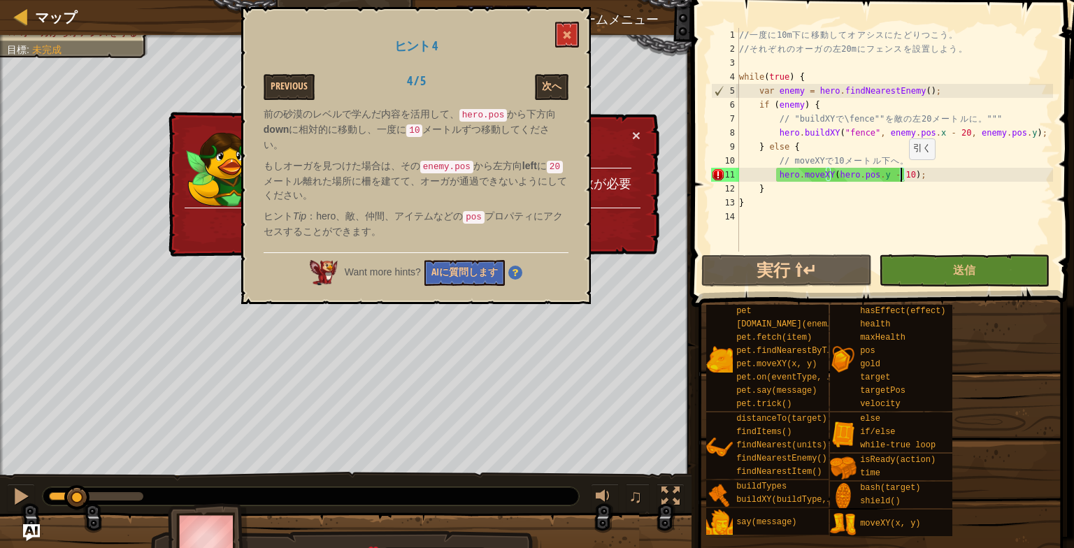
click at [901, 173] on div "// 一 度 に 10m 下 に 移 動 し て オ ア シ ス に た ど り つ こ う 。 // そ れ ぞ れ の オ ー ガ の 左 20m に フ…" at bounding box center [894, 154] width 317 height 252
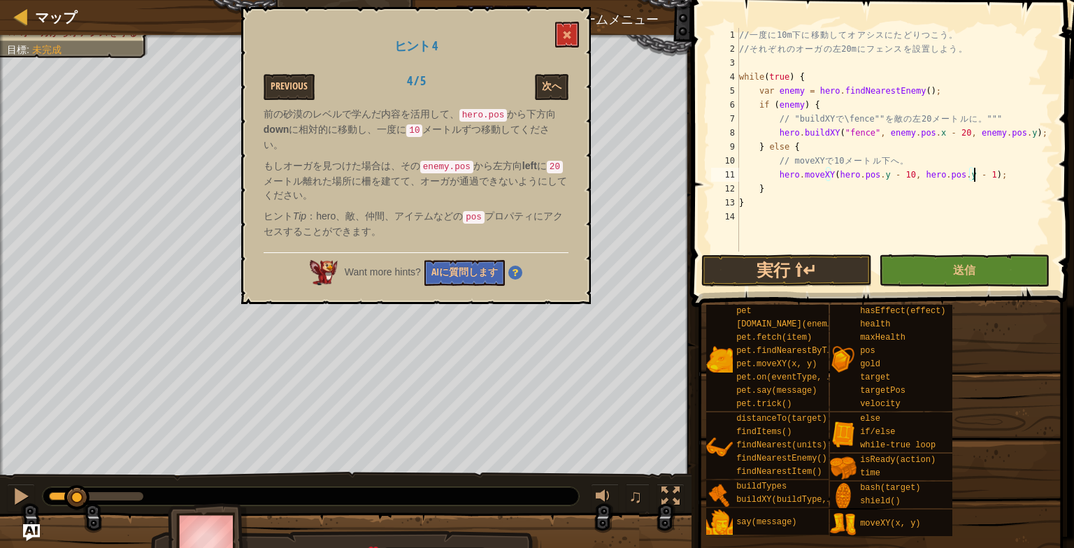
scroll to position [6, 20]
click at [902, 170] on div "// 一 度 に 10m 下 に 移 動 し て オ ア シ ス に た ど り つ こ う 。 // そ れ ぞ れ の オ ー ガ の 左 20m に フ…" at bounding box center [894, 154] width 317 height 252
type textarea "hero.moveXY(hero.pos.x, hero.pos.y - 10);"
click at [562, 29] on button at bounding box center [567, 35] width 24 height 26
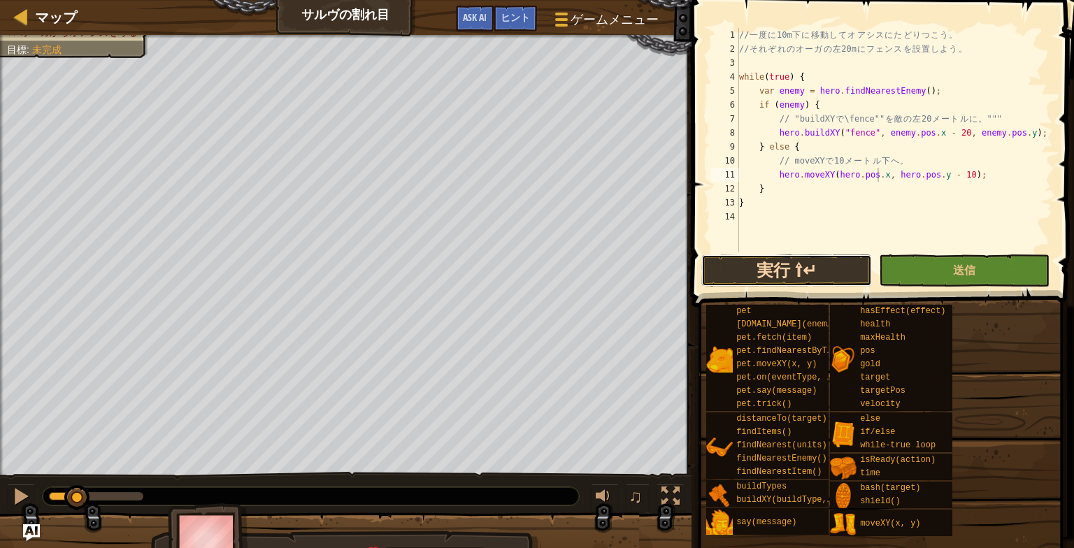
click at [807, 280] on button "実行 ⇧↵" at bounding box center [786, 270] width 171 height 32
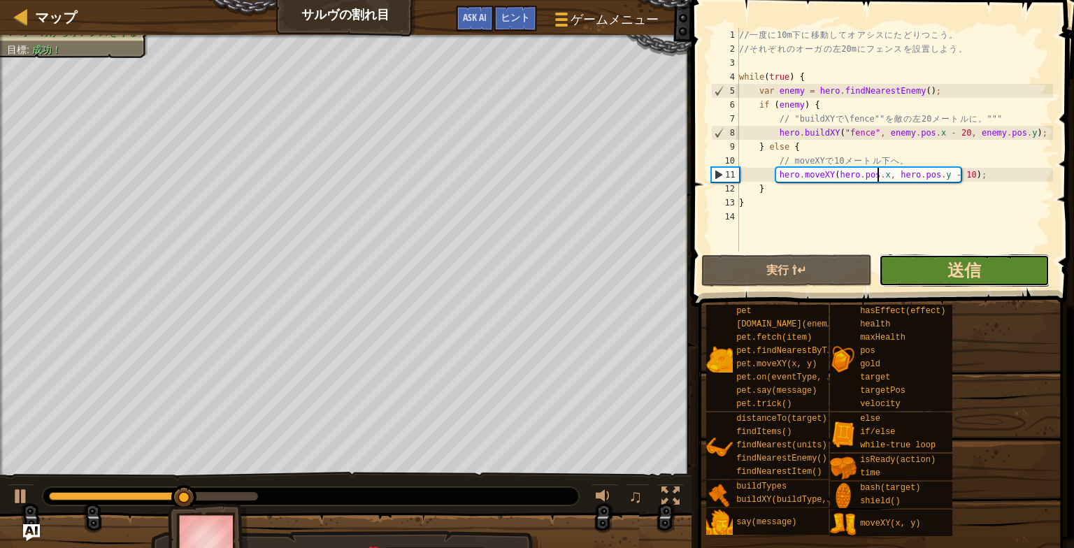
click at [974, 259] on span "送信" at bounding box center [964, 270] width 34 height 22
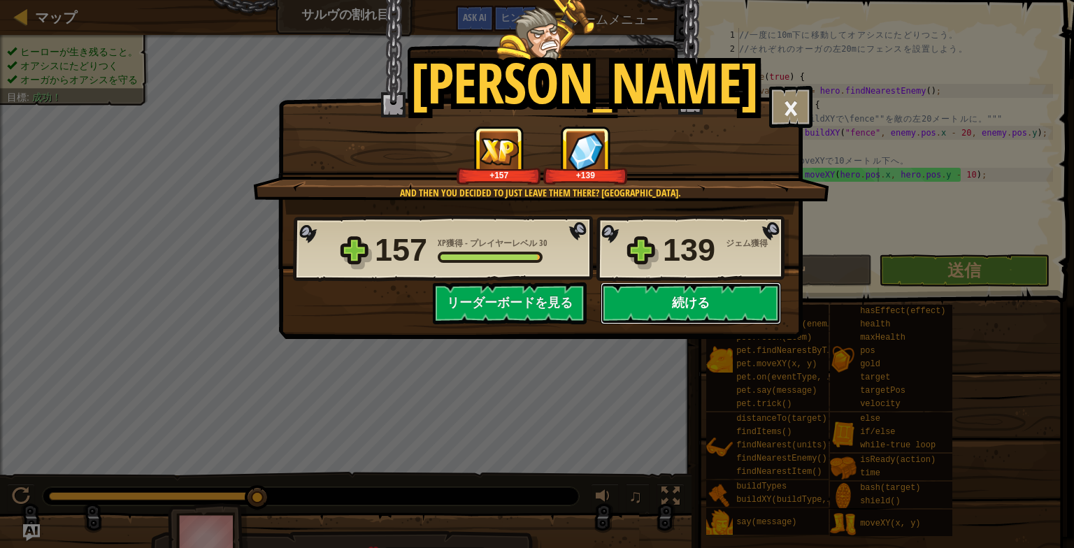
click at [707, 303] on button "続ける" at bounding box center [690, 303] width 180 height 42
select select "ja"
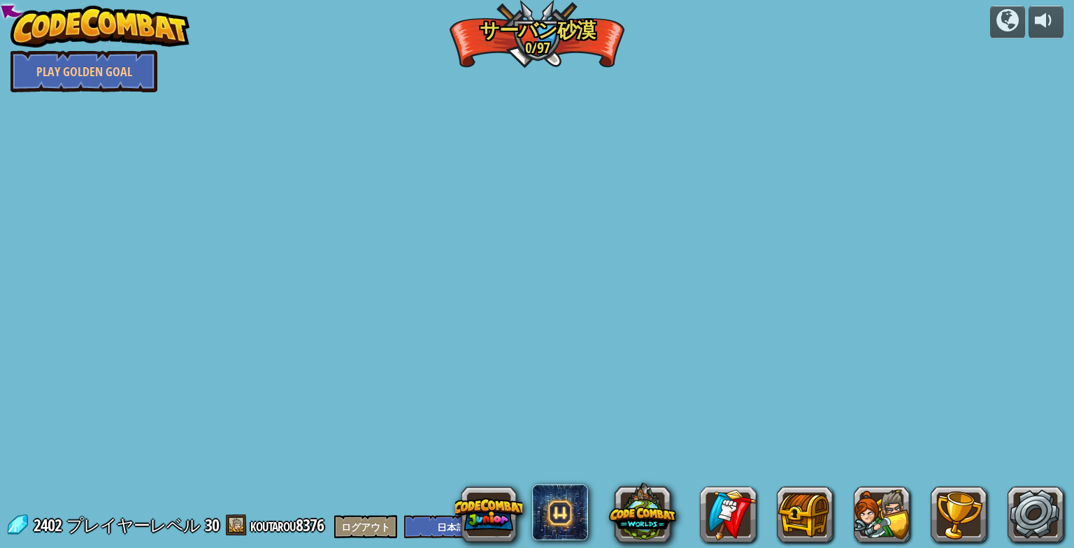
select select "ja"
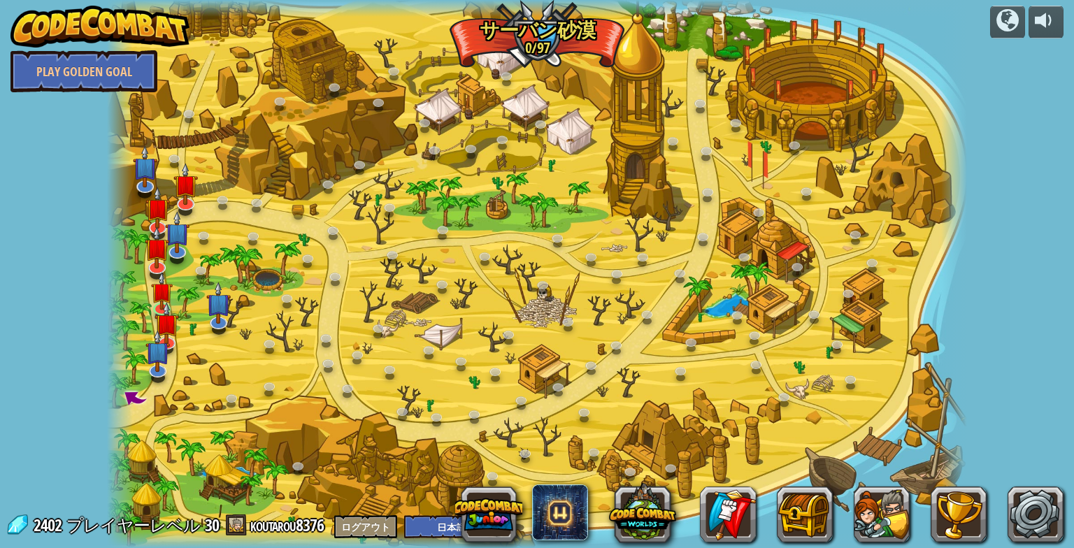
select select "ja"
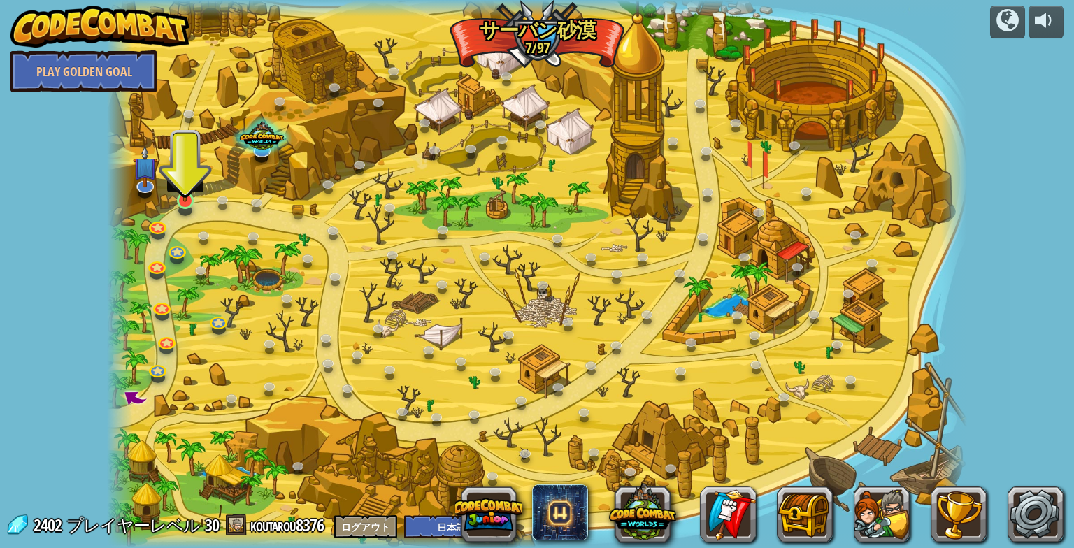
click at [176, 201] on img at bounding box center [185, 177] width 22 height 51
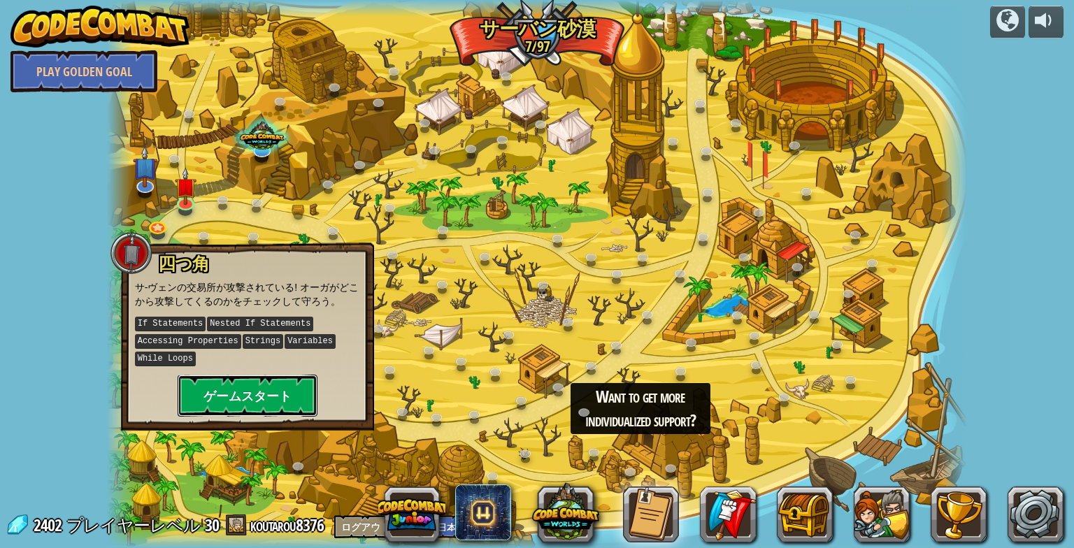
click at [285, 378] on button "ゲームスタート" at bounding box center [248, 396] width 140 height 42
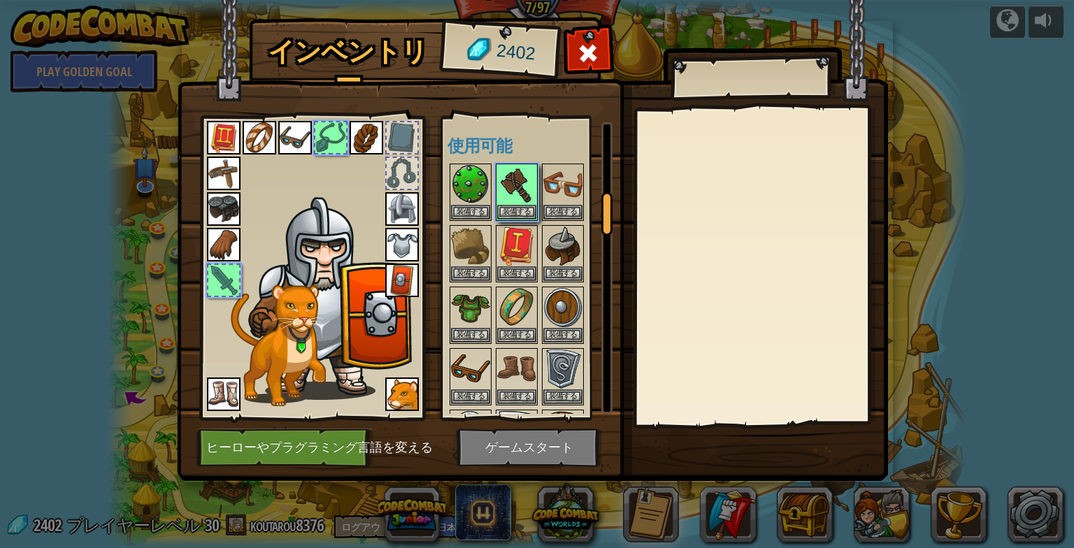
scroll to position [479, 0]
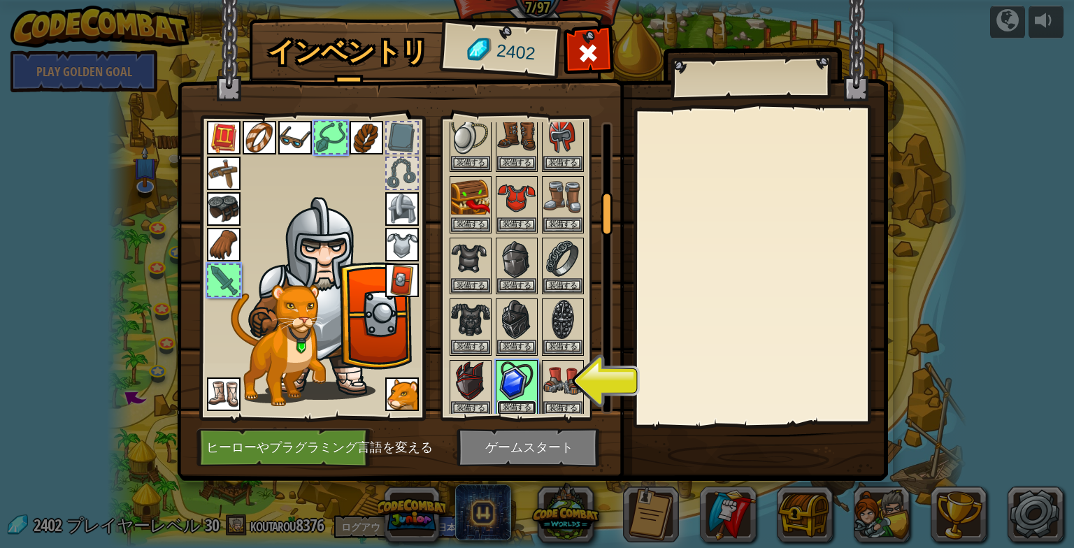
click at [509, 401] on button "装備する" at bounding box center [516, 408] width 39 height 15
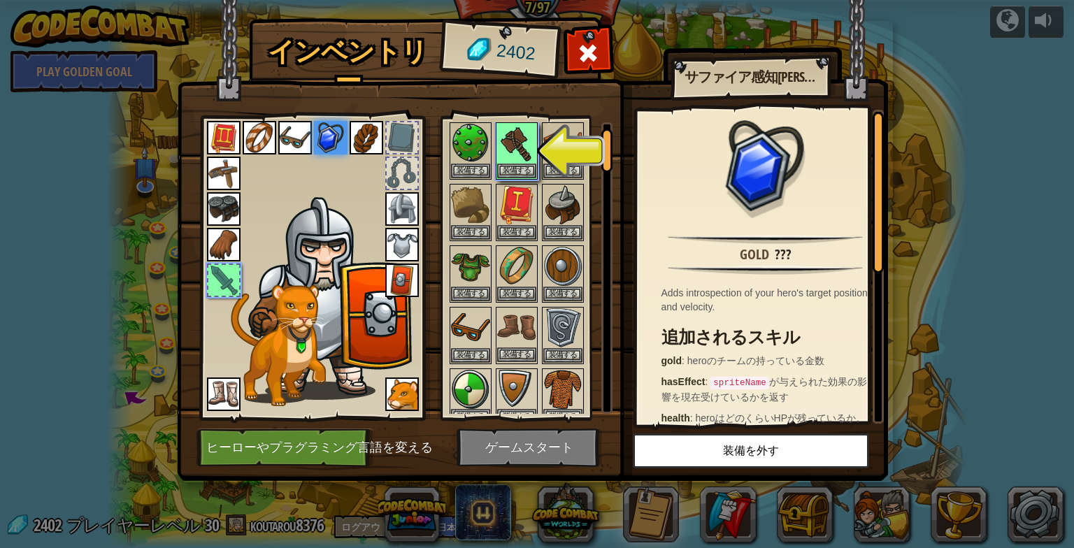
scroll to position [0, 0]
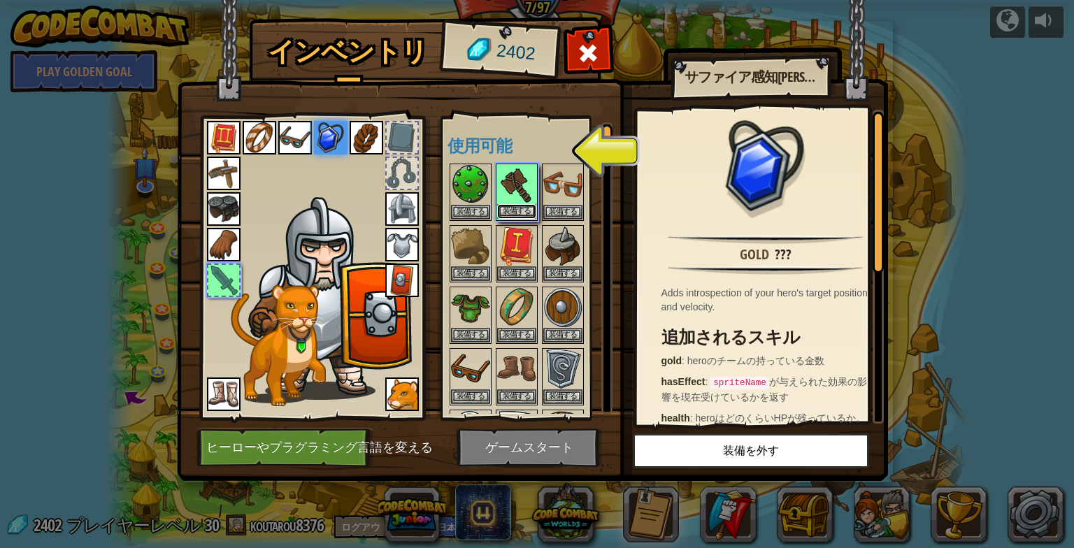
click at [514, 215] on button "装備する" at bounding box center [516, 211] width 39 height 15
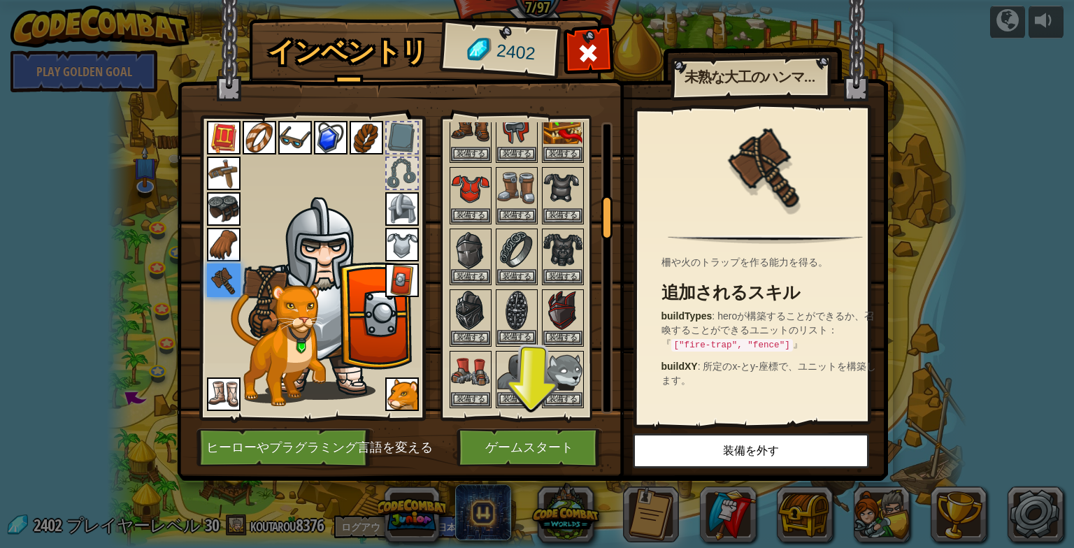
scroll to position [489, 0]
click at [519, 329] on button "装備する" at bounding box center [516, 336] width 39 height 15
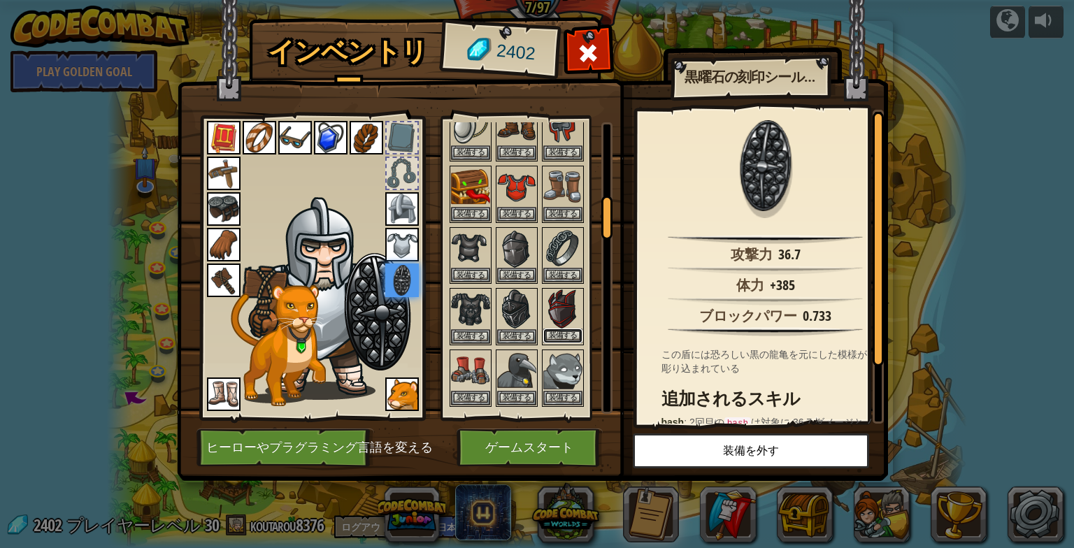
click at [554, 329] on button "装備する" at bounding box center [562, 336] width 39 height 15
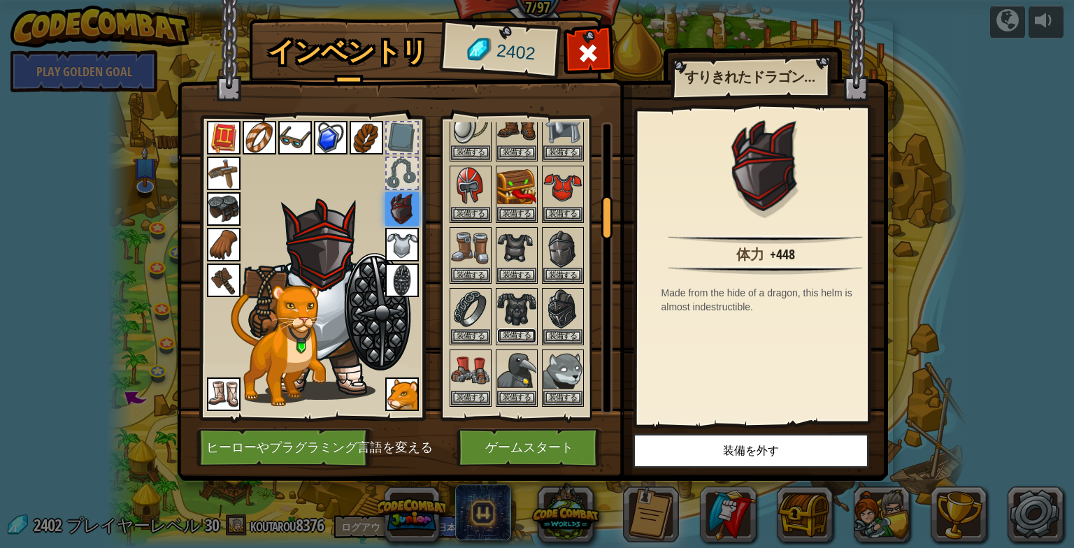
click at [506, 329] on button "装備する" at bounding box center [516, 336] width 39 height 15
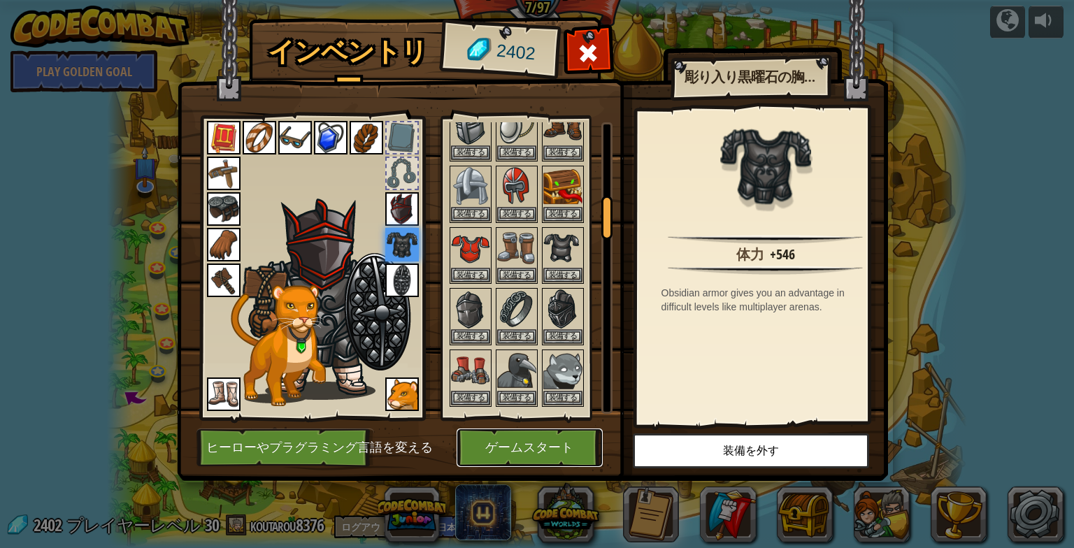
click at [516, 441] on button "ゲームスタート" at bounding box center [529, 448] width 146 height 38
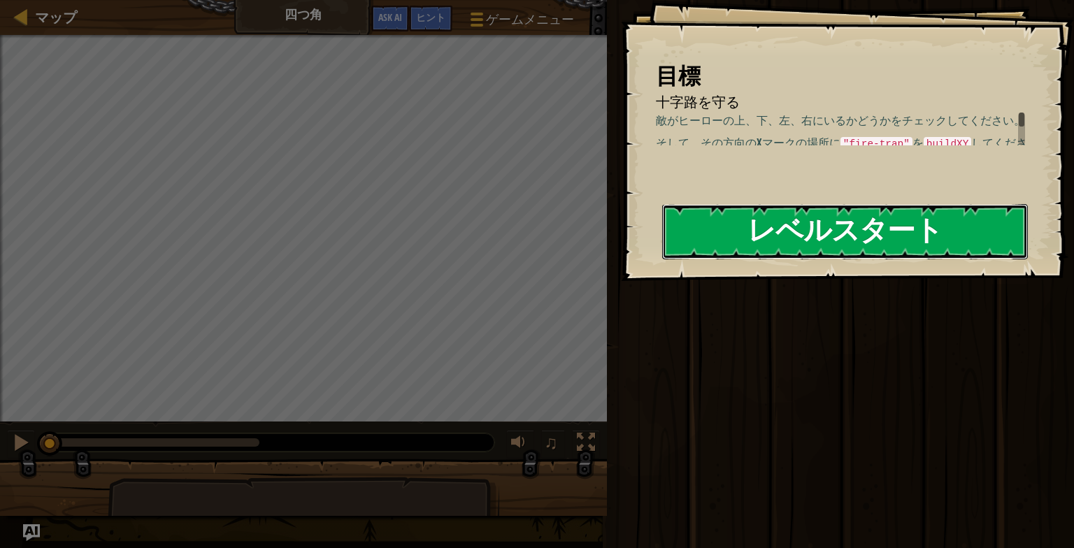
click at [710, 238] on button "レベルスタート" at bounding box center [845, 231] width 366 height 55
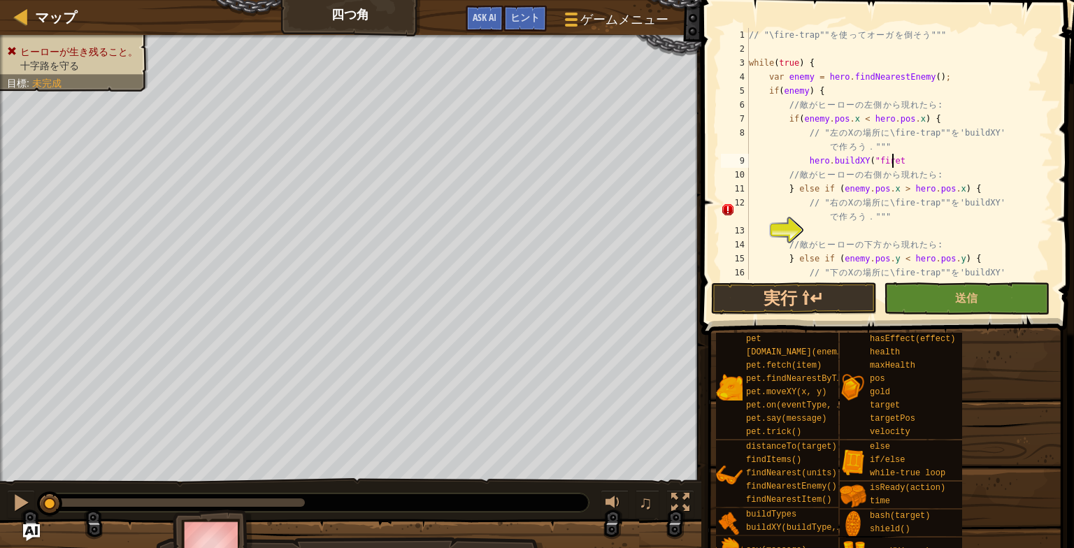
scroll to position [6, 11]
click at [906, 159] on div "// "\fire-trap"" を 使 っ て オ ー ガ を 倒 そ う """ while ( true ) { var enemy = hero . …" at bounding box center [894, 175] width 296 height 294
type textarea "hero.buildXY("fire-trap", 25, 34);"
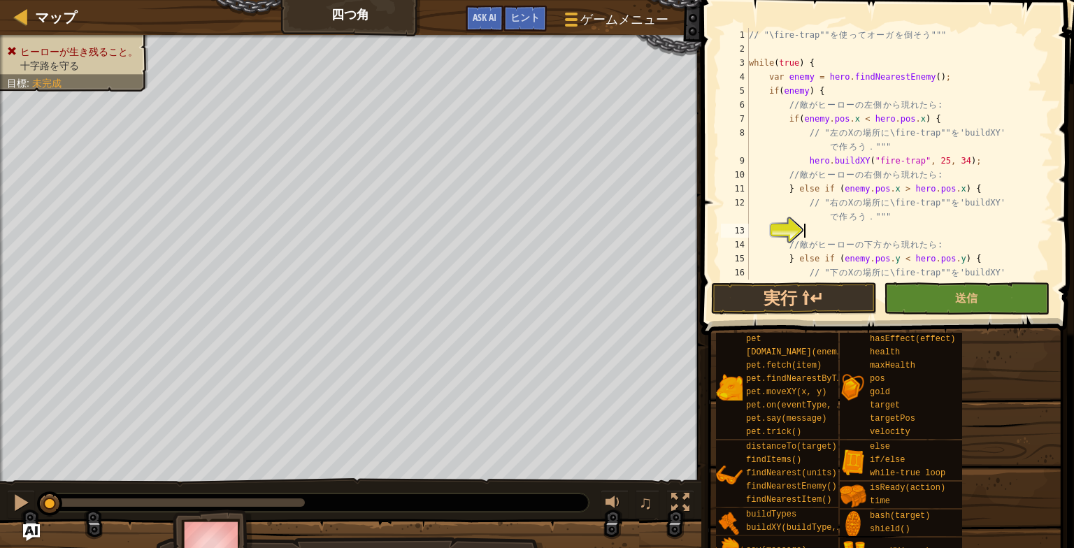
click at [808, 224] on div "// "\fire-trap"" を 使 っ て オ ー ガ を 倒 そ う """ while ( true ) { var enemy = hero . …" at bounding box center [894, 175] width 296 height 294
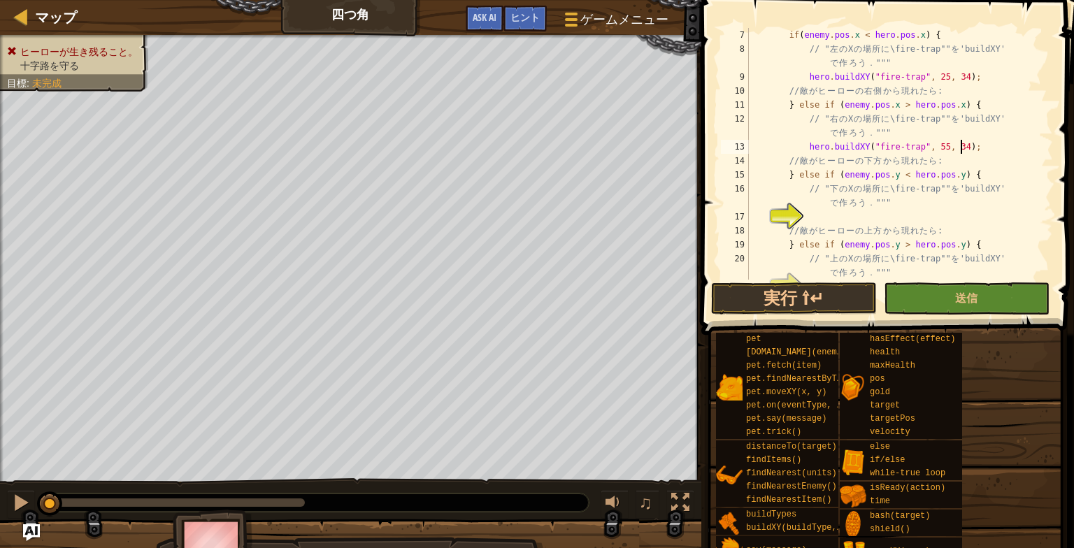
click at [749, 215] on div "17" at bounding box center [735, 217] width 28 height 14
type textarea "// 敵がヒーローの上方から現れたら:"
click at [807, 215] on div "if ( enemy . pos . x < hero . pos . x ) { // " 左 の X の 場 所 に \fire-trap"" を 'bu…" at bounding box center [894, 168] width 296 height 280
type textarea "hero.buildXY("fire-trap", 40, 19);"
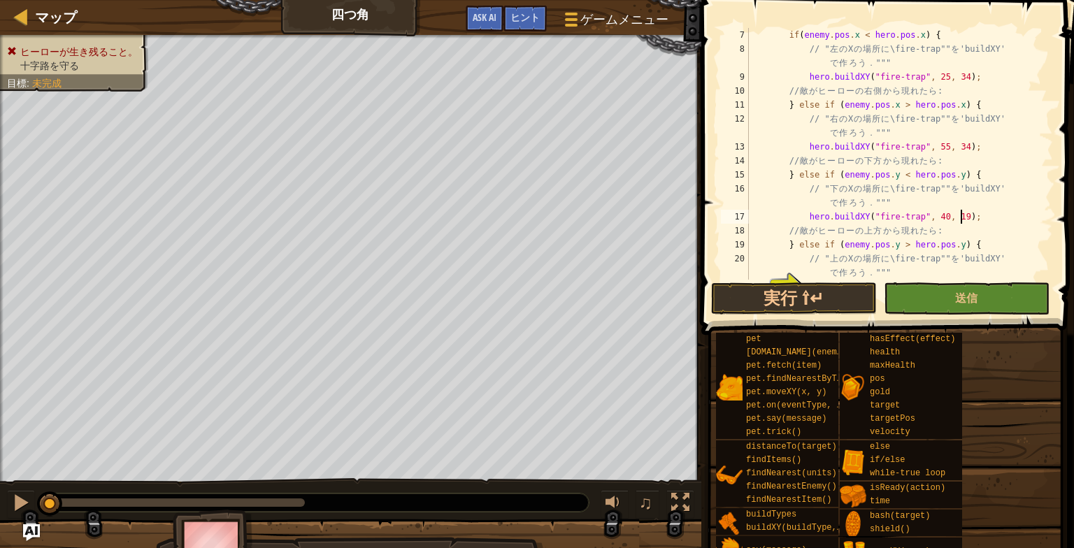
scroll to position [168, 0]
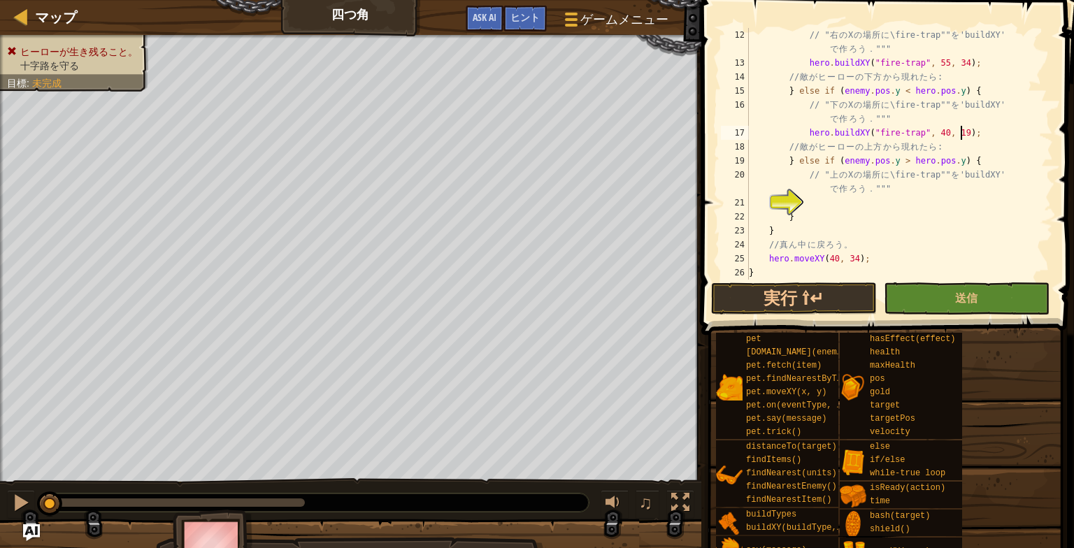
click at [807, 201] on div "// " 右 の X の 場 所 に \fire-trap"" を 'buildXY' で 作 ろ う ． """ hero . buildXY ( "fir…" at bounding box center [894, 175] width 296 height 294
click at [817, 305] on button "実行 ⇧↵" at bounding box center [794, 298] width 166 height 32
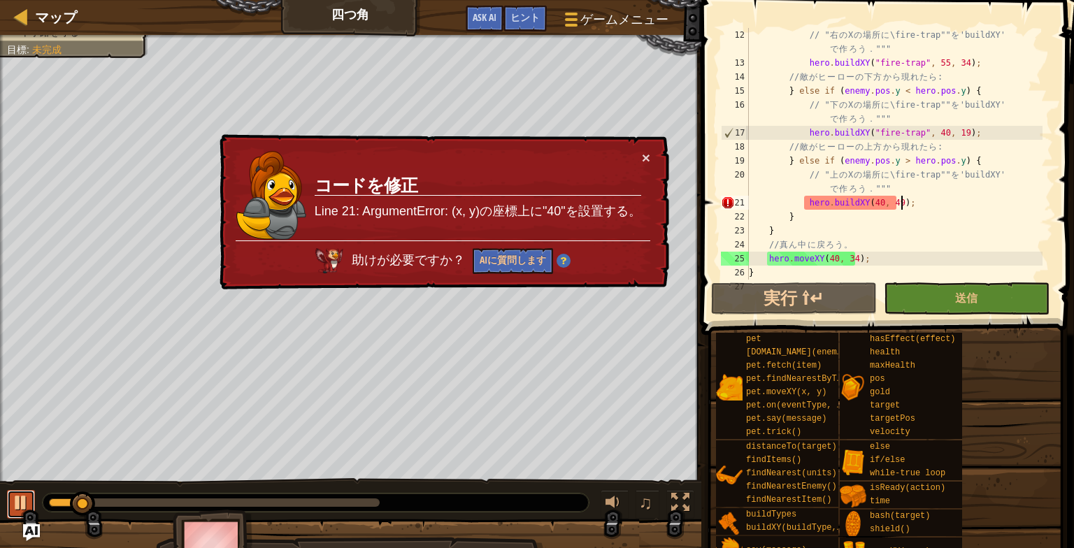
click at [14, 498] on div at bounding box center [21, 503] width 18 height 18
click at [863, 203] on div "// " 右 の X の 場 所 に \fire-trap"" を 'buildXY' で 作 ろ う ． """ hero . buildXY ( "fir…" at bounding box center [894, 175] width 296 height 294
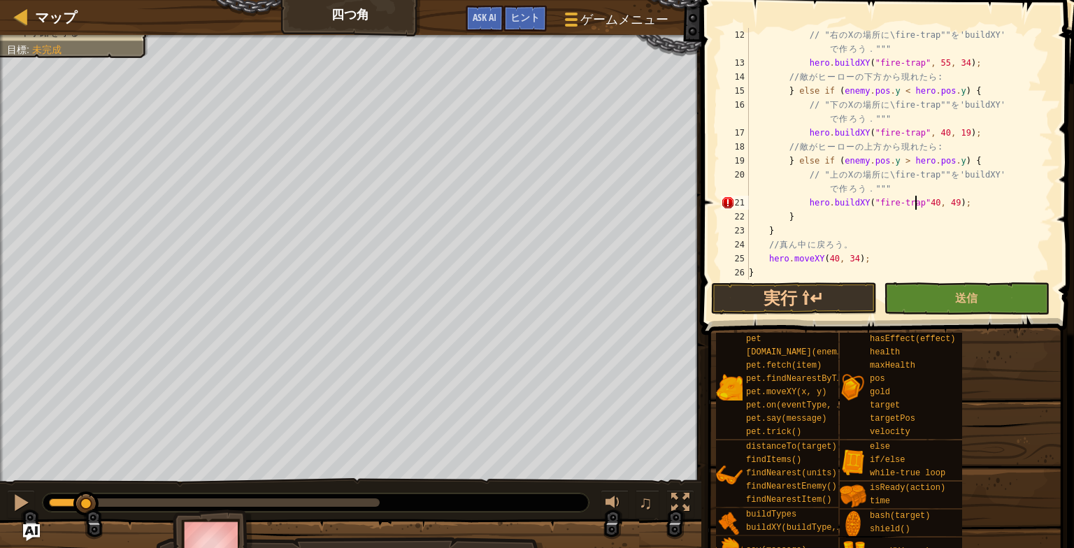
scroll to position [6, 14]
type textarea "hero.buildXY("fire-trap", 40, 49);"
click at [847, 291] on button "実行 ⇧↵" at bounding box center [794, 298] width 166 height 32
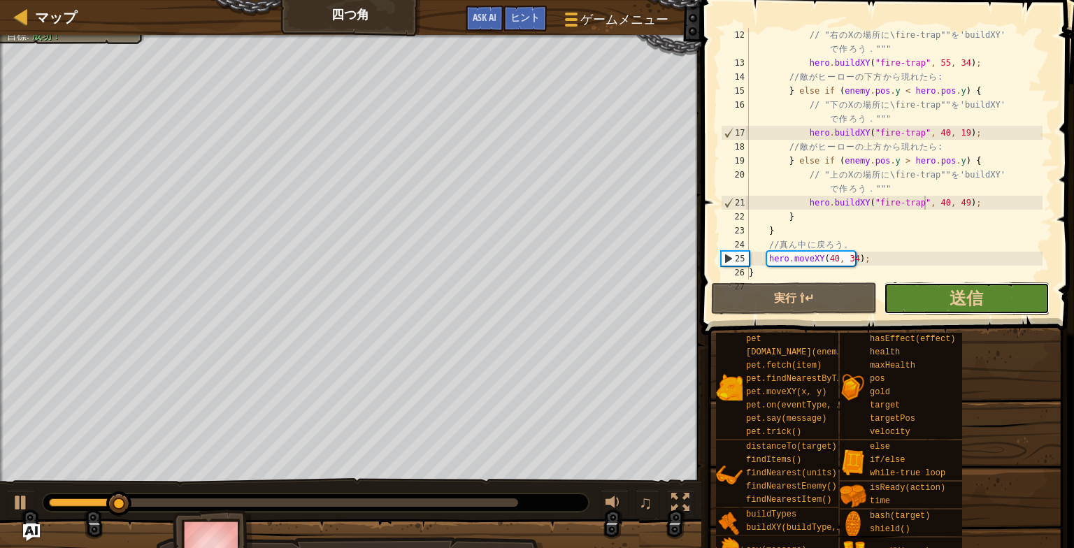
click at [950, 313] on button "送信" at bounding box center [967, 298] width 166 height 32
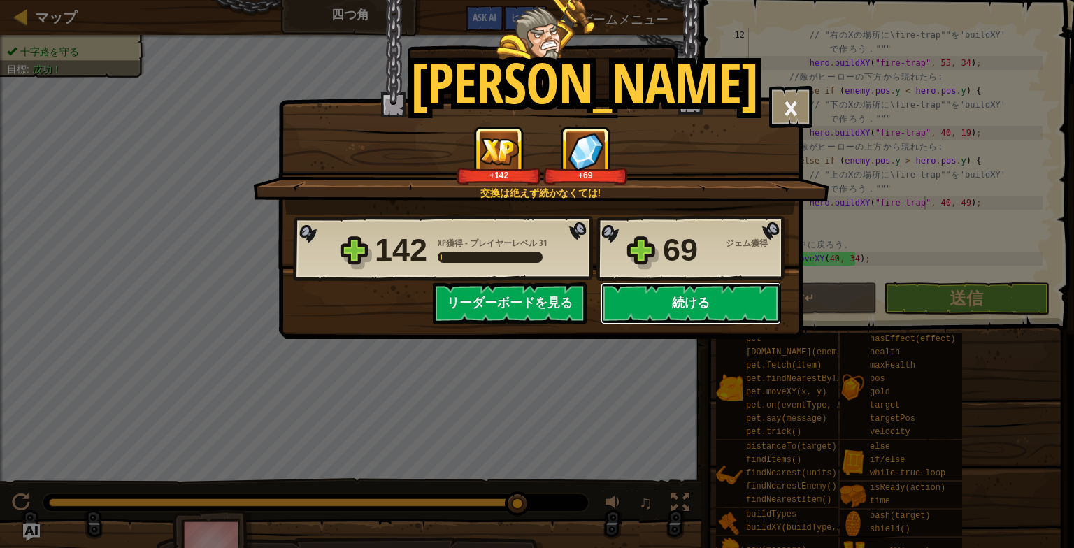
click at [690, 299] on button "続ける" at bounding box center [690, 303] width 180 height 42
select select "ja"
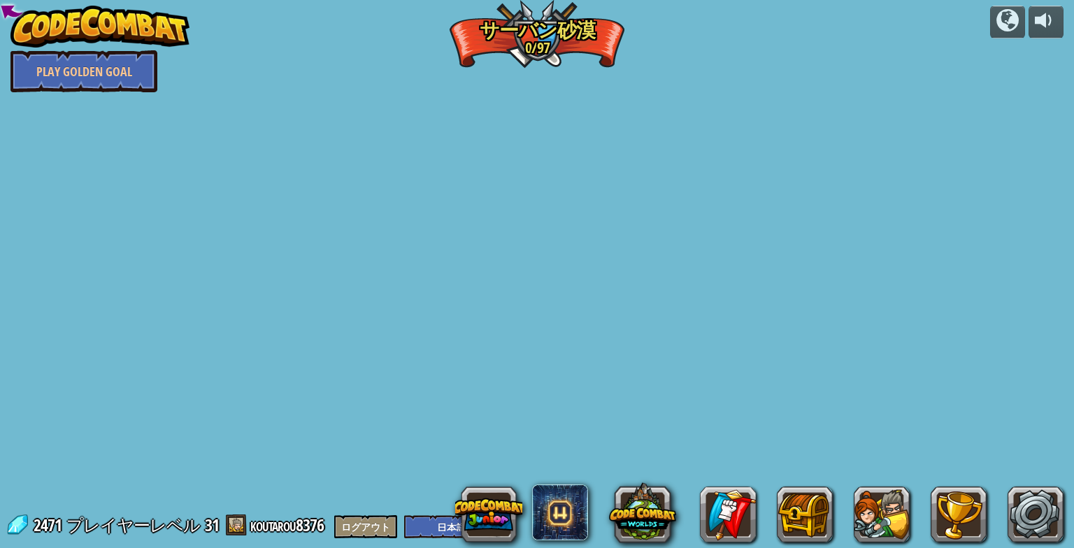
select select "ja"
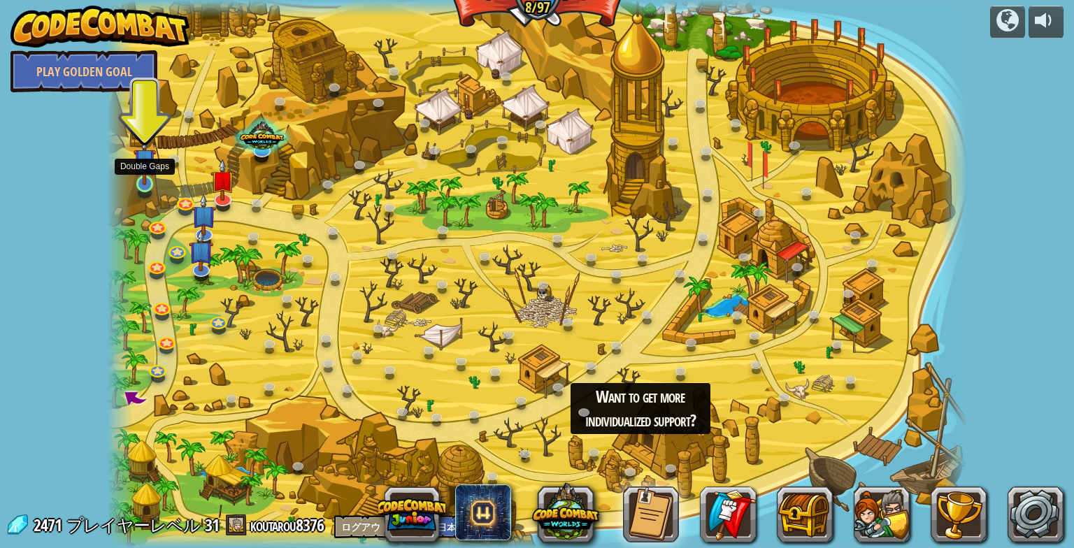
click at [143, 171] on img at bounding box center [145, 159] width 22 height 51
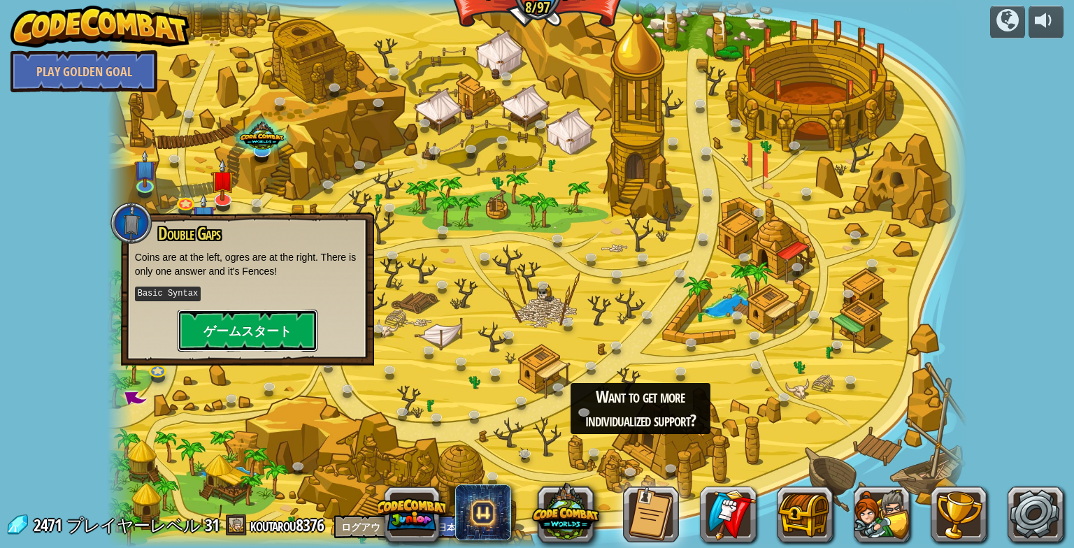
click at [199, 318] on button "ゲームスタート" at bounding box center [248, 331] width 140 height 42
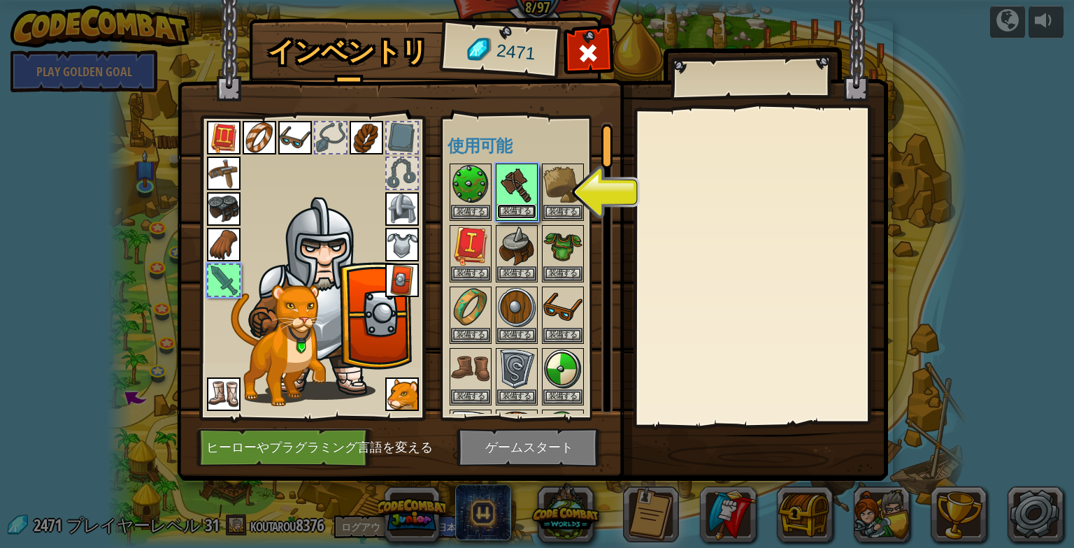
click at [526, 208] on button "装備する" at bounding box center [516, 211] width 39 height 15
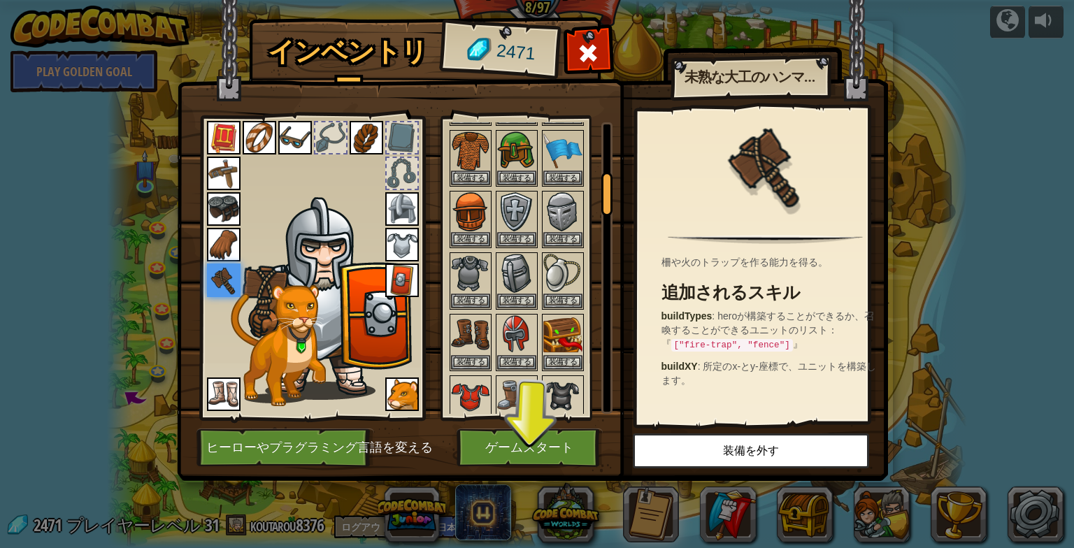
scroll to position [559, 0]
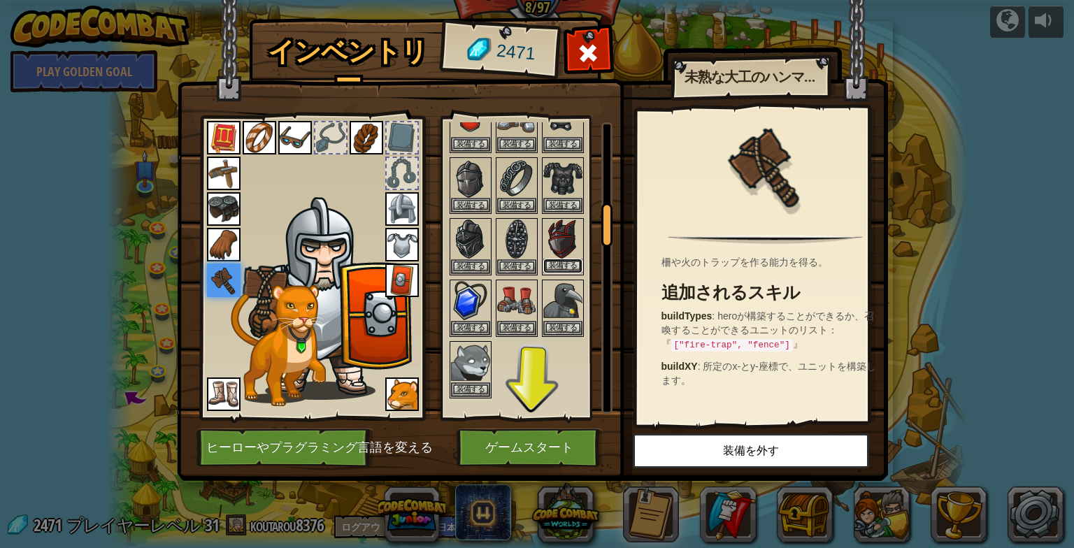
click at [553, 259] on button "装備する" at bounding box center [562, 266] width 39 height 15
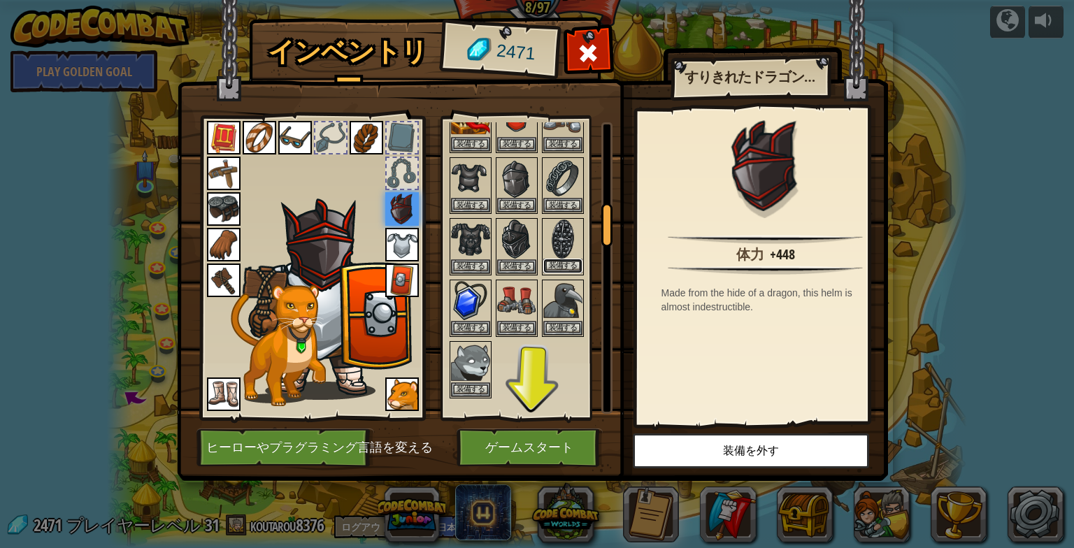
click at [556, 259] on button "装備する" at bounding box center [562, 266] width 39 height 15
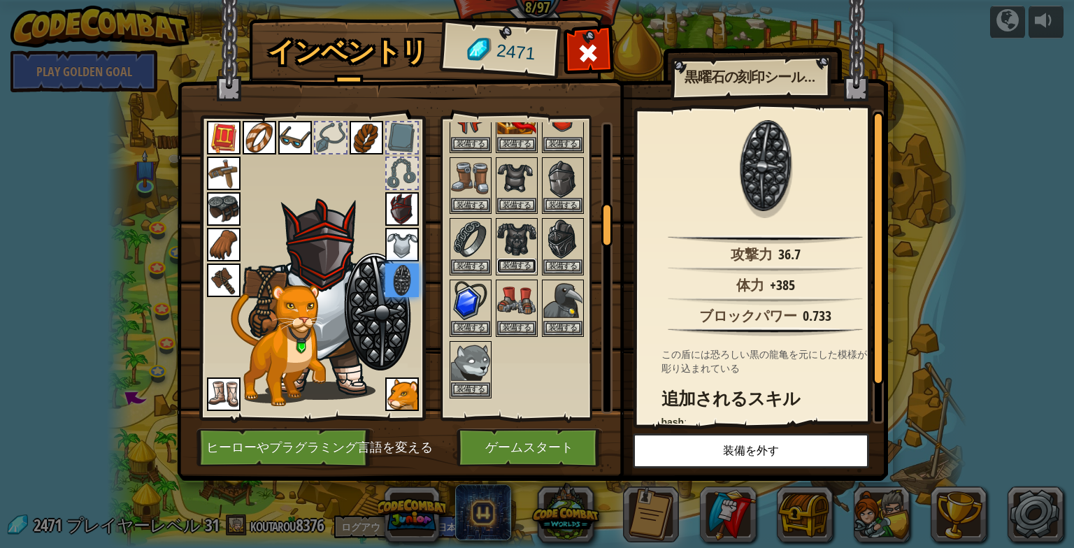
click at [520, 259] on button "装備する" at bounding box center [516, 266] width 39 height 15
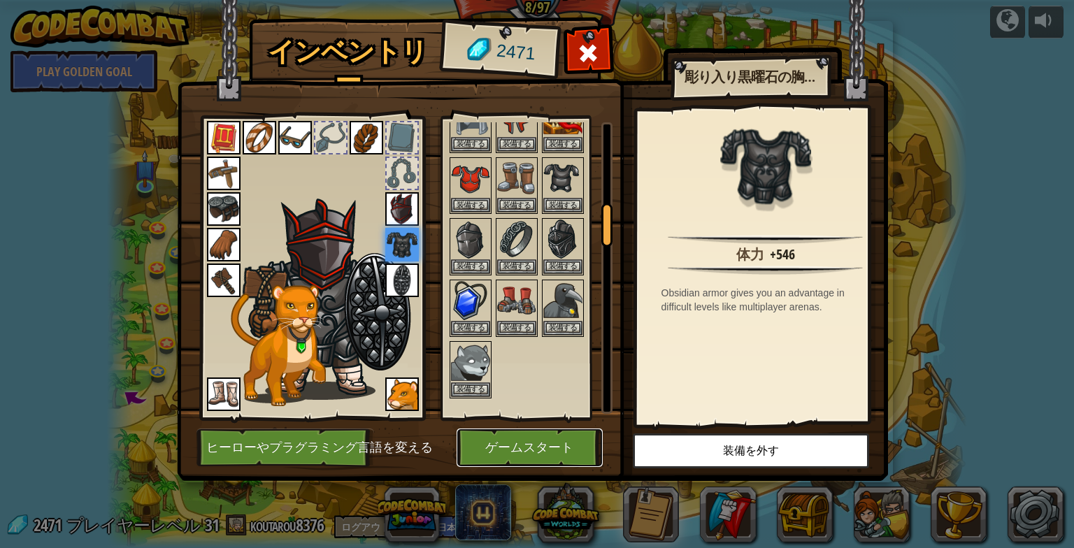
click at [511, 445] on button "ゲームスタート" at bounding box center [529, 448] width 146 height 38
